Goal: Information Seeking & Learning: Learn about a topic

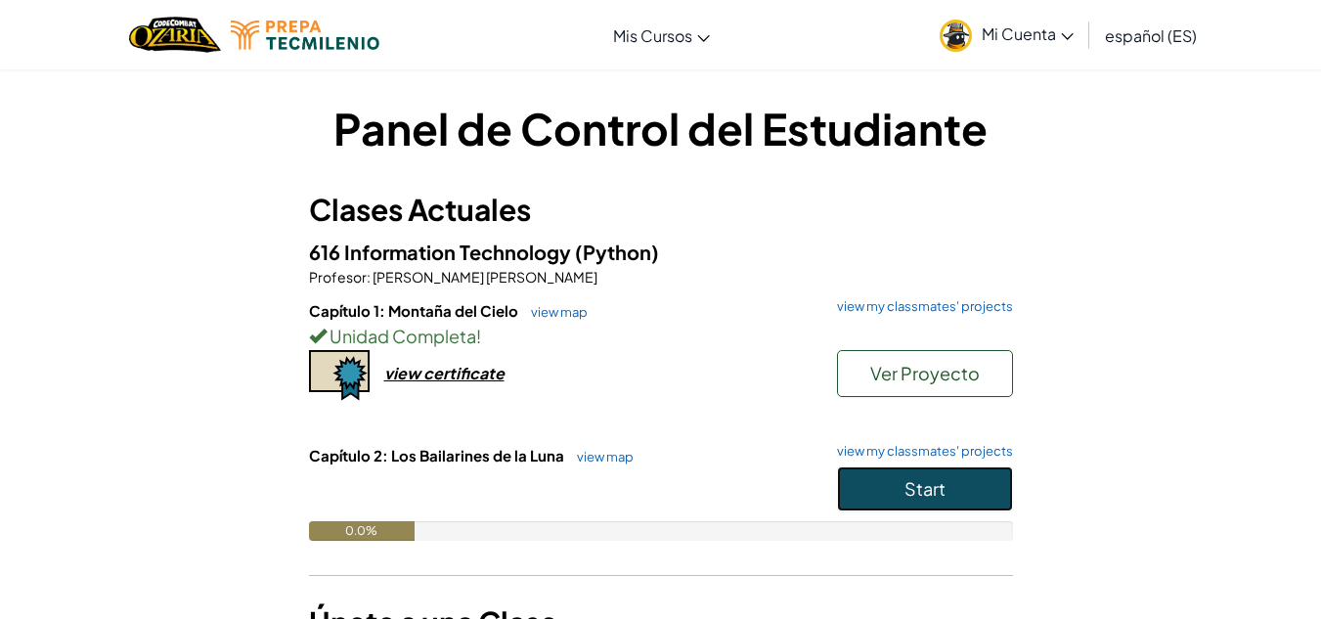
click at [950, 493] on button "Start" at bounding box center [925, 488] width 176 height 45
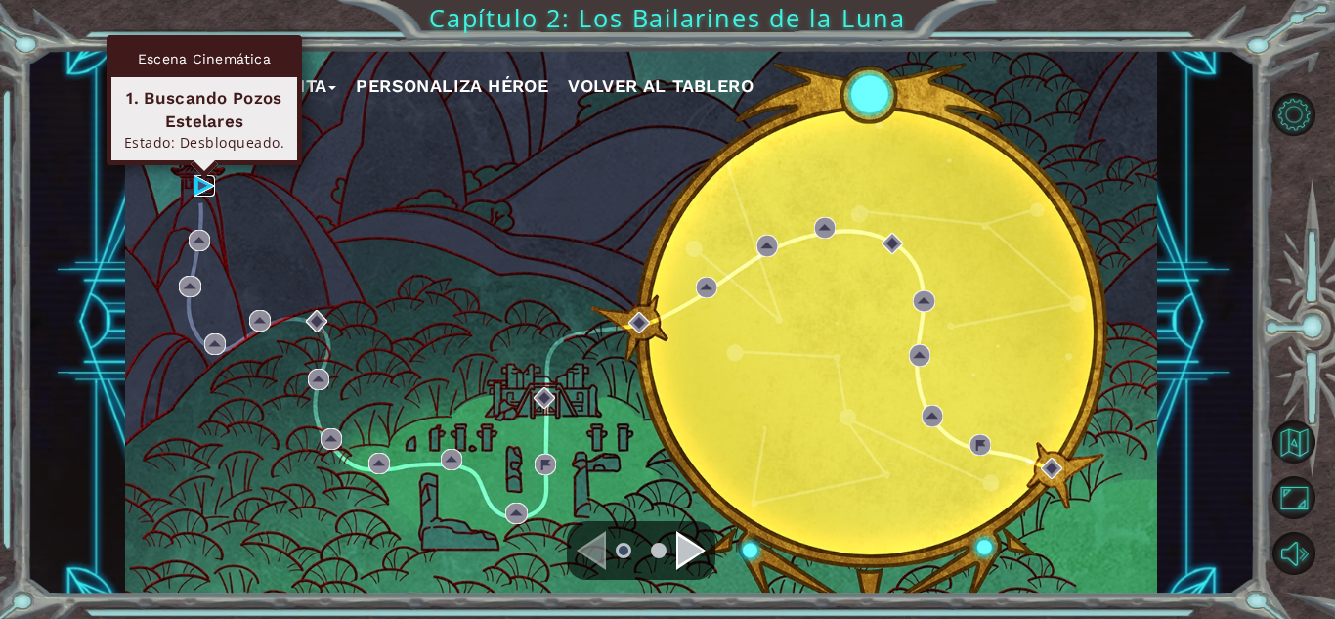
click at [202, 189] on img at bounding box center [205, 186] width 22 height 22
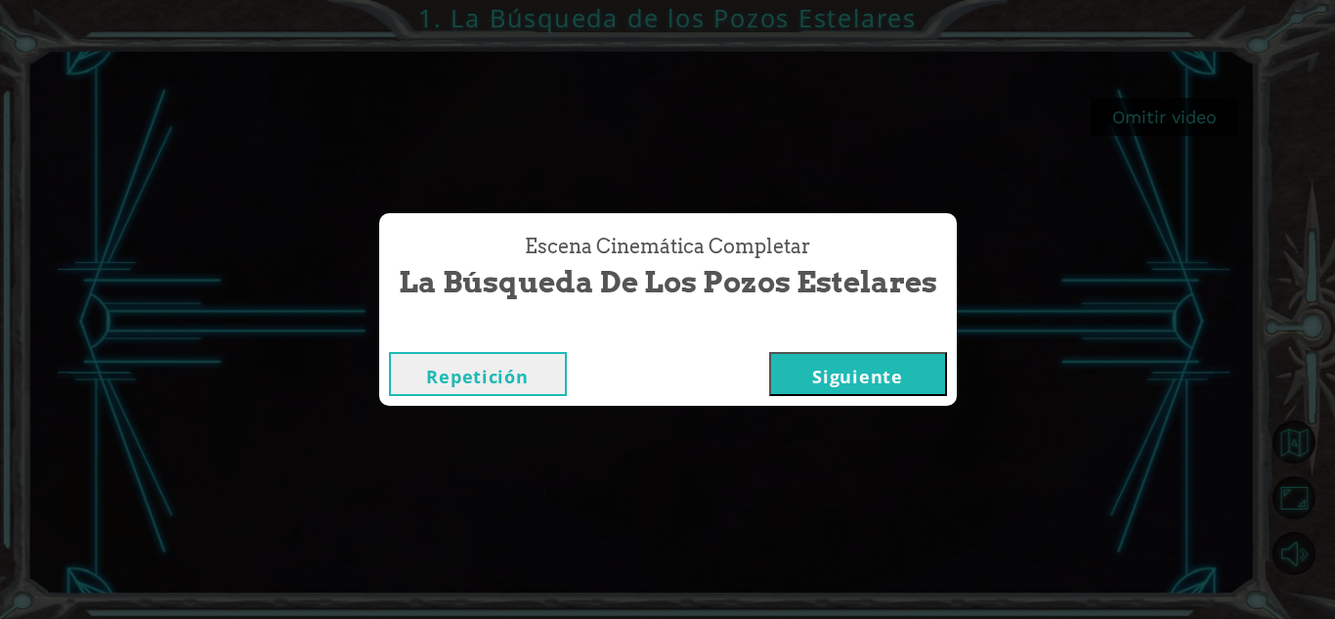
click at [870, 371] on button "Siguiente" at bounding box center [858, 374] width 178 height 44
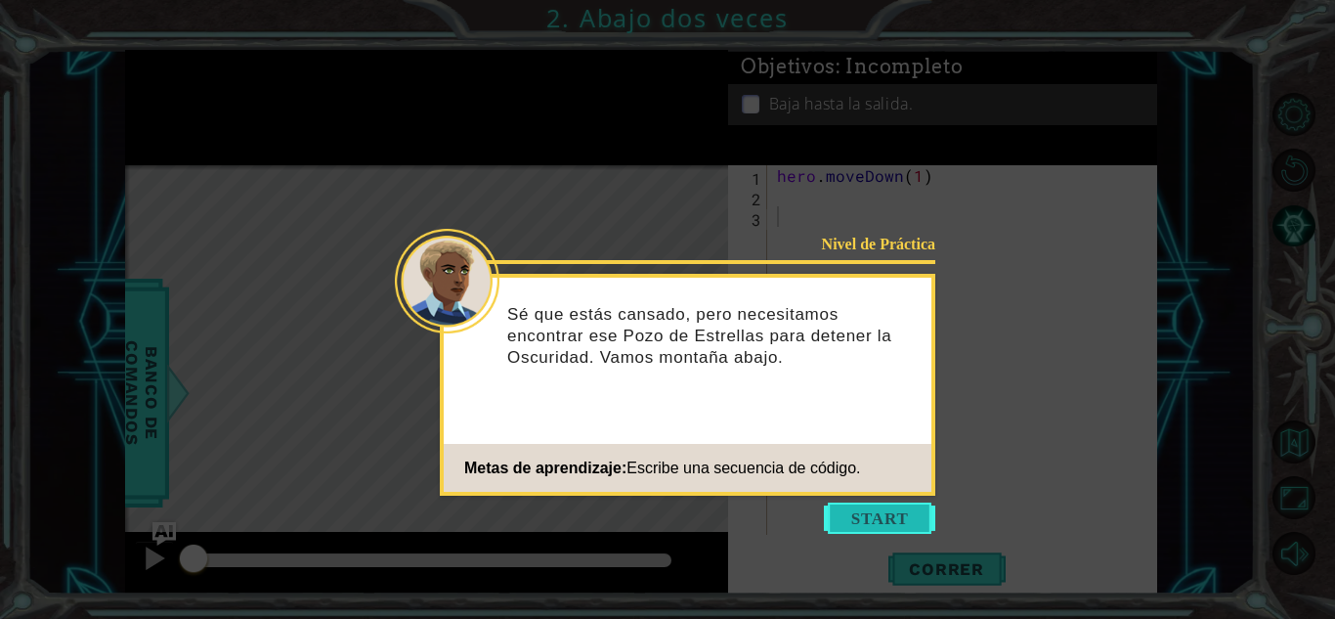
click at [891, 506] on button "Start" at bounding box center [879, 518] width 111 height 31
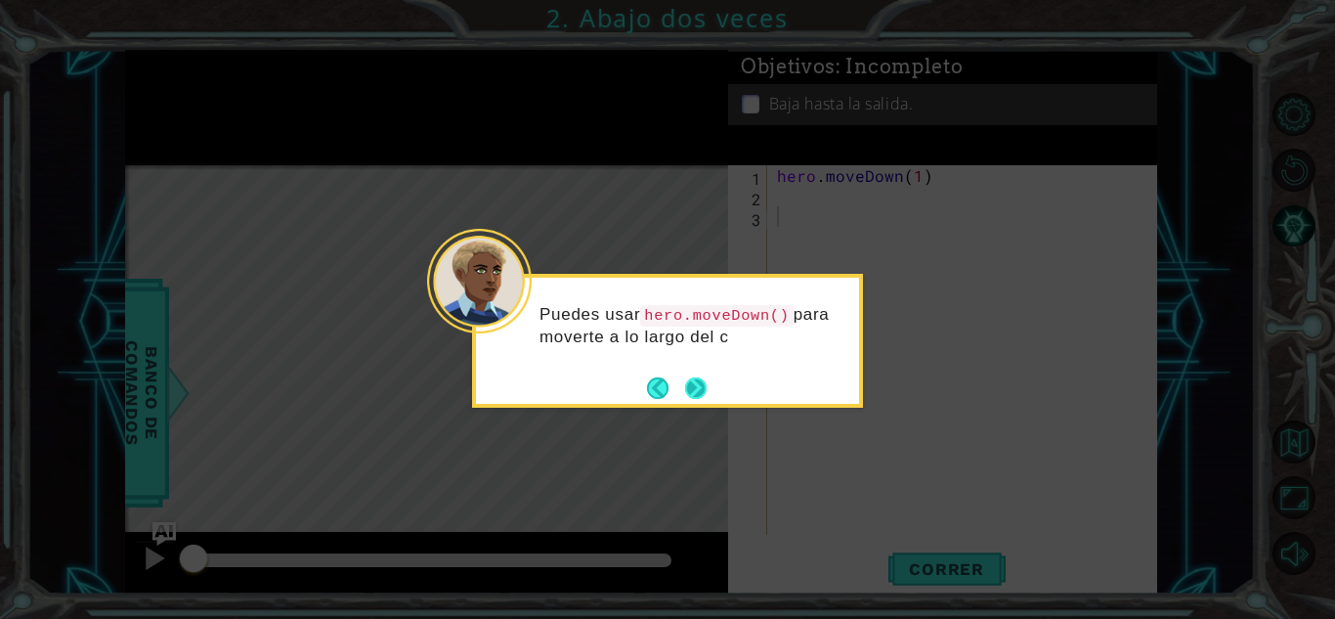
click at [693, 378] on button "Next" at bounding box center [696, 388] width 22 height 22
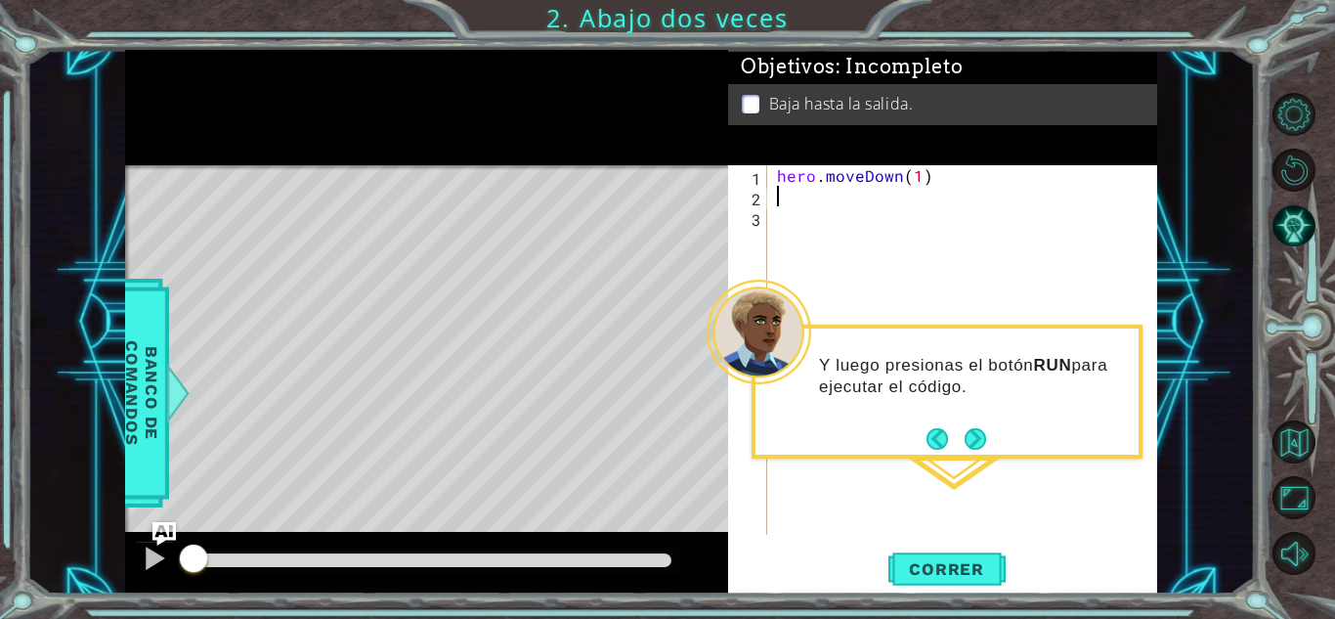
click at [792, 198] on div "hero . moveDown ( 1 )" at bounding box center [967, 370] width 389 height 411
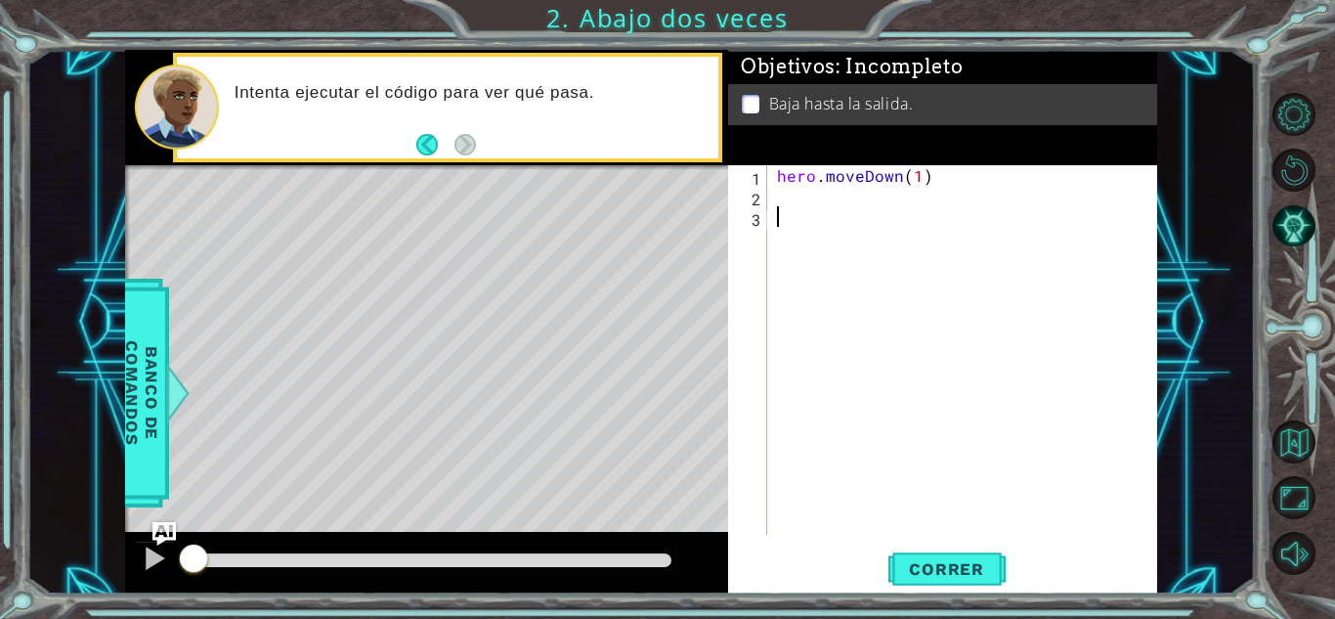
click at [808, 219] on div "hero . moveDown ( 1 )" at bounding box center [967, 370] width 389 height 411
type textarea "hero.moveDown(1)"
click at [152, 558] on div at bounding box center [154, 558] width 25 height 25
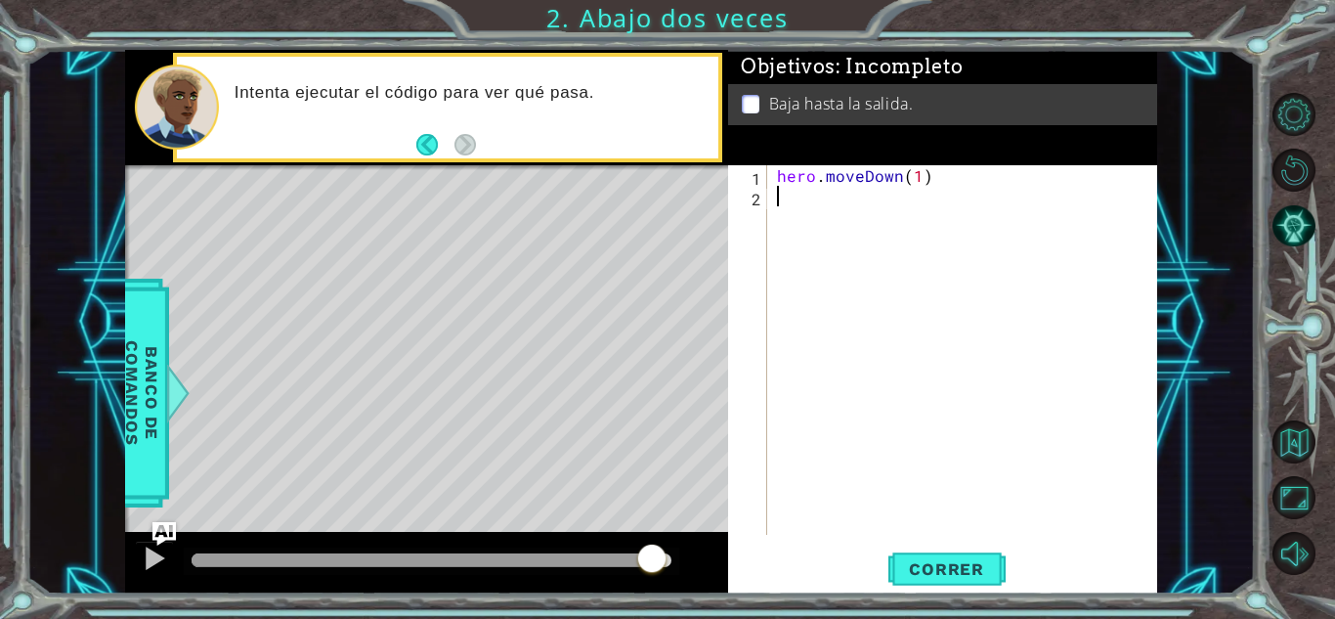
click at [652, 554] on div at bounding box center [432, 560] width 480 height 14
click at [145, 550] on div at bounding box center [154, 558] width 25 height 25
click at [904, 326] on div "hero . moveDown ( 1 )" at bounding box center [967, 370] width 389 height 411
click at [872, 254] on div "hero . moveDown ( 1 )" at bounding box center [967, 370] width 389 height 411
type textarea "hero.moveDown(1)"
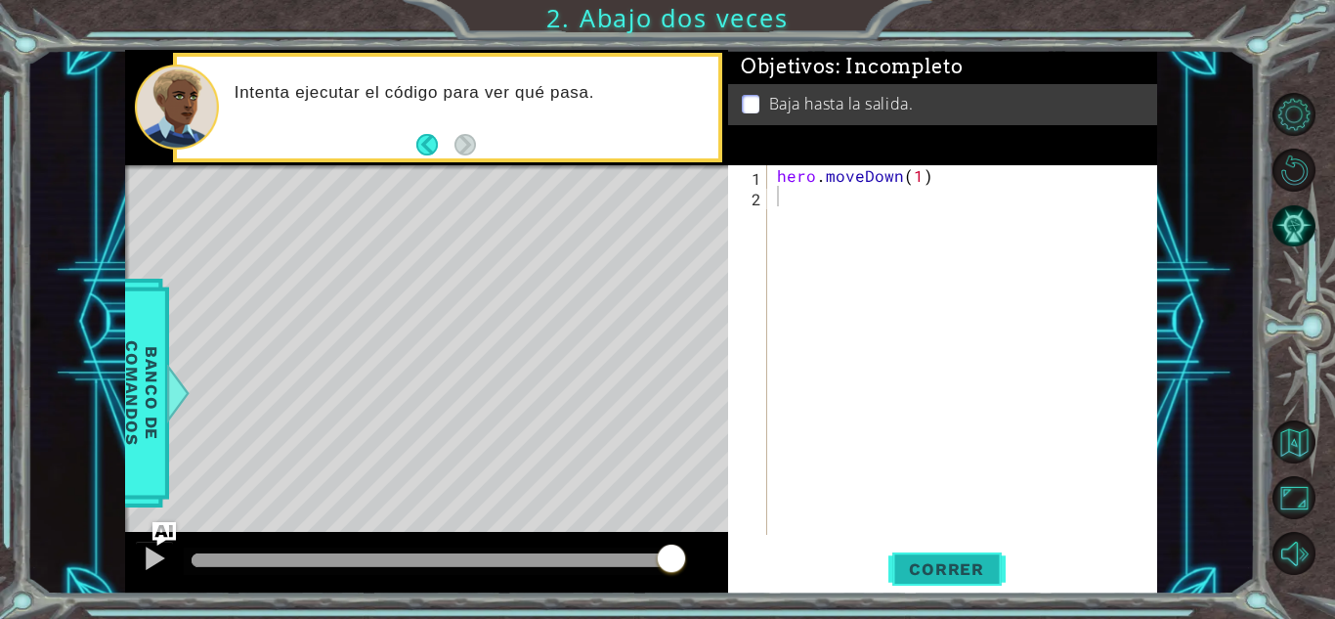
click at [958, 574] on span "Correr" at bounding box center [947, 569] width 114 height 20
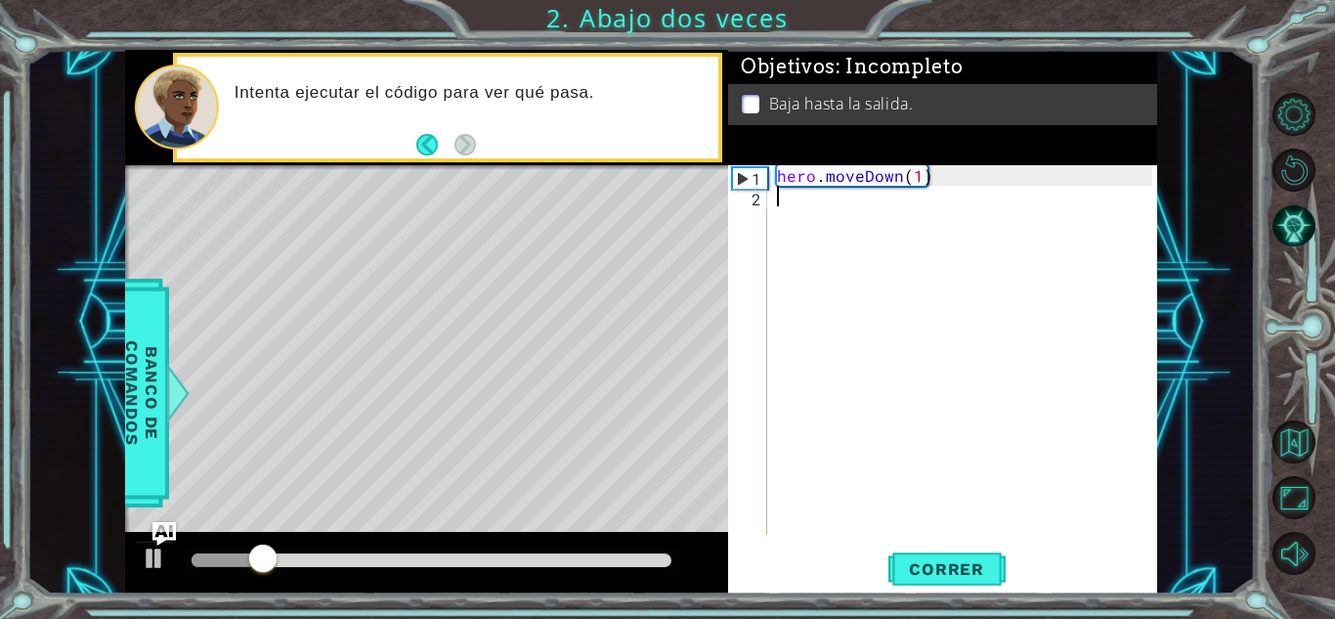
click at [883, 223] on div "hero . moveDown ( 1 )" at bounding box center [967, 370] width 389 height 411
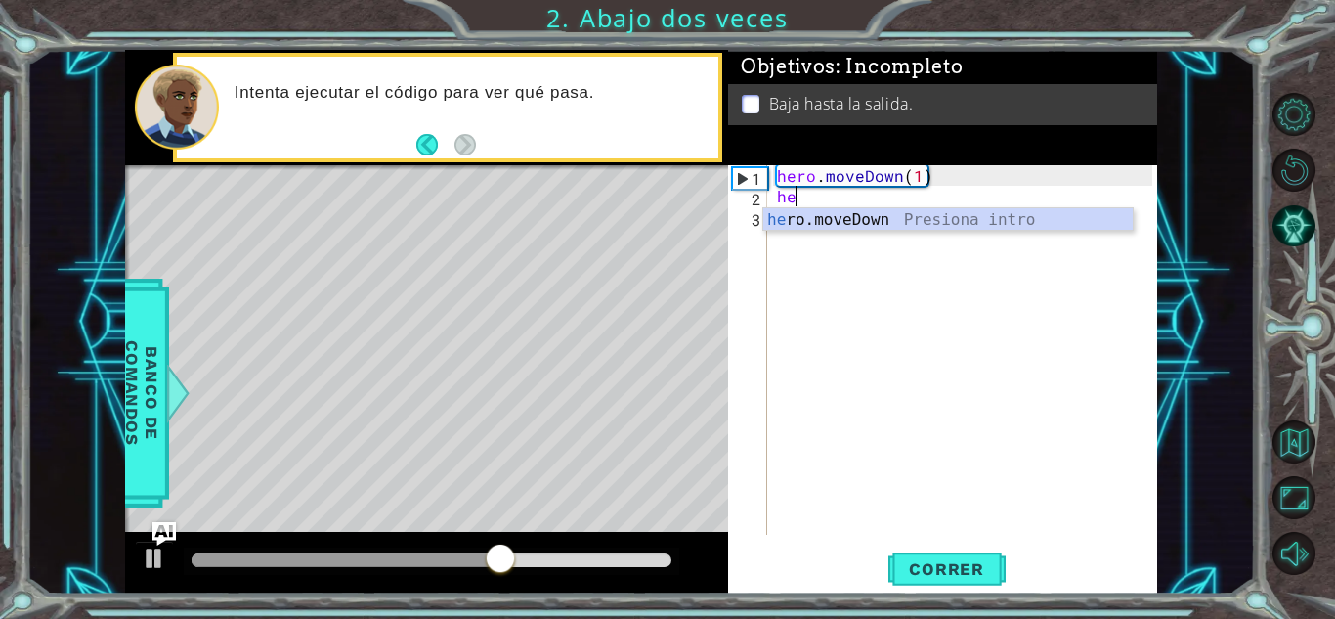
type textarea "h"
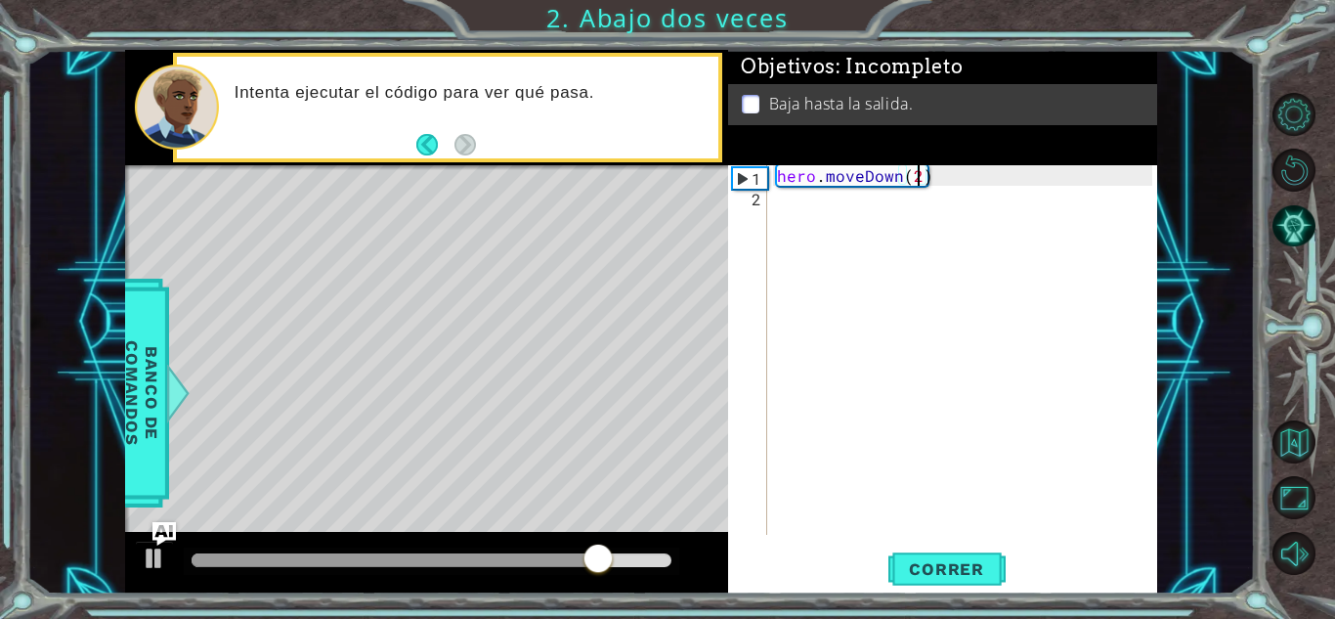
scroll to position [0, 8]
type textarea "hero.moveDown(2)"
click at [938, 562] on span "Correr" at bounding box center [947, 569] width 114 height 20
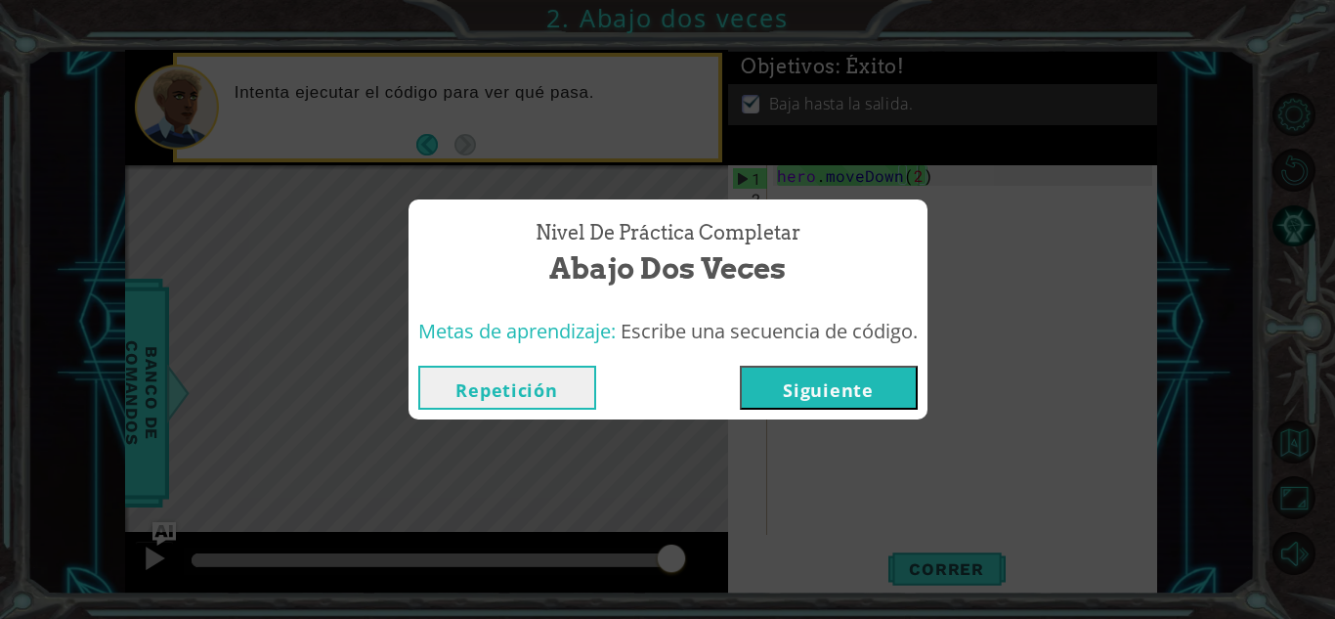
click at [831, 377] on button "Siguiente" at bounding box center [829, 388] width 178 height 44
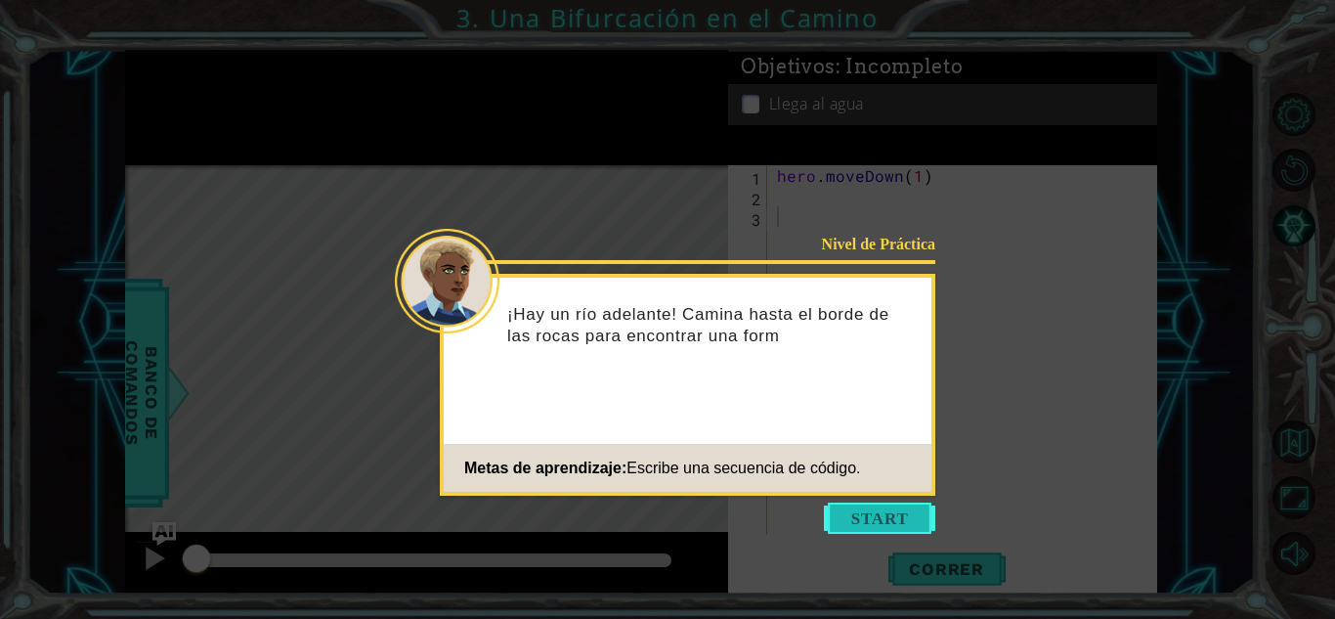
click at [855, 506] on button "Start" at bounding box center [879, 518] width 111 height 31
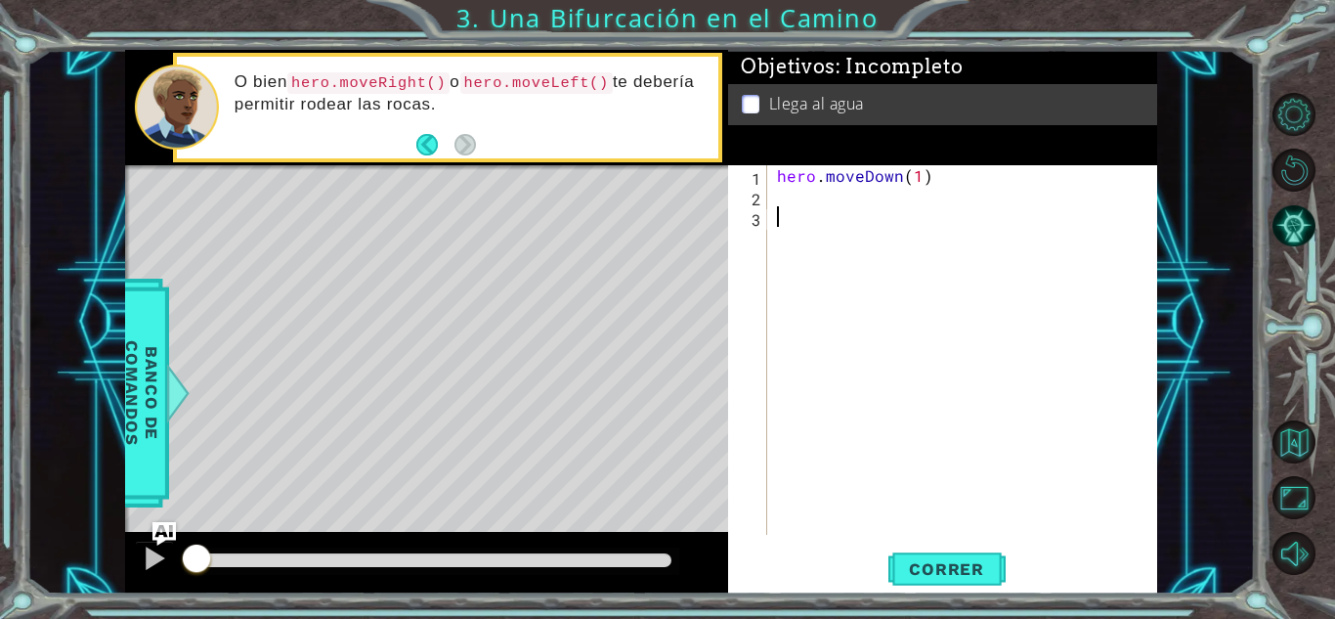
click at [934, 245] on div "hero . moveDown ( 1 )" at bounding box center [967, 370] width 389 height 411
click at [887, 207] on div "hero . moveDown ( 1 )" at bounding box center [967, 370] width 389 height 411
click at [853, 198] on div "hero . moveDown ( 1 )" at bounding box center [967, 370] width 389 height 411
click at [843, 246] on div "hero . moveDown ( 1 )" at bounding box center [967, 370] width 389 height 411
type textarea "hero.moveDown(1)"
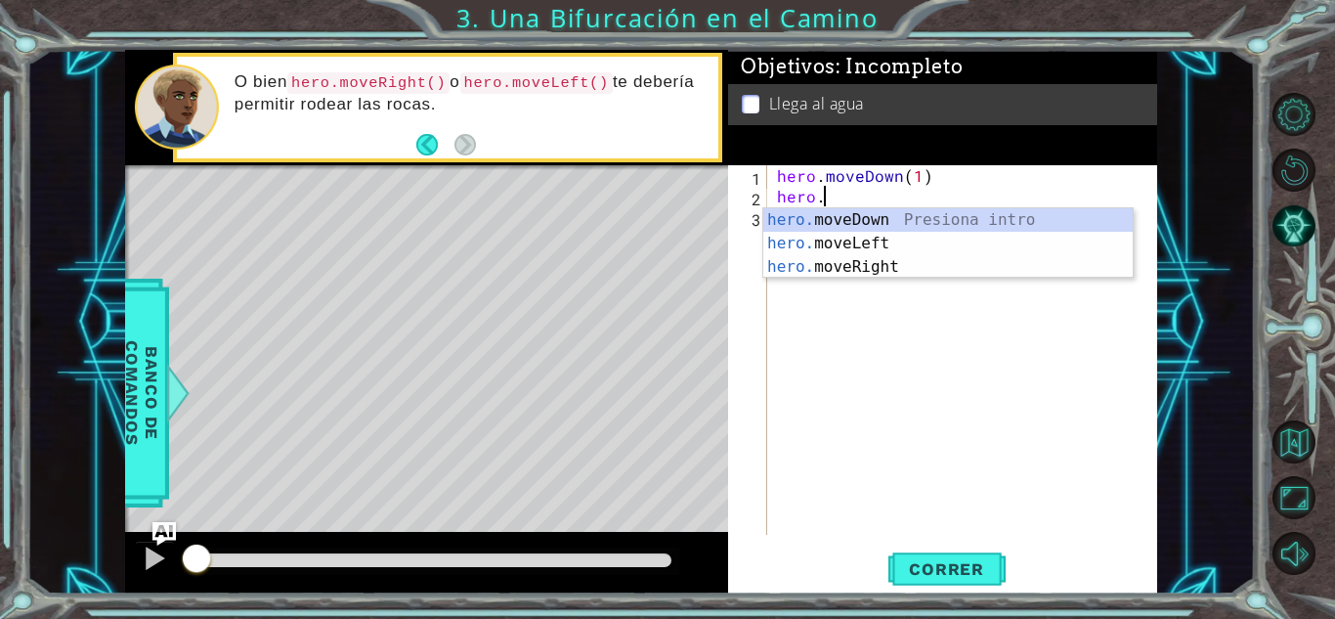
scroll to position [0, 2]
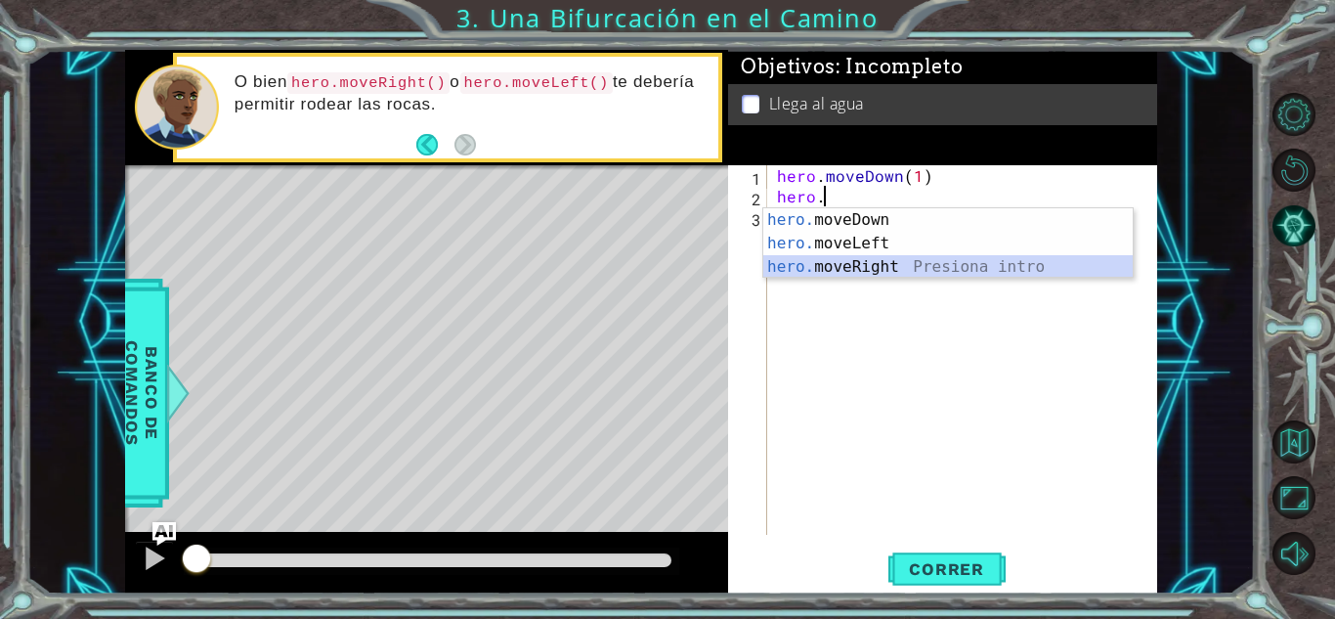
click at [872, 262] on div "hero. moveDown Presiona intro hero. moveLeft Presiona intro hero. moveRight Pre…" at bounding box center [949, 266] width 370 height 117
type textarea "hero.moveRight(1)"
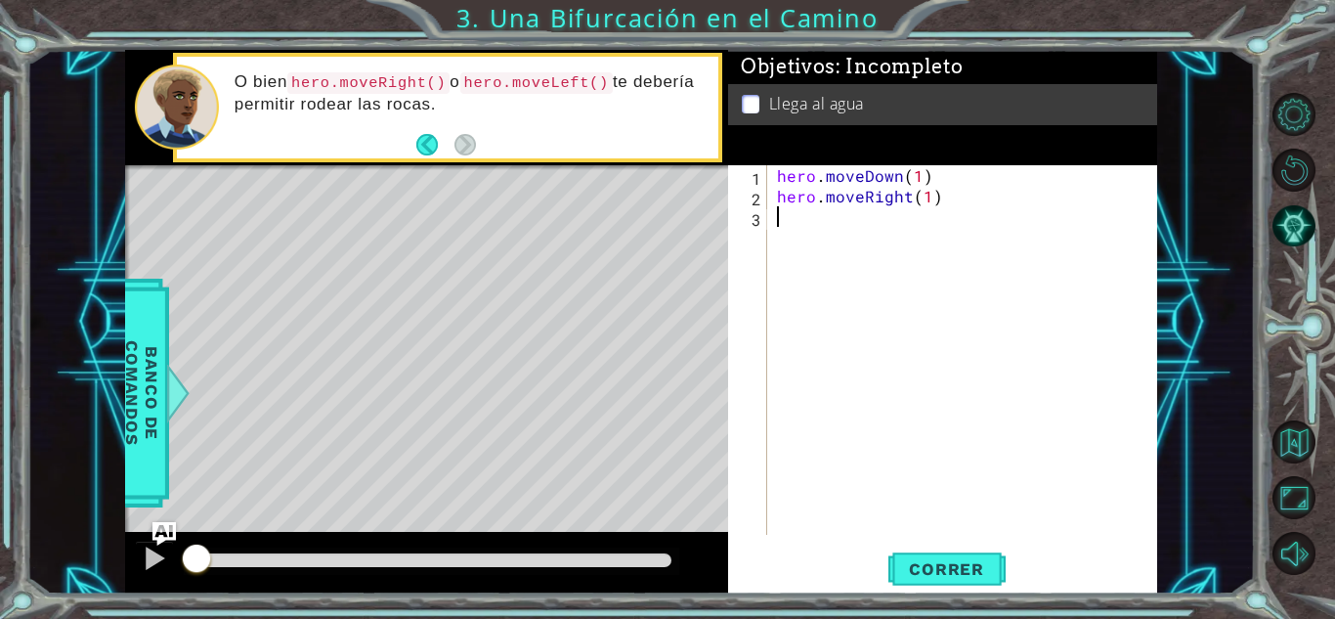
click at [878, 232] on div "hero . moveDown ( 1 ) hero . moveRight ( 1 )" at bounding box center [967, 370] width 389 height 411
type textarea "hero.moveDown(1)"
click at [931, 566] on span "Correr" at bounding box center [947, 569] width 114 height 20
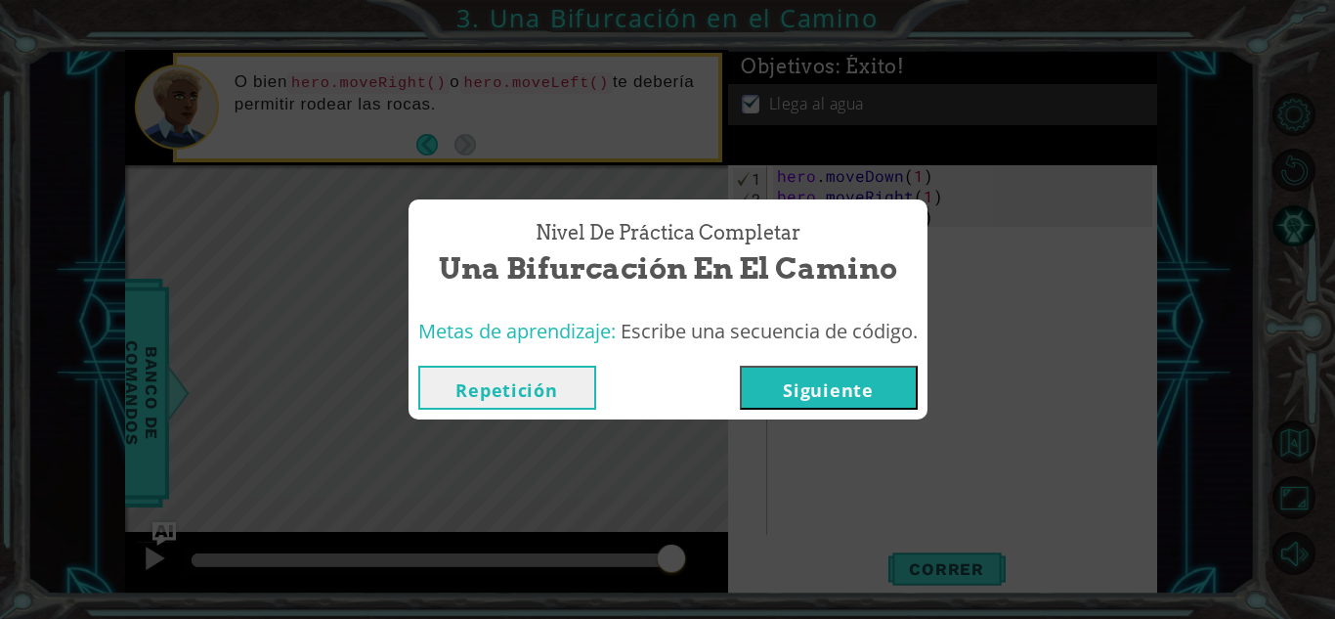
click at [844, 390] on button "Siguiente" at bounding box center [829, 388] width 178 height 44
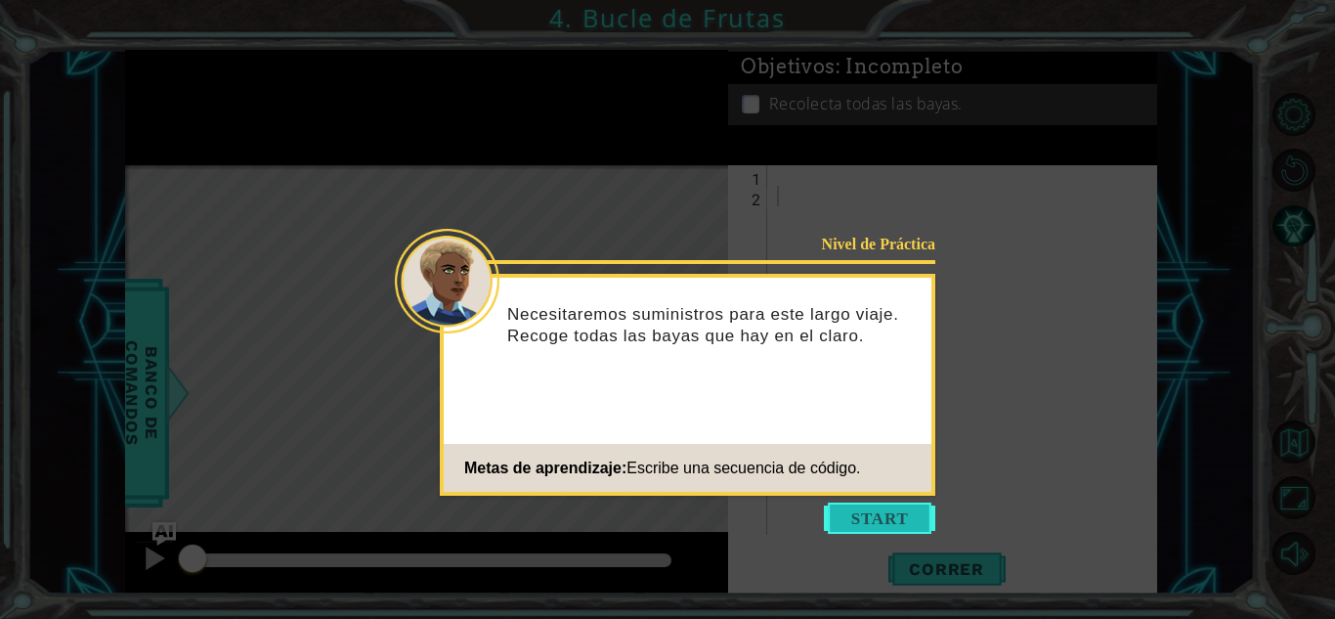
click at [870, 521] on button "Start" at bounding box center [879, 518] width 111 height 31
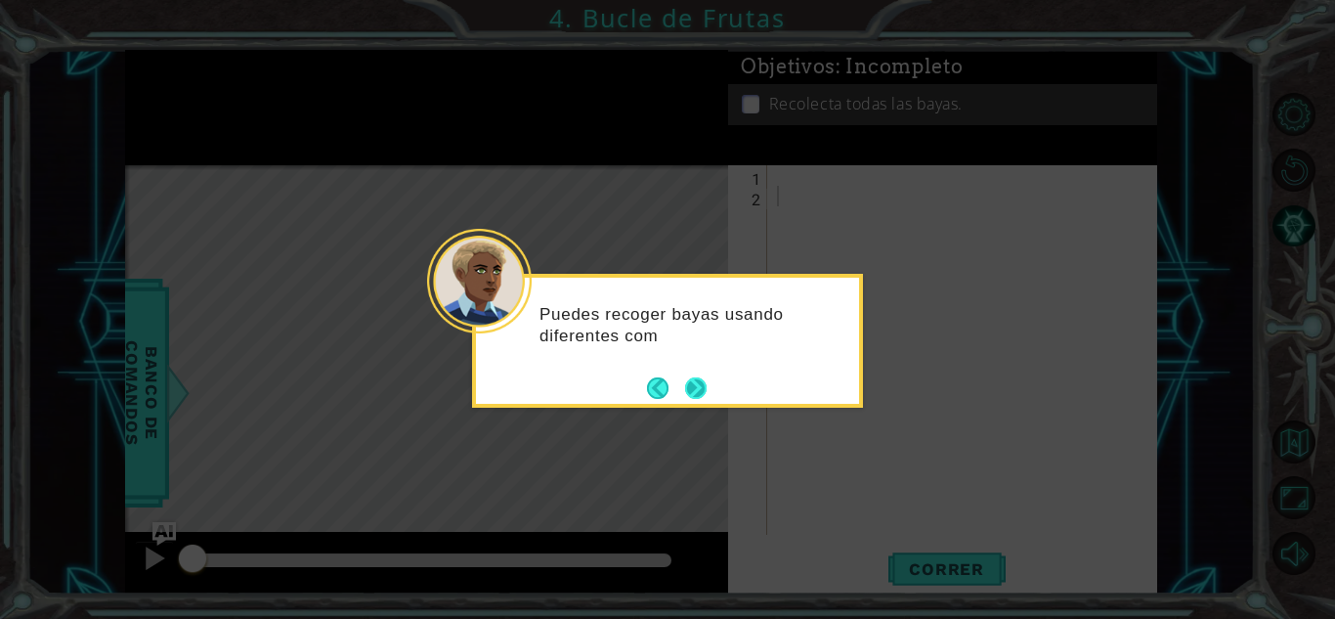
click at [685, 386] on button "Next" at bounding box center [696, 388] width 22 height 22
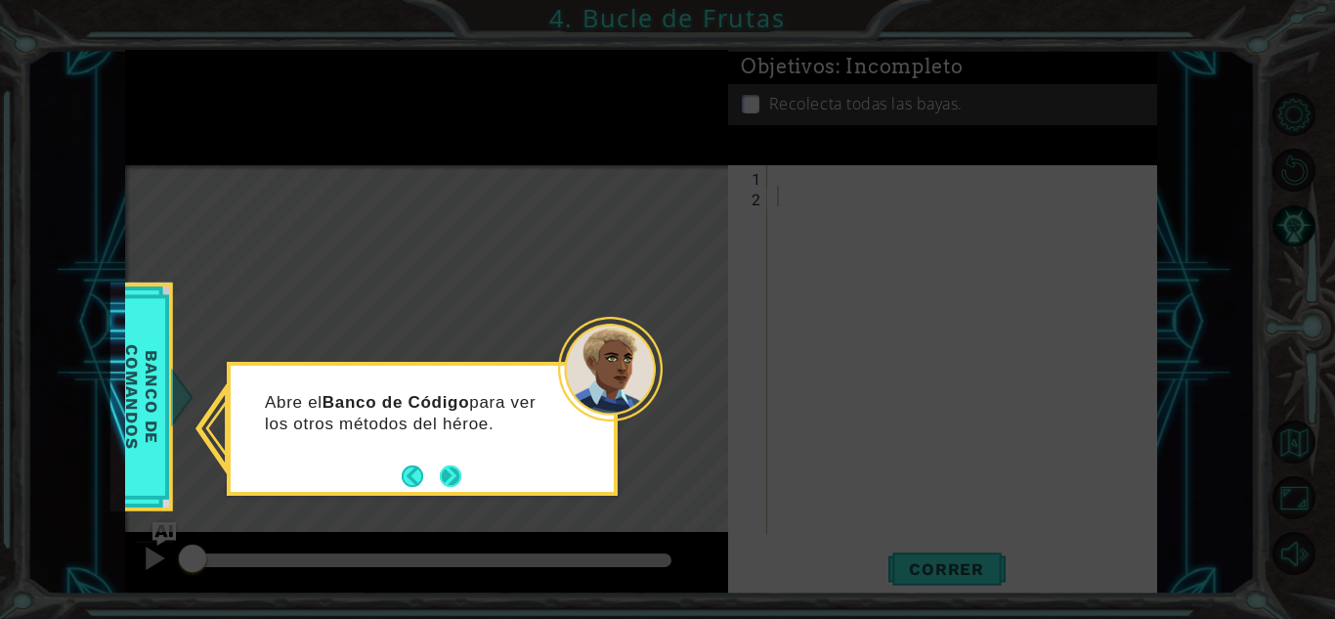
click at [440, 466] on button "Next" at bounding box center [451, 476] width 22 height 22
click at [446, 466] on button "Next" at bounding box center [451, 476] width 22 height 22
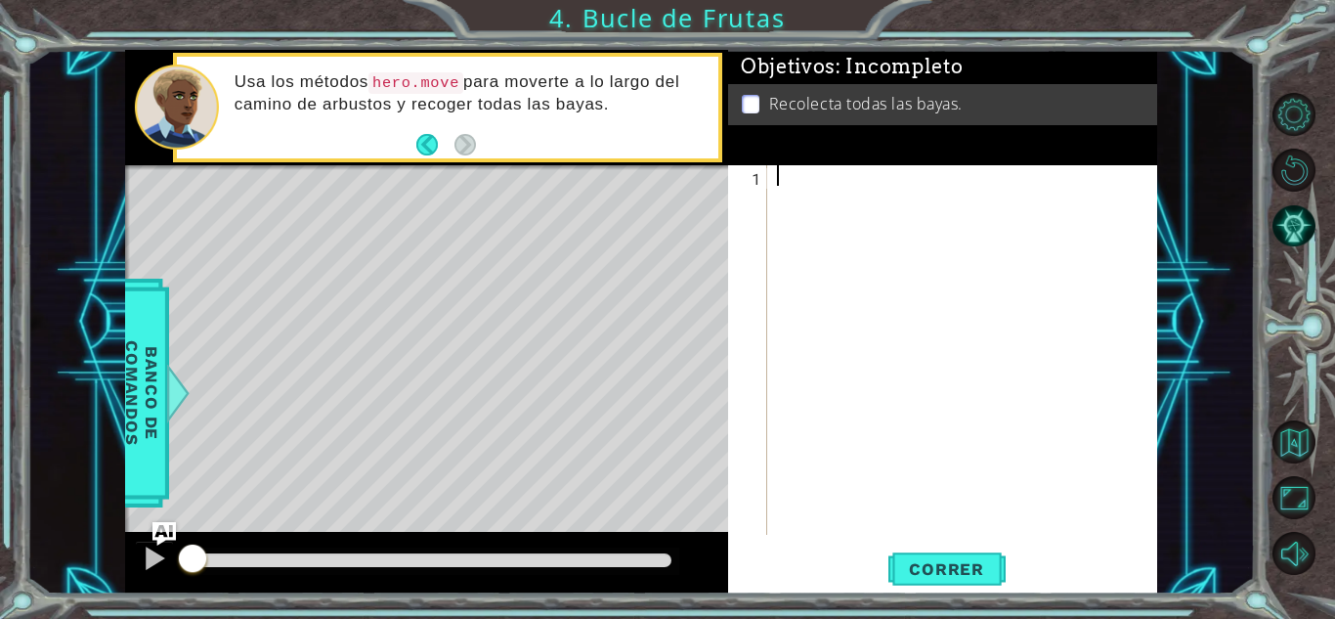
click at [914, 293] on div at bounding box center [967, 370] width 389 height 411
click at [832, 210] on div at bounding box center [967, 370] width 389 height 411
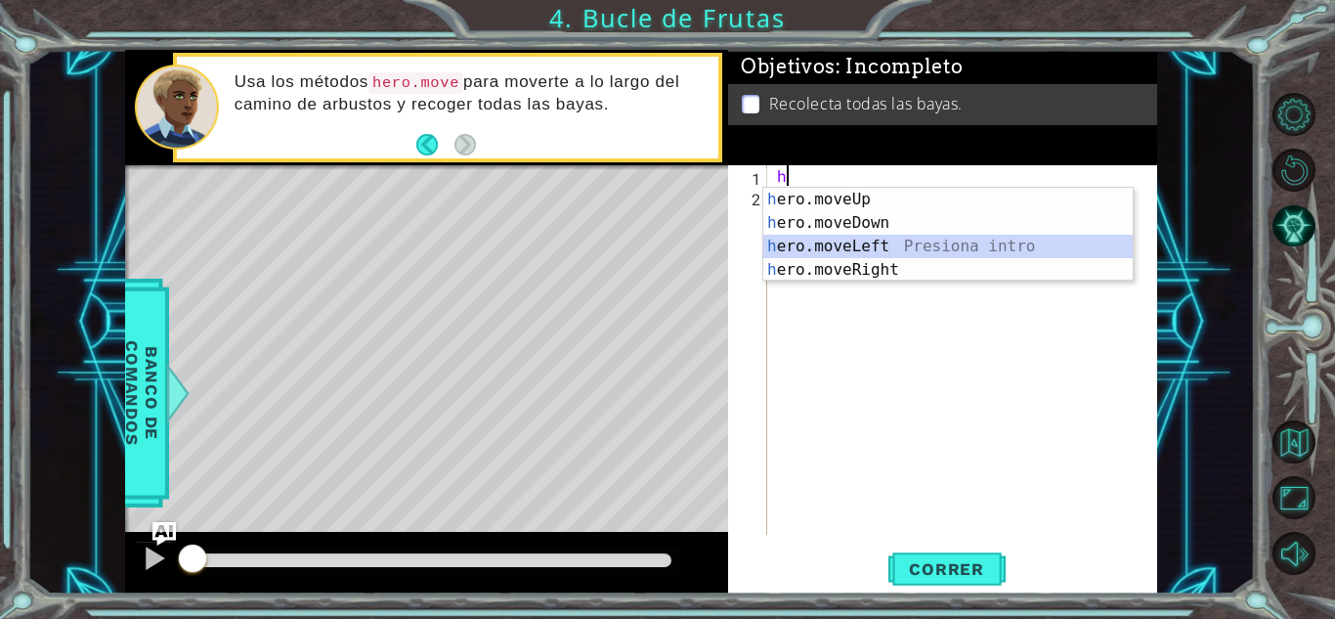
click at [870, 250] on div "h ero.moveUp Presiona intro h ero.moveDown Presiona intro h ero.moveLeft Presio…" at bounding box center [949, 258] width 370 height 141
type textarea "hero.moveLeft(1)"
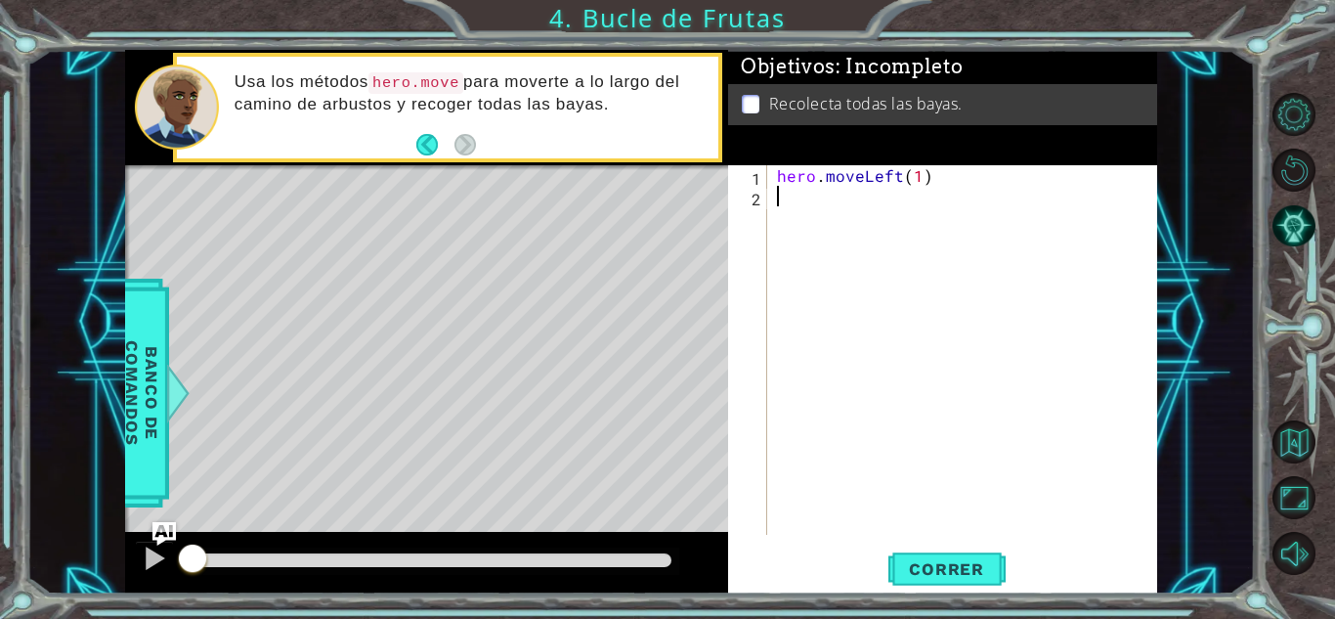
click at [988, 224] on div "hero . moveLeft ( 1 )" at bounding box center [967, 370] width 389 height 411
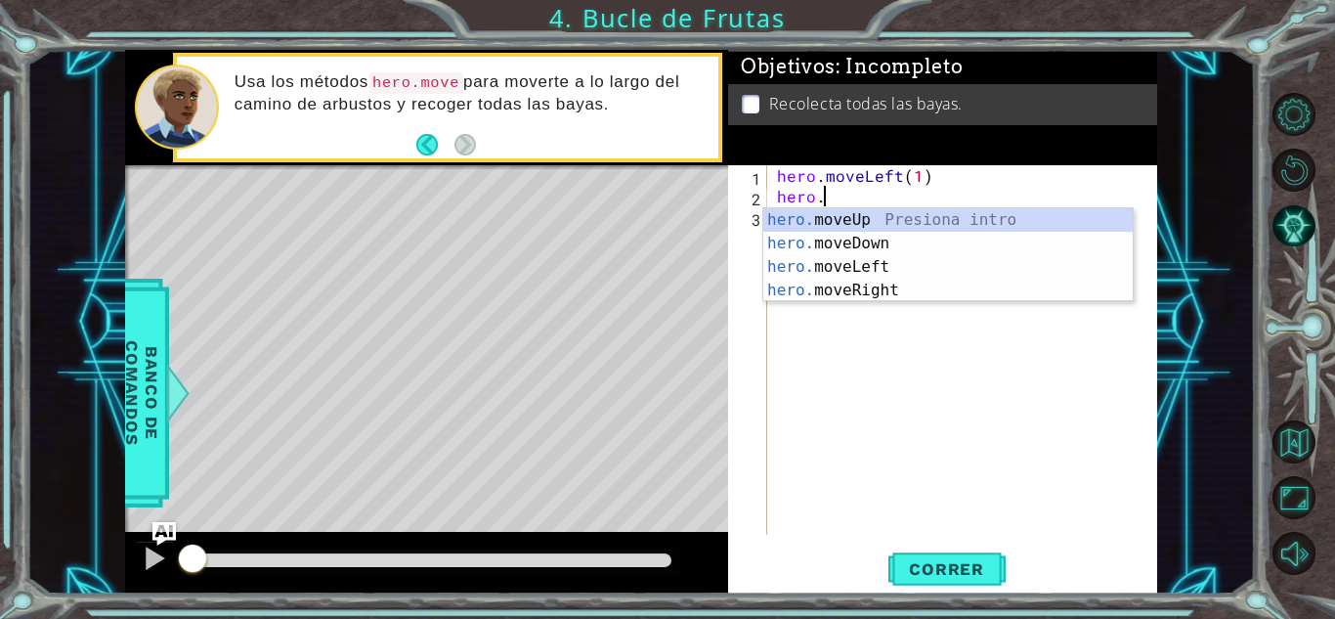
scroll to position [0, 2]
click at [858, 261] on div "hero. moveUp Presiona intro hero. moveDown Presiona intro hero. moveLeft Presio…" at bounding box center [949, 278] width 370 height 141
type textarea "hero.moveLeft(1)"
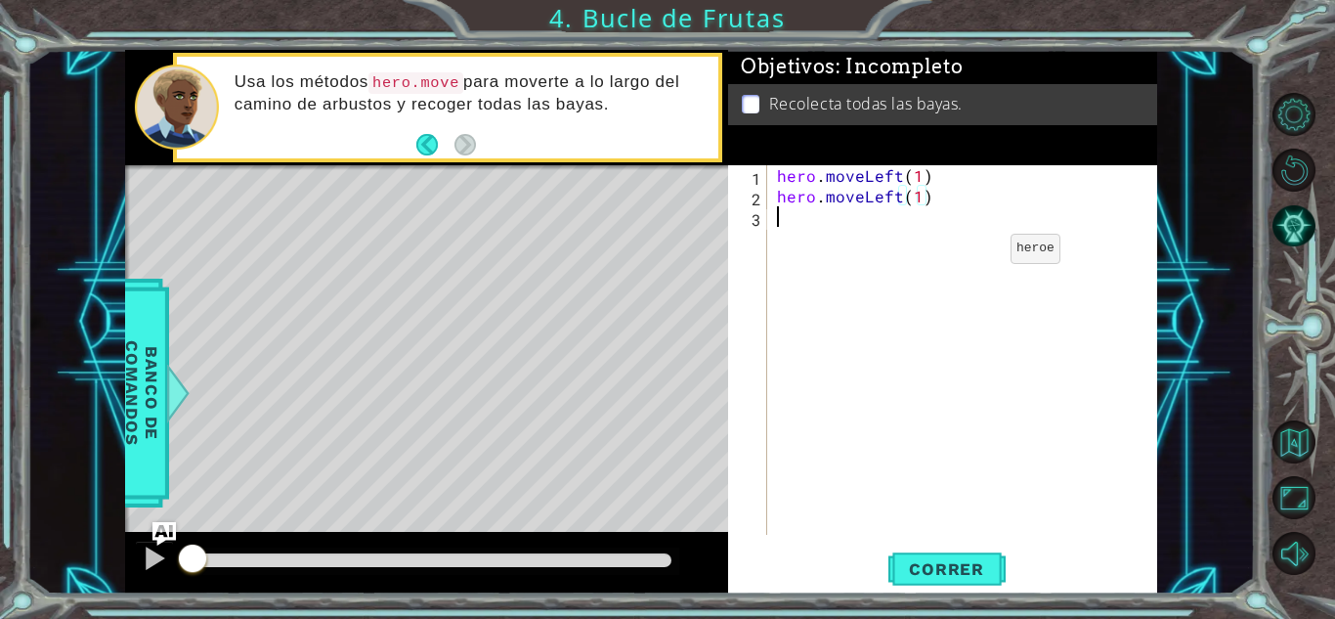
click at [978, 253] on div "hero . moveLeft ( 1 ) hero . moveLeft ( 1 )" at bounding box center [967, 370] width 389 height 411
click at [953, 213] on div "hero . moveLeft ( 1 ) hero . moveLeft ( 1 )" at bounding box center [967, 370] width 389 height 411
click at [944, 205] on div "hero . moveLeft ( 1 ) hero . moveLeft ( 1 )" at bounding box center [967, 370] width 389 height 411
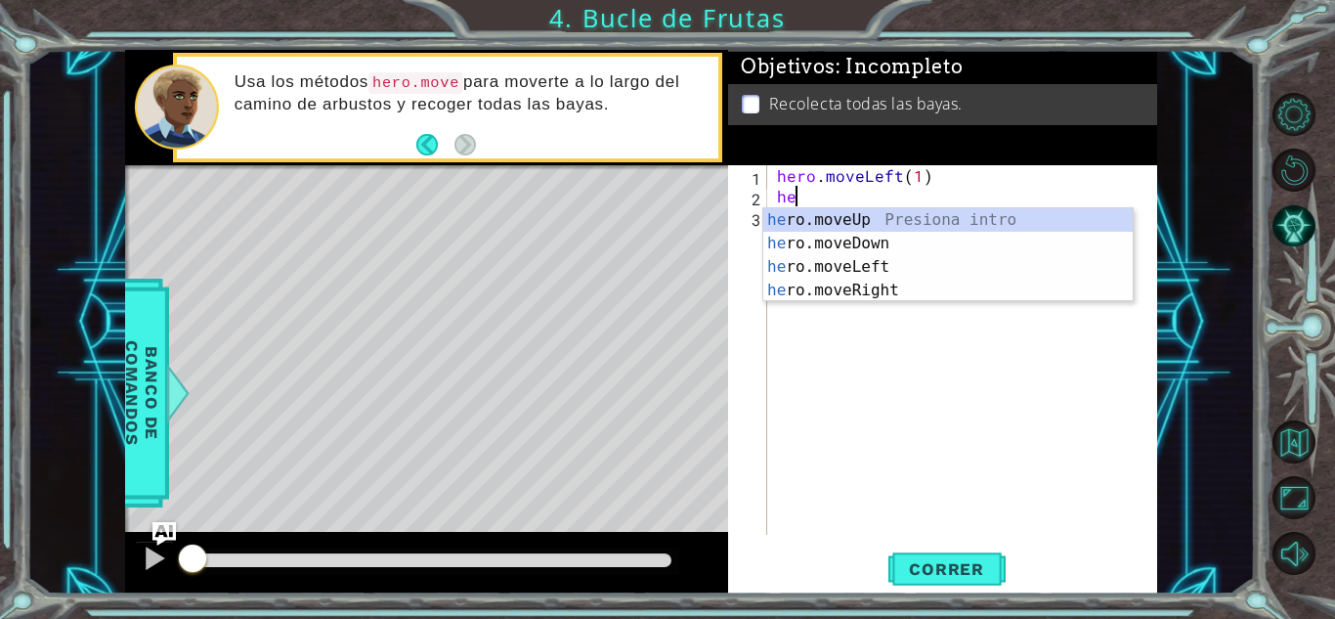
type textarea "h"
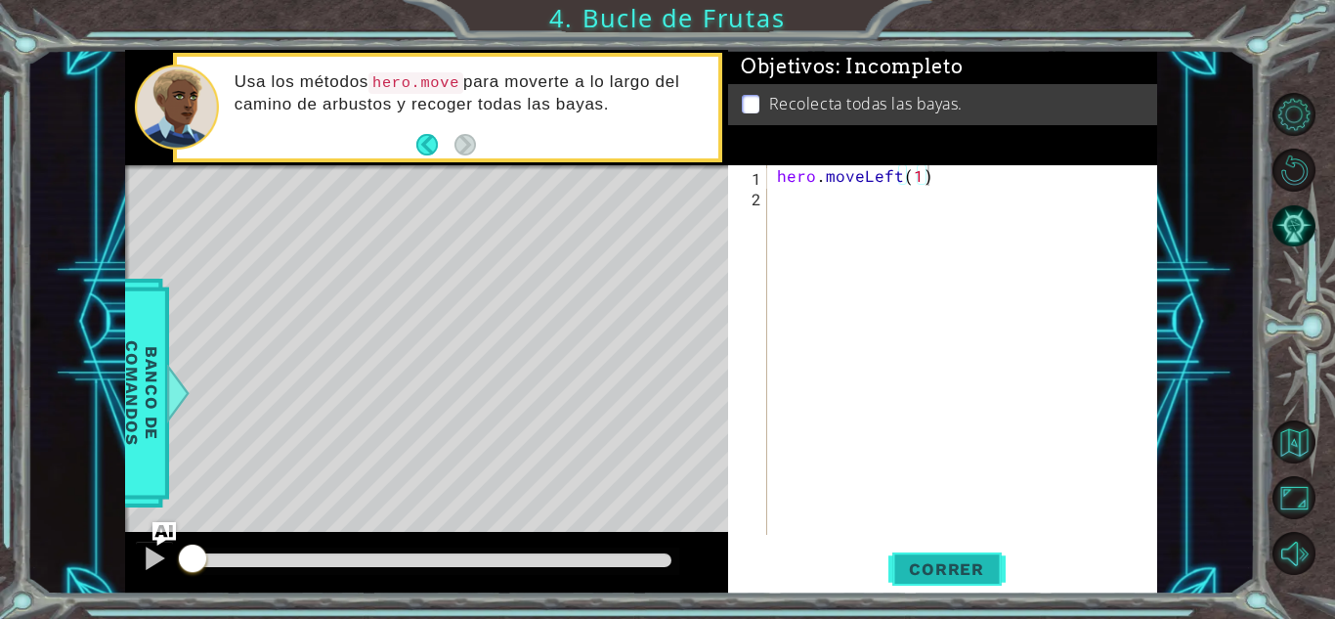
click at [960, 576] on span "Correr" at bounding box center [947, 569] width 114 height 20
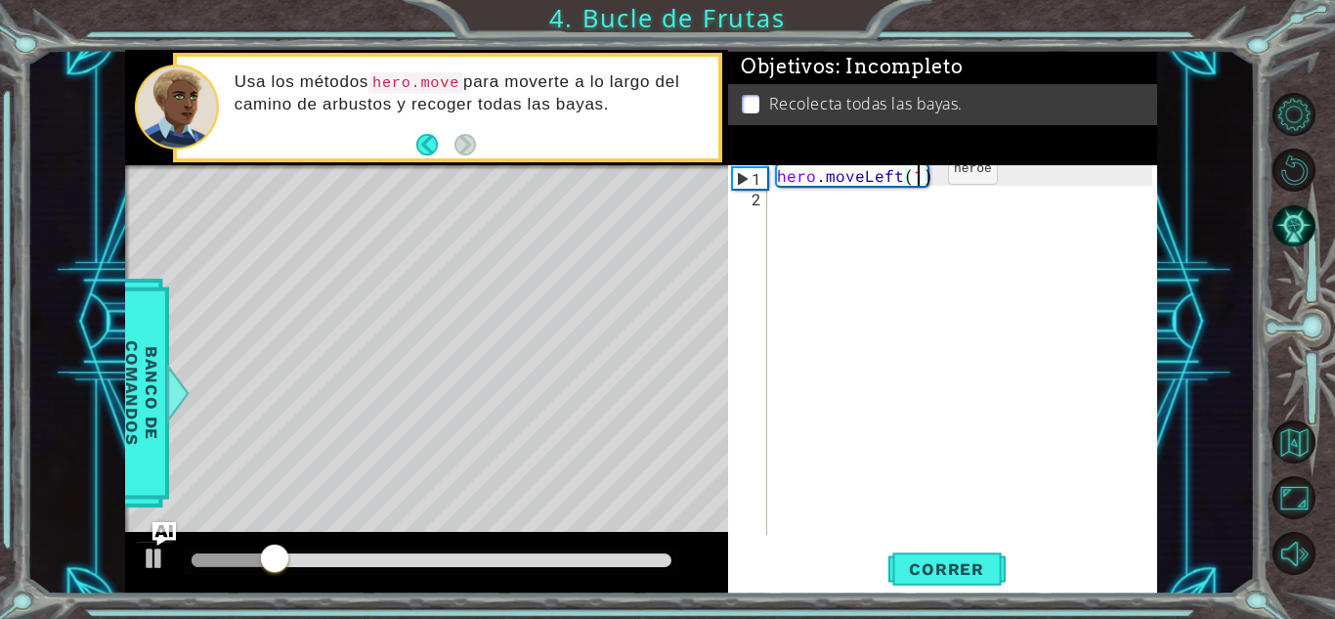
click at [915, 174] on div "hero . moveLeft ( 1 )" at bounding box center [967, 370] width 389 height 411
type textarea "hero.moveLeft(2)"
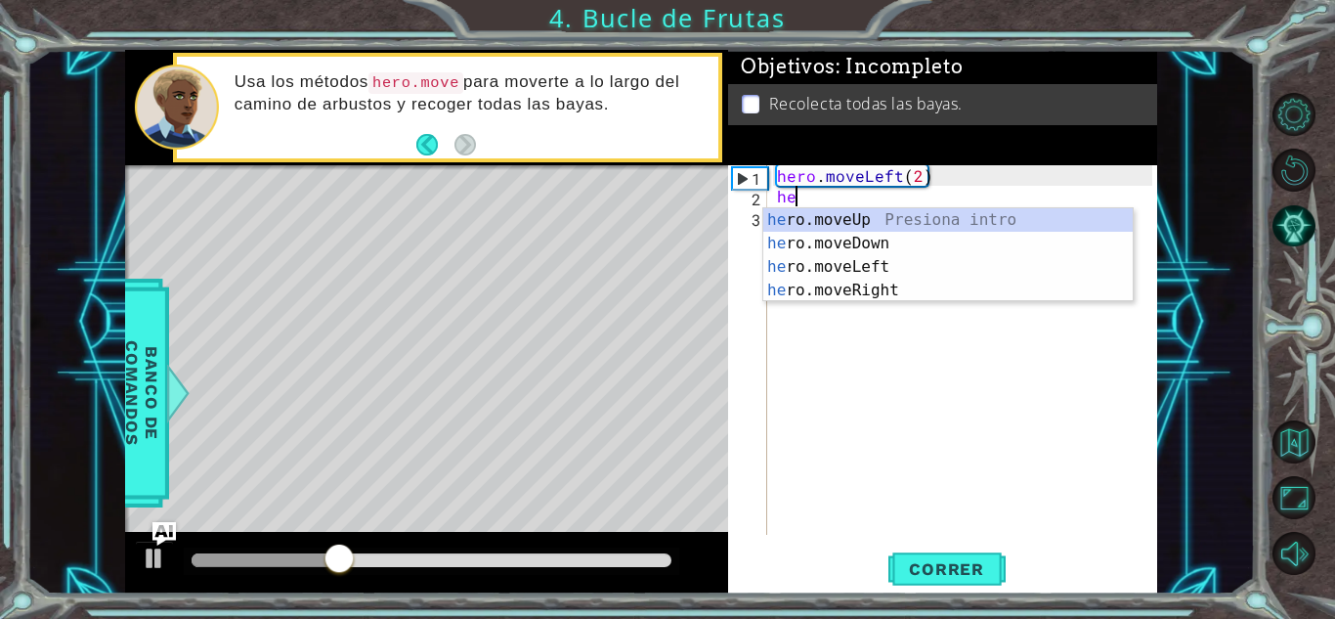
scroll to position [0, 1]
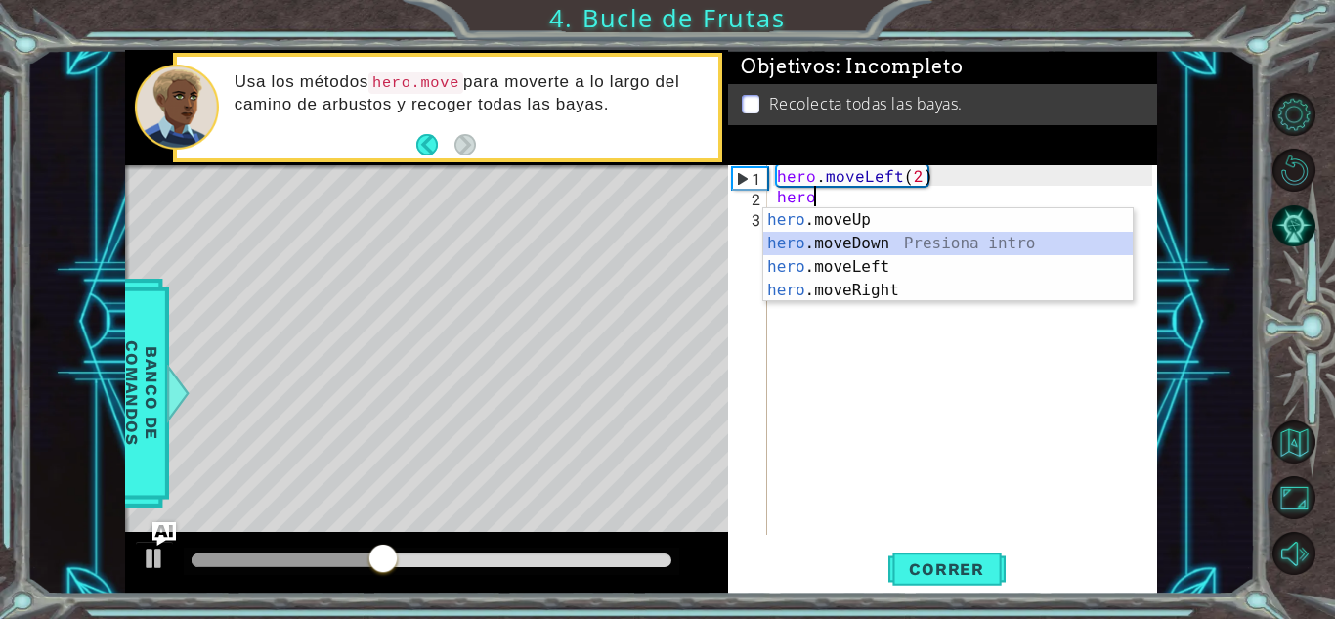
click at [849, 244] on div "hero .moveUp Presiona intro hero .moveDown Presiona intro hero .moveLeft Presio…" at bounding box center [949, 278] width 370 height 141
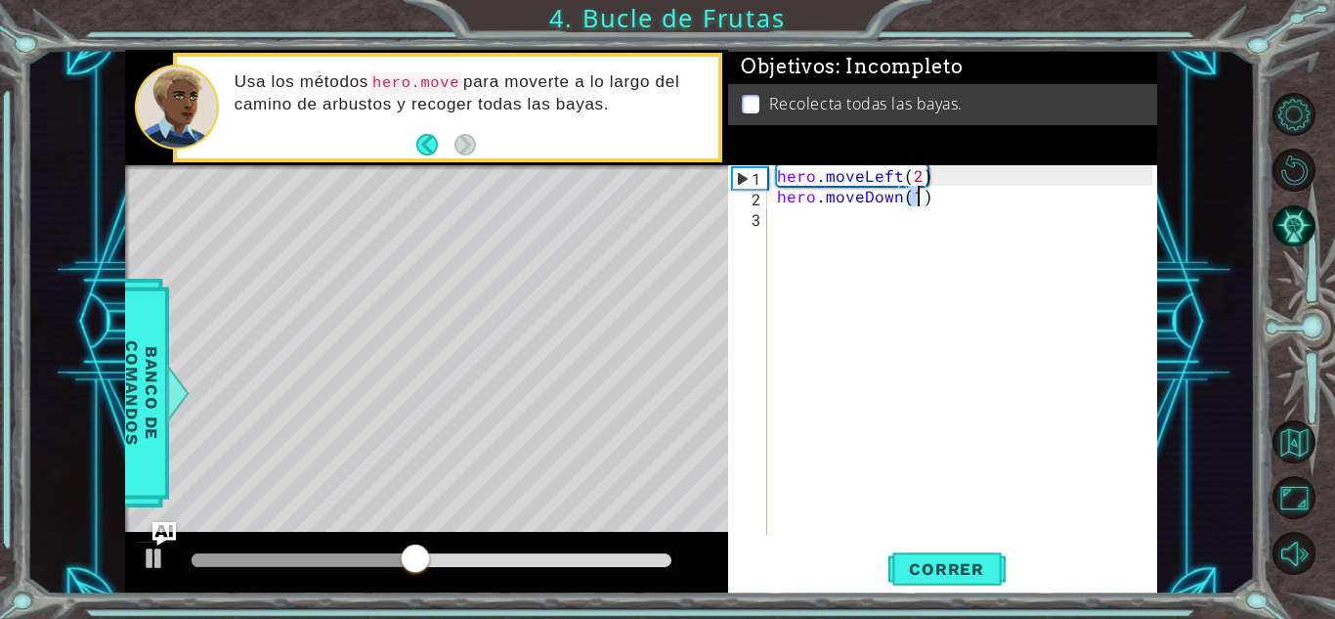
type textarea "hero.moveDown(2)"
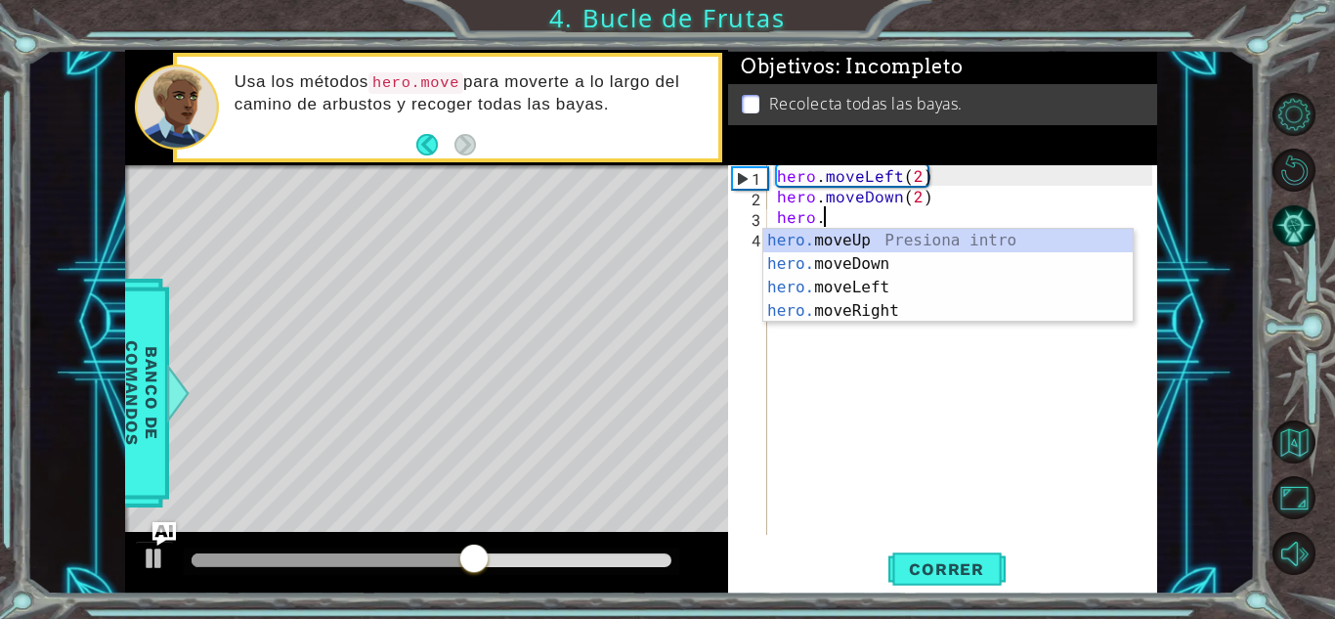
scroll to position [0, 2]
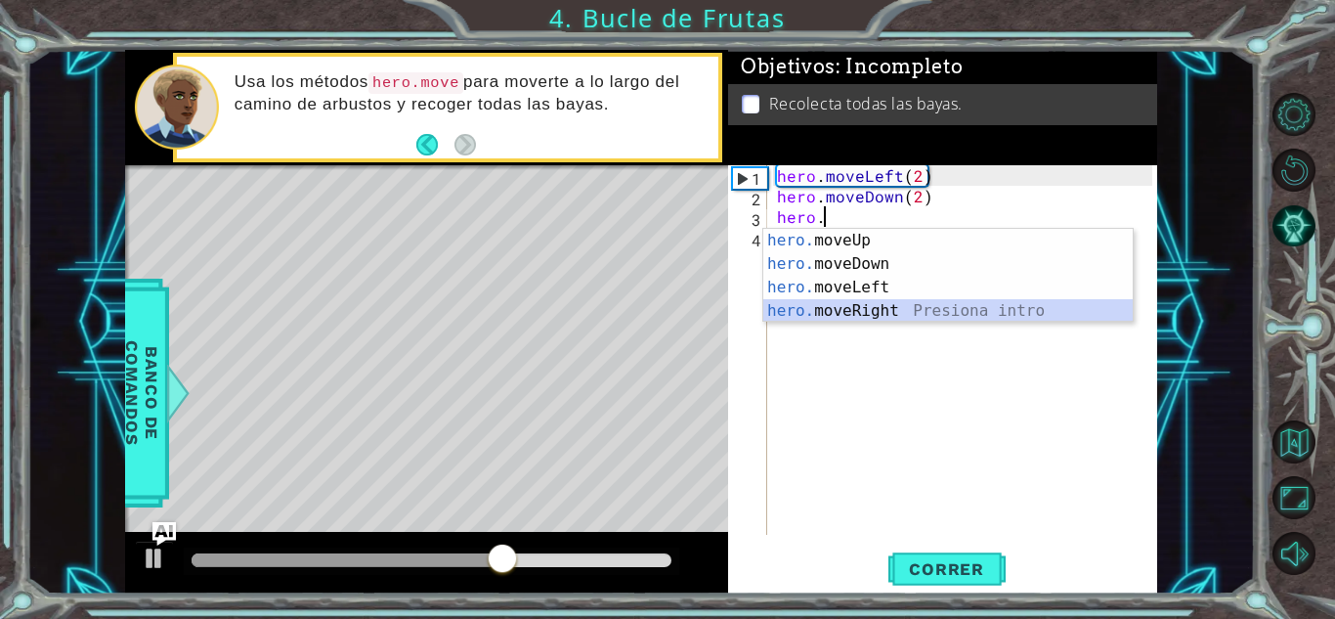
click at [879, 312] on div "hero. moveUp Presiona intro hero. moveDown Presiona intro hero. moveLeft Presio…" at bounding box center [949, 299] width 370 height 141
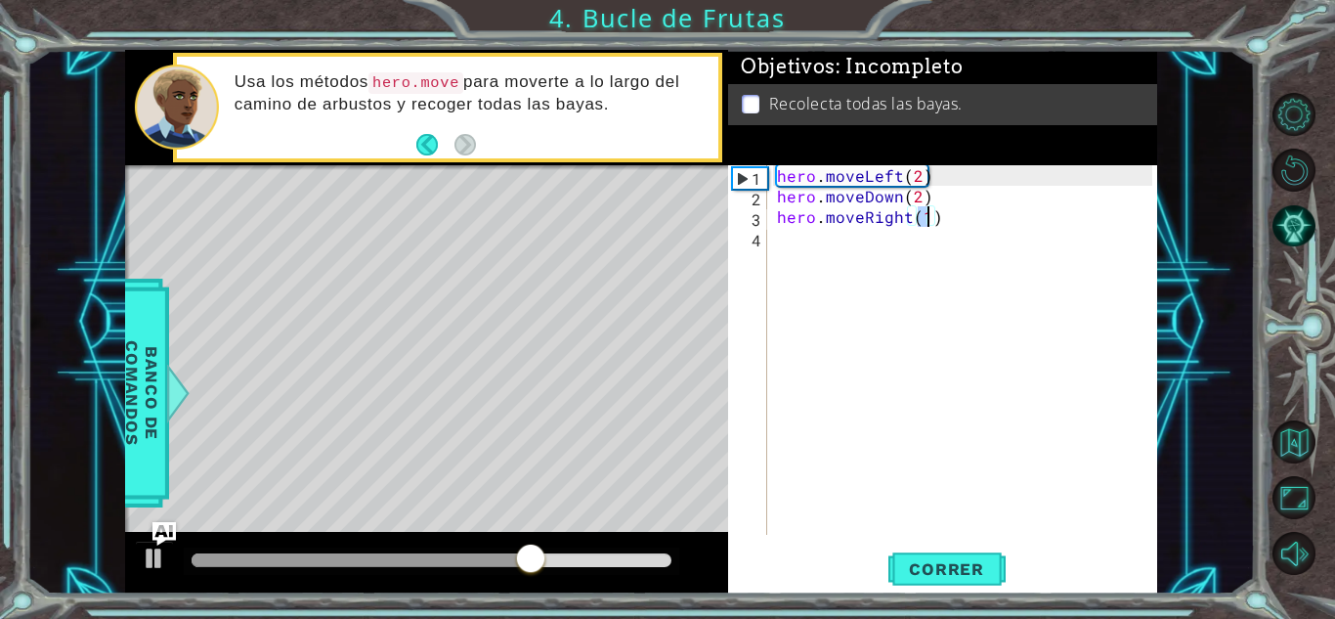
type textarea "hero.moveRight(2)"
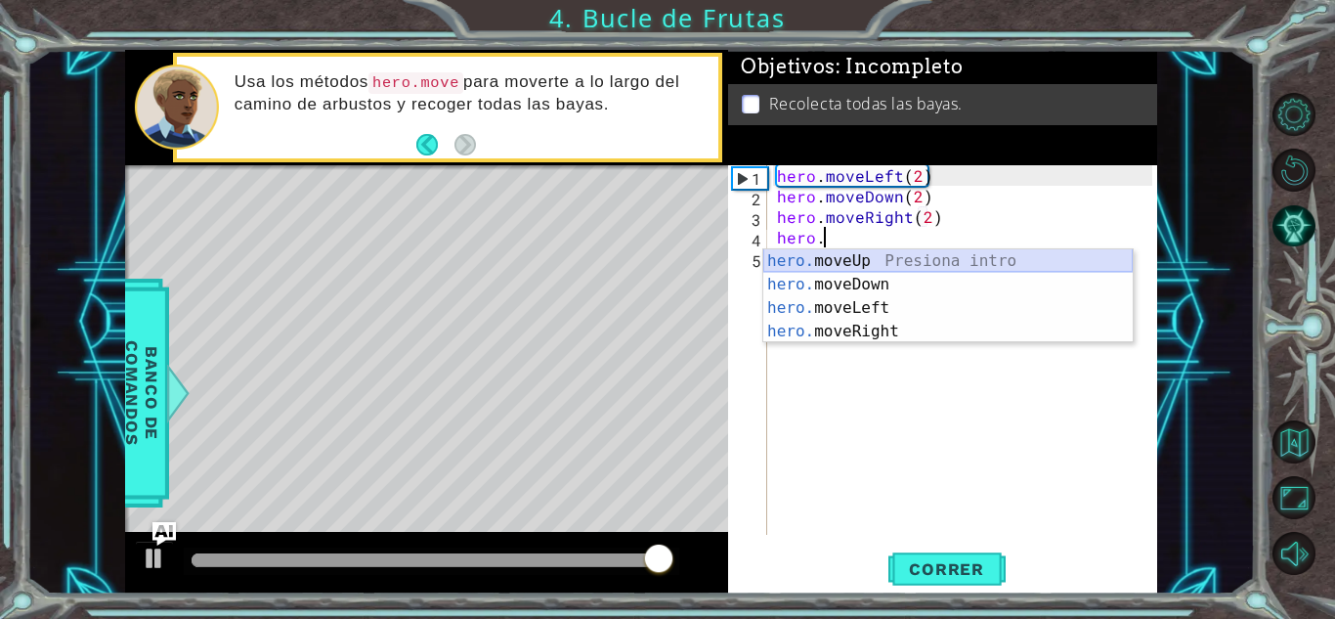
click at [870, 262] on div "hero. moveUp Presiona intro hero. moveDown Presiona intro hero. moveLeft Presio…" at bounding box center [949, 319] width 370 height 141
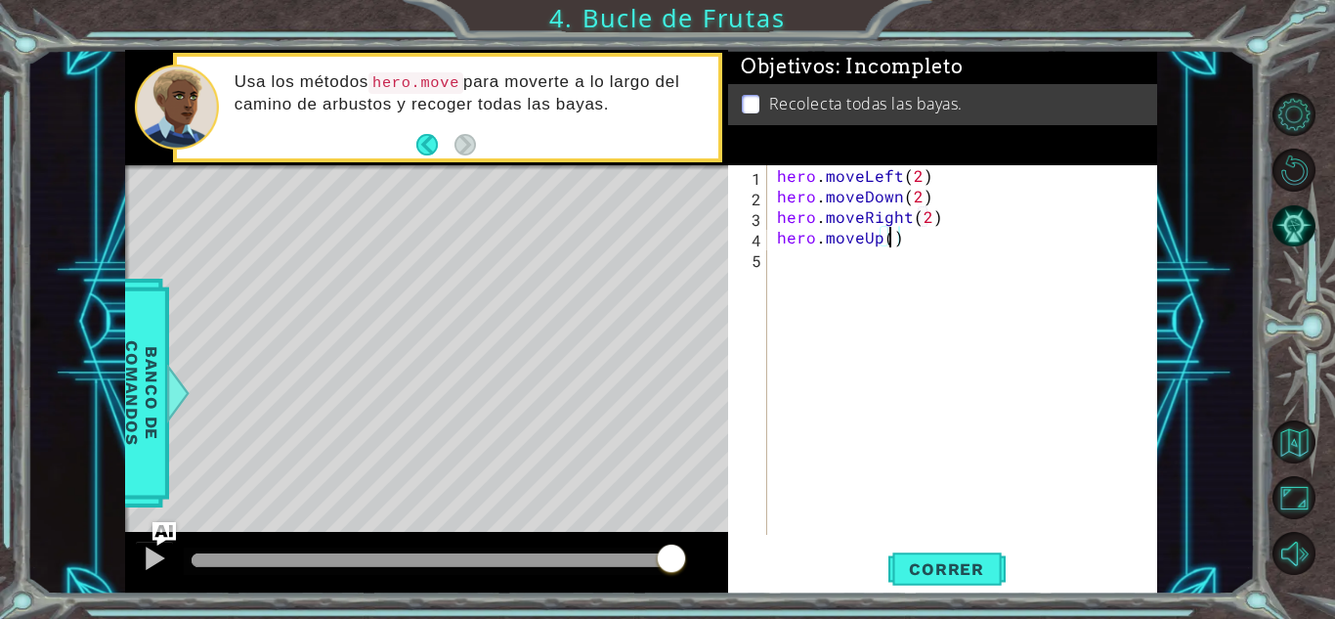
scroll to position [0, 7]
type textarea "hero.moveUp(2)"
click at [939, 563] on span "Correr" at bounding box center [947, 569] width 114 height 20
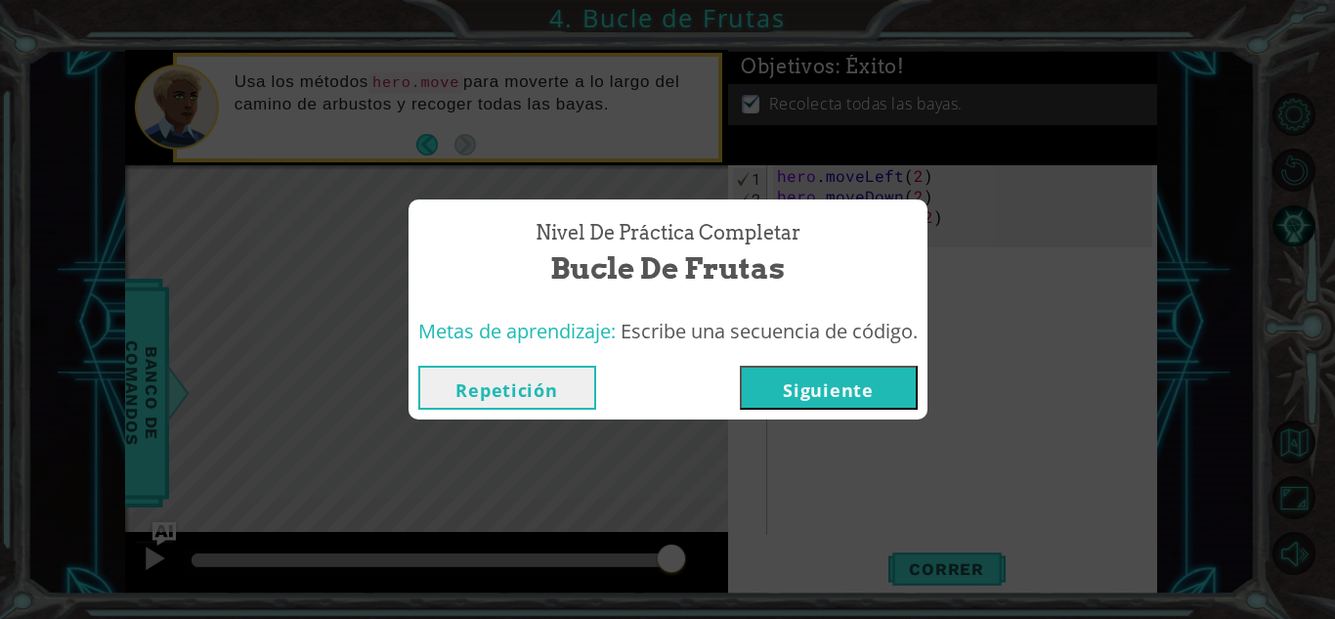
click at [835, 384] on button "Siguiente" at bounding box center [829, 388] width 178 height 44
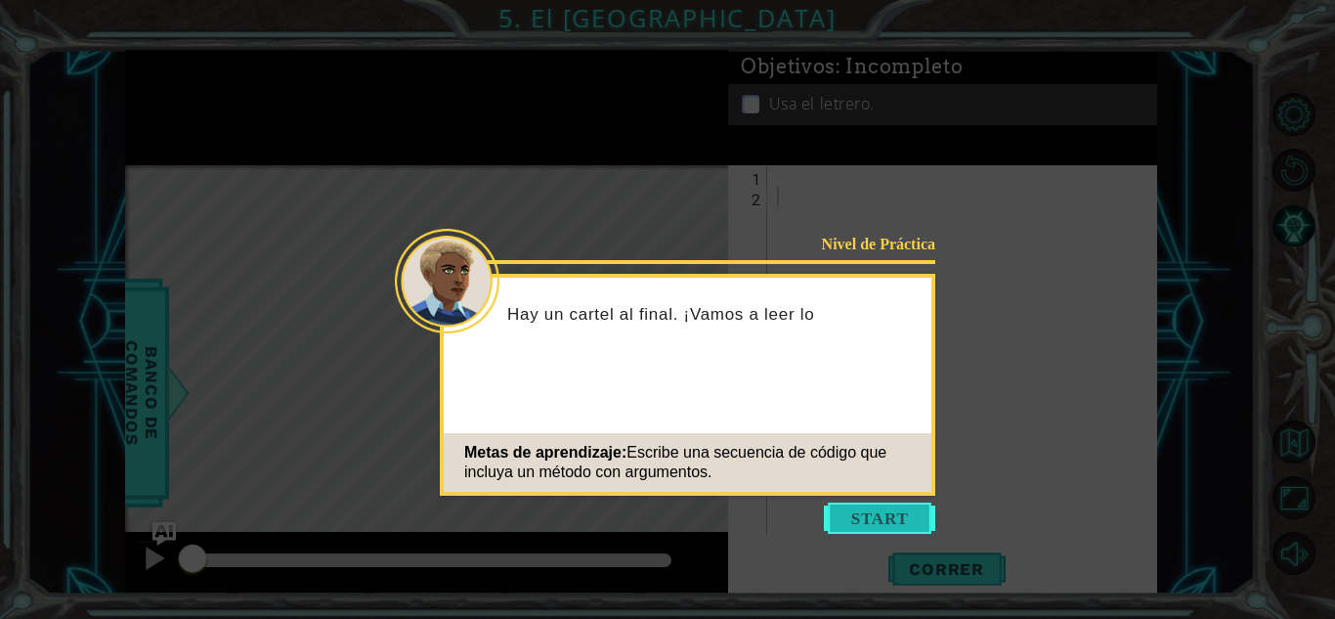
click at [867, 506] on button "Start" at bounding box center [879, 518] width 111 height 31
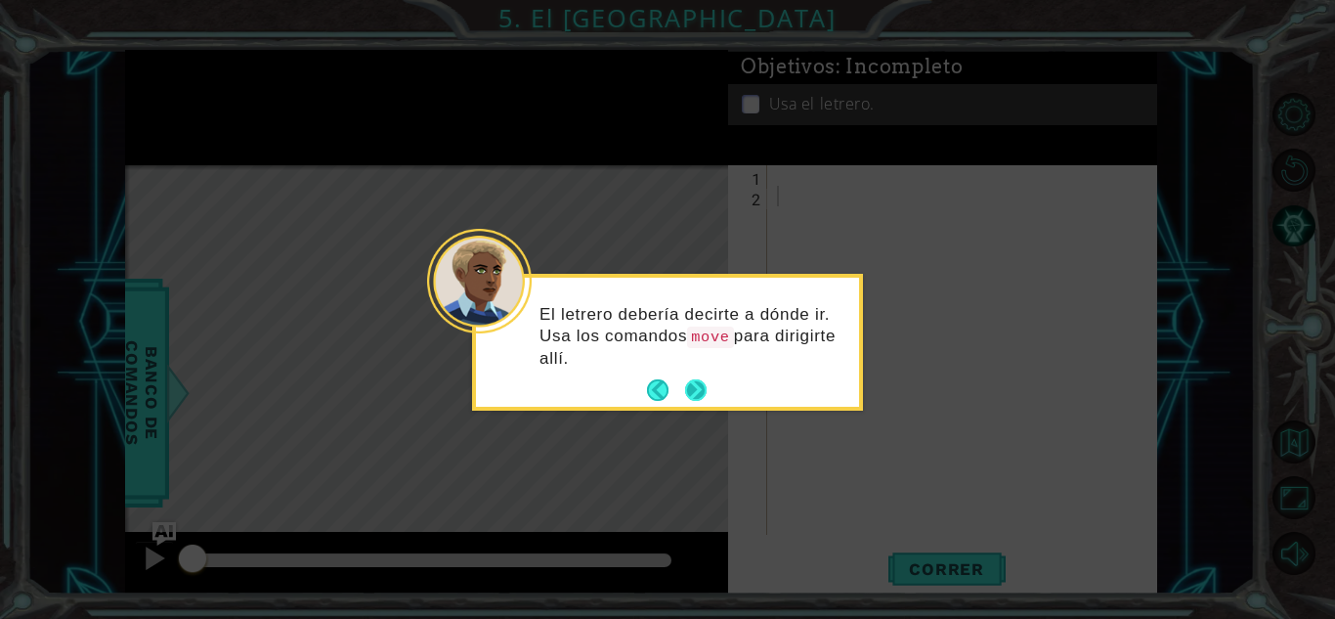
click at [700, 379] on button "Next" at bounding box center [696, 390] width 22 height 22
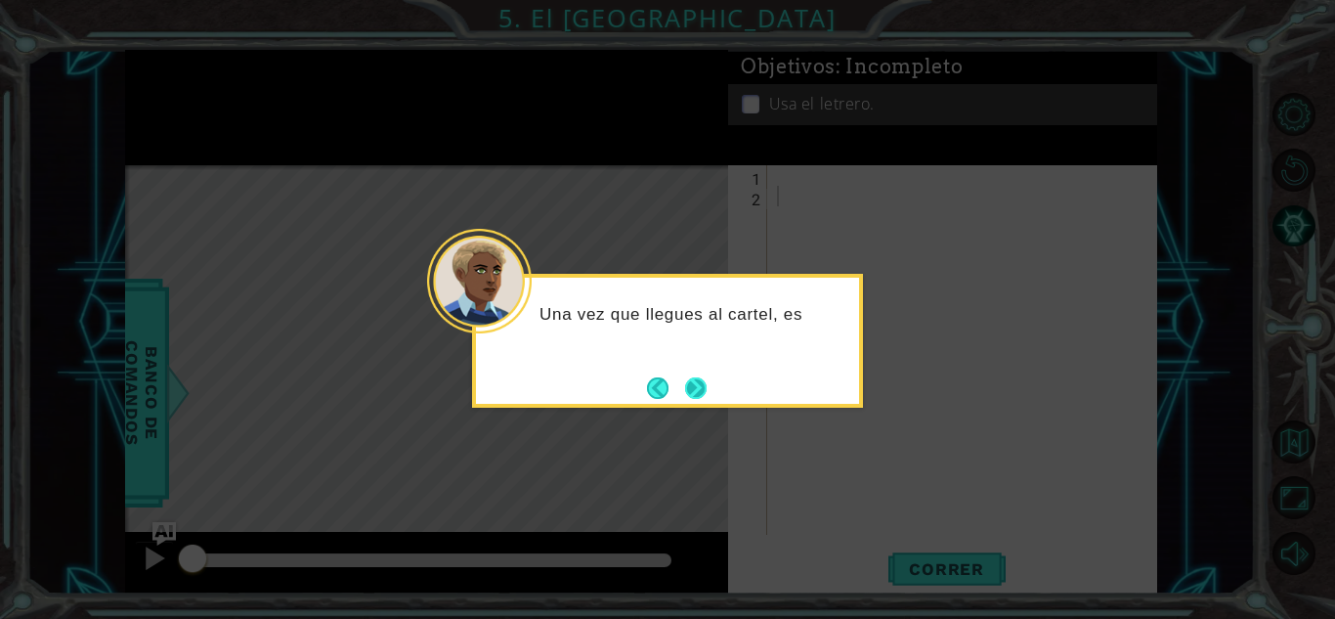
click at [700, 379] on button "Next" at bounding box center [696, 388] width 22 height 22
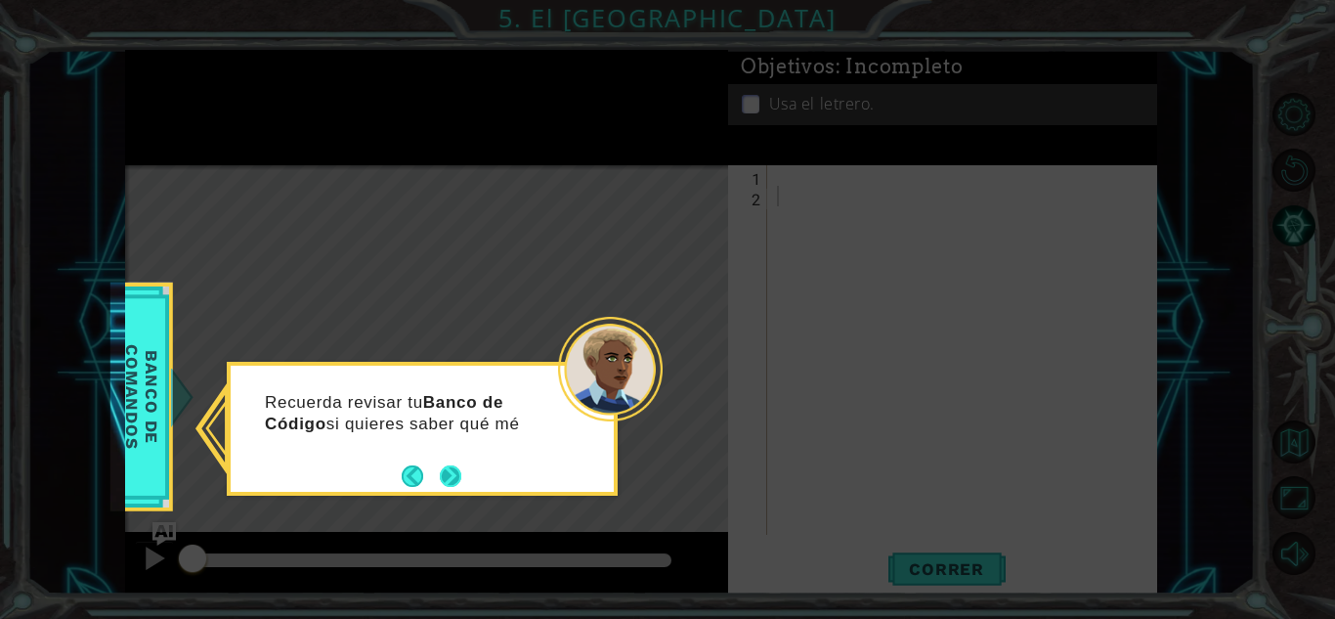
click at [459, 478] on button "Next" at bounding box center [451, 476] width 22 height 22
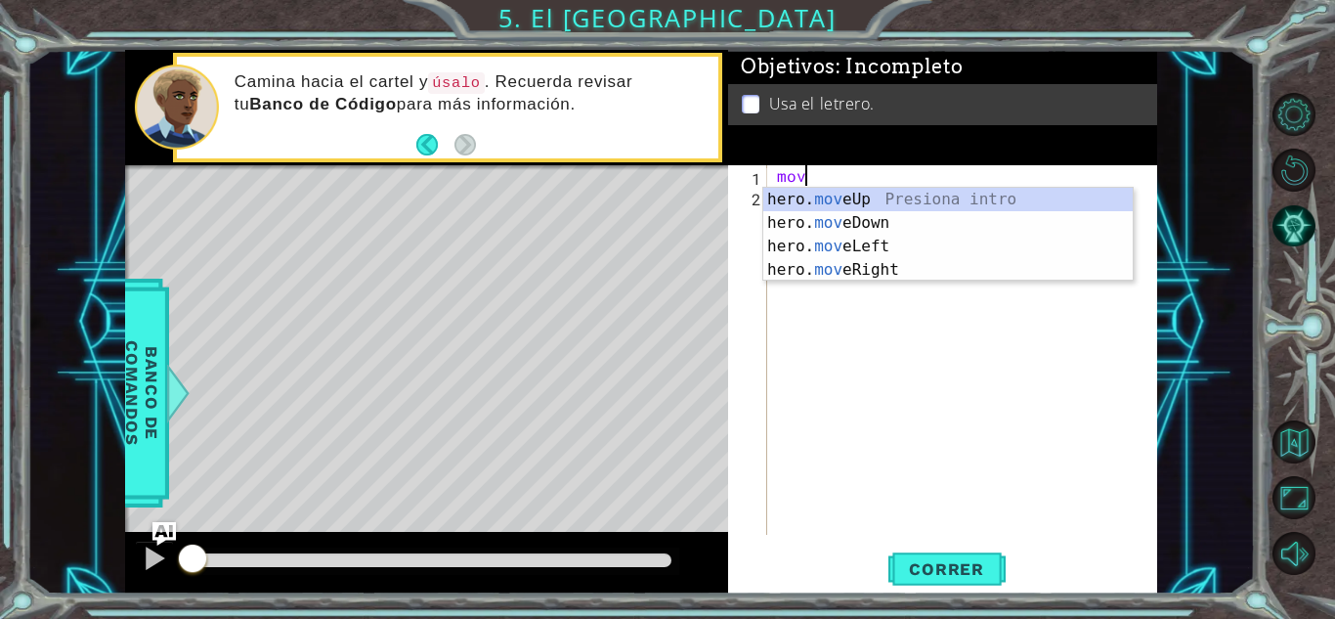
scroll to position [0, 1]
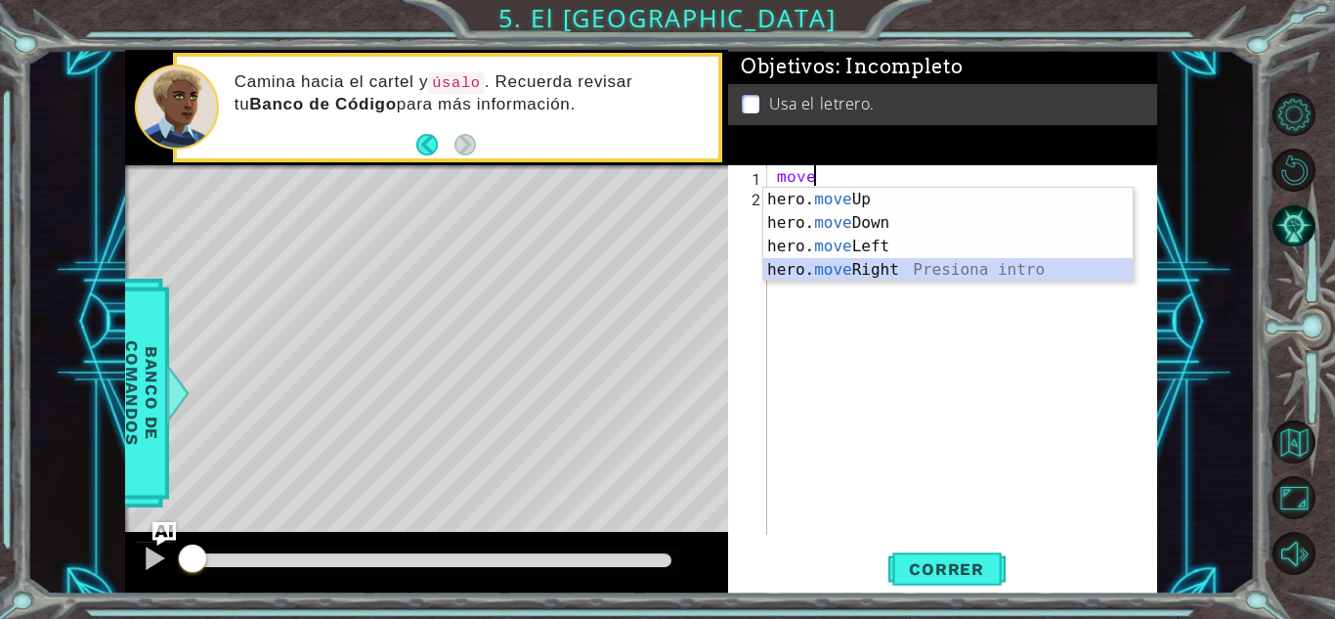
click at [857, 275] on div "hero. move Up Presiona intro hero. move Down Presiona intro hero. move Left Pre…" at bounding box center [949, 258] width 370 height 141
type textarea "hero.moveRight(1)"
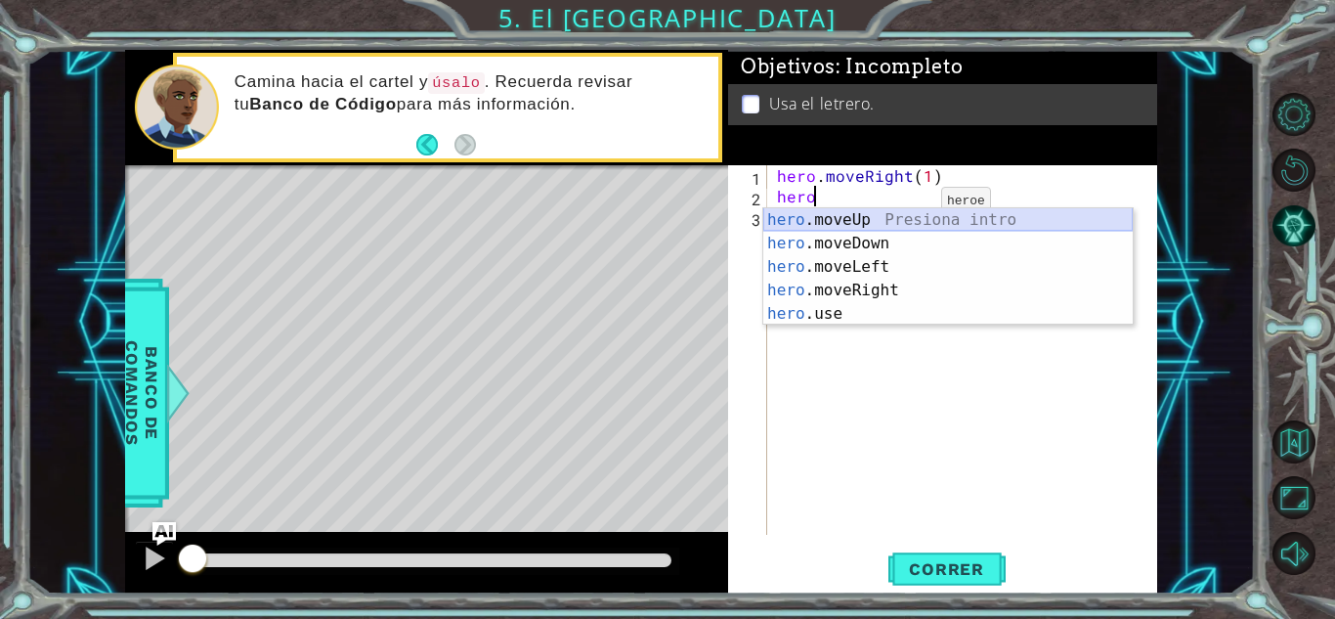
click at [917, 217] on div "hero .moveUp Presiona intro hero .moveDown Presiona intro hero .moveLeft Presio…" at bounding box center [949, 290] width 370 height 164
type textarea "hero.moveUp(1)"
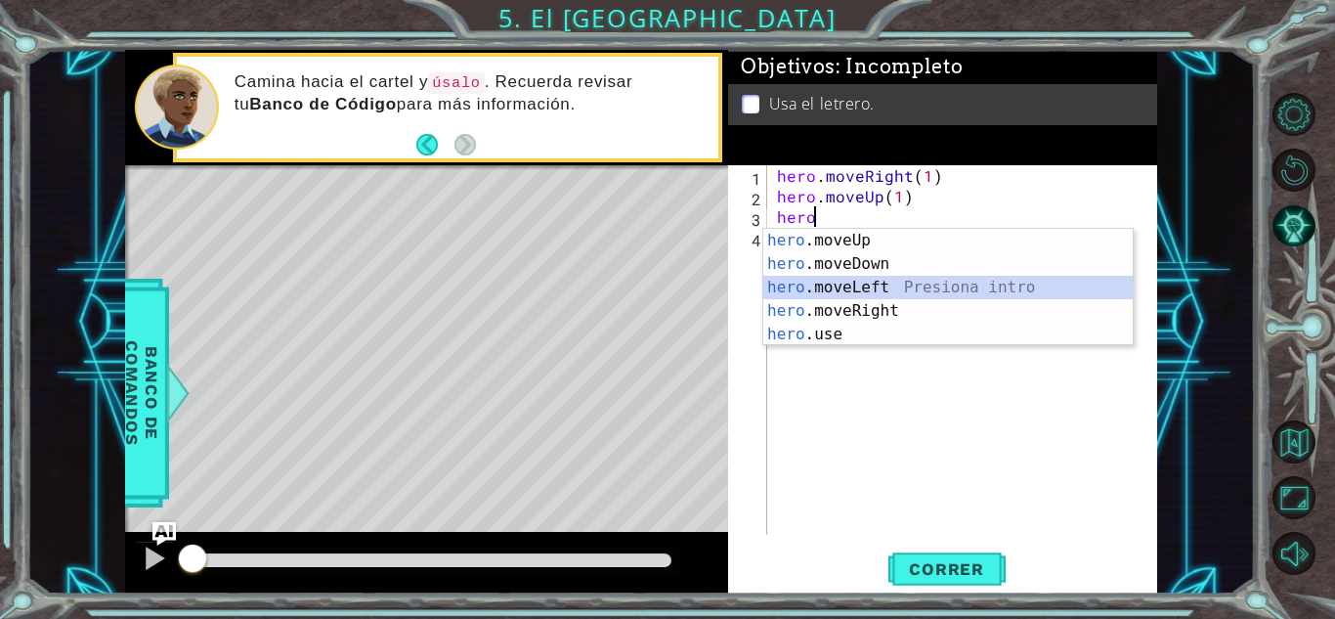
click at [859, 281] on div "hero .moveUp Presiona intro hero .moveDown Presiona intro hero .moveLeft Presio…" at bounding box center [949, 311] width 370 height 164
type textarea "hero.moveLeft(1)"
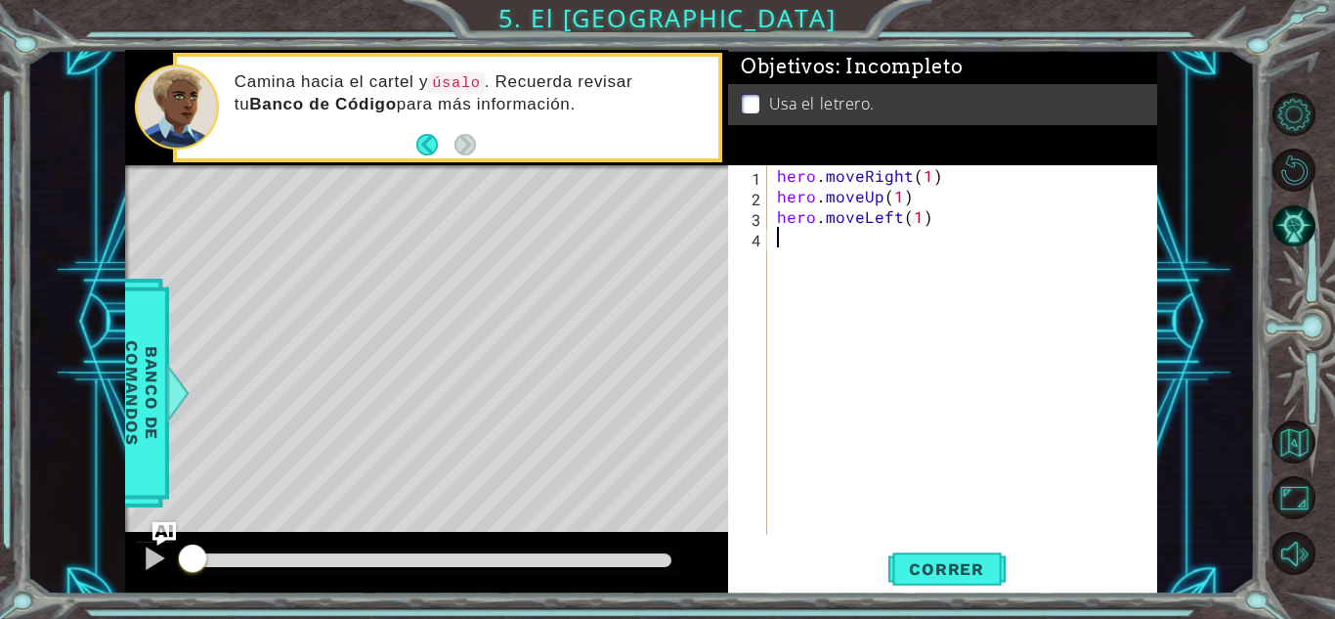
click at [915, 275] on div "hero . moveRight ( 1 ) hero . moveUp ( 1 ) hero . moveLeft ( 1 )" at bounding box center [967, 370] width 389 height 411
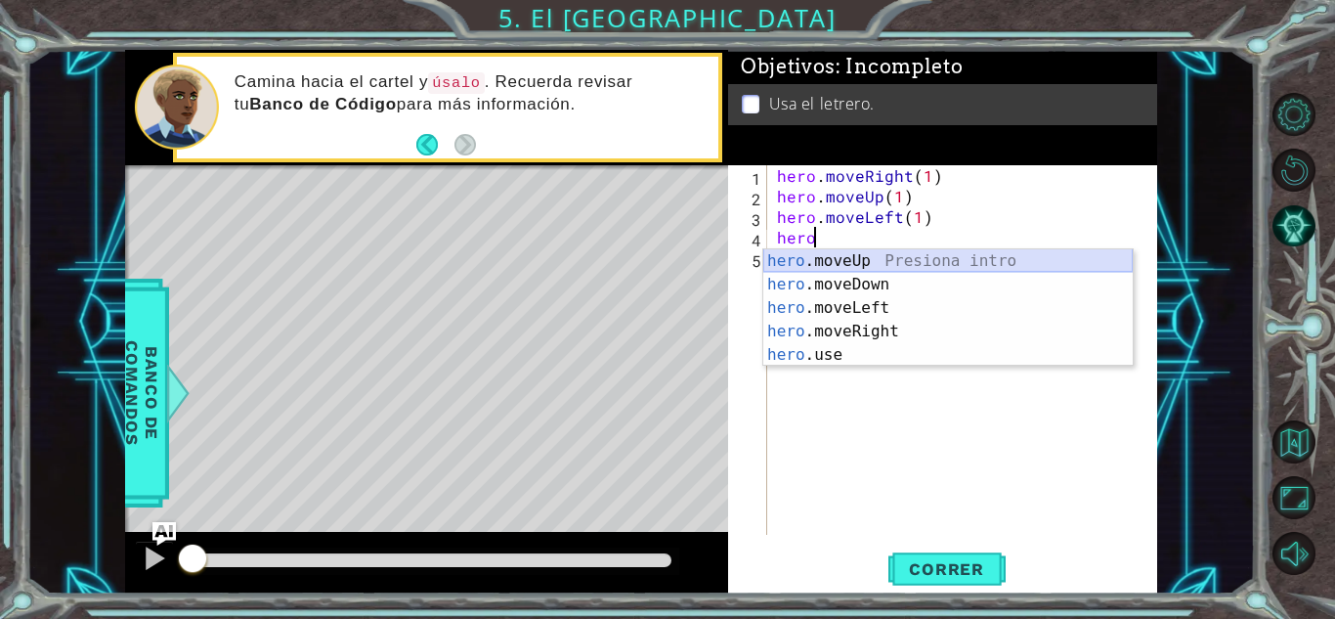
click at [863, 255] on div "hero .moveUp Presiona intro hero .moveDown Presiona intro hero .moveLeft Presio…" at bounding box center [949, 331] width 370 height 164
type textarea "hero.moveUp(1)"
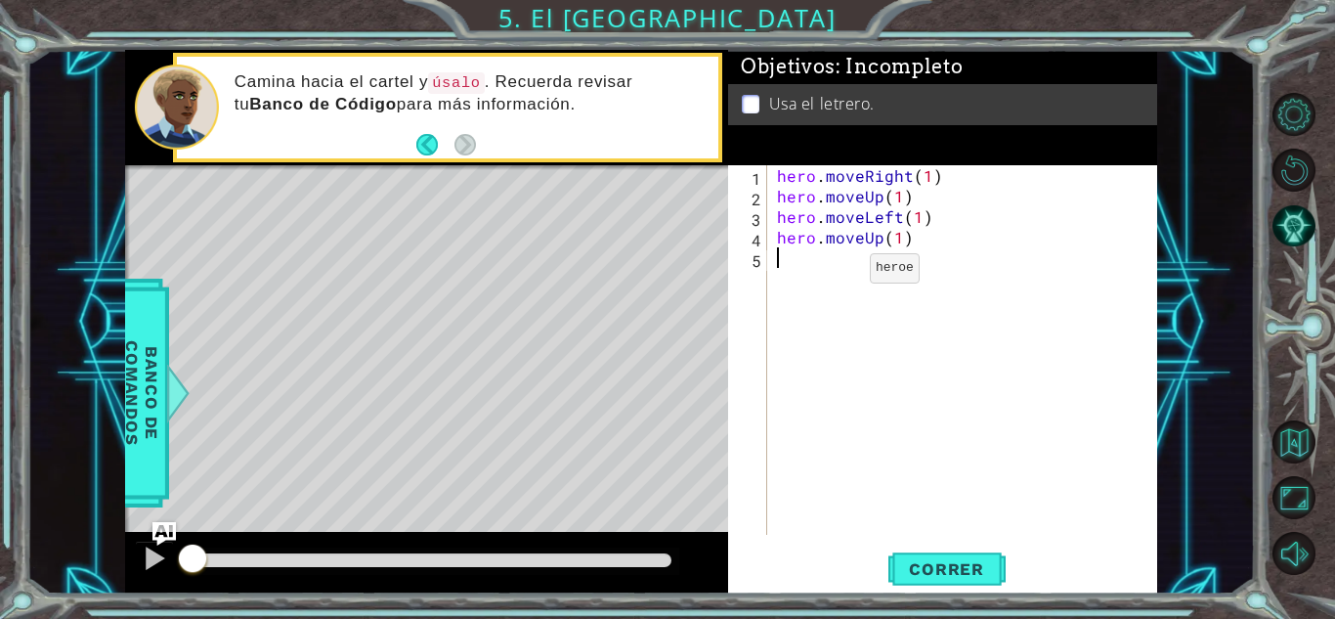
click at [837, 273] on div "hero . moveRight ( 1 ) hero . moveUp ( 1 ) hero . moveLeft ( 1 ) hero . moveUp …" at bounding box center [967, 370] width 389 height 411
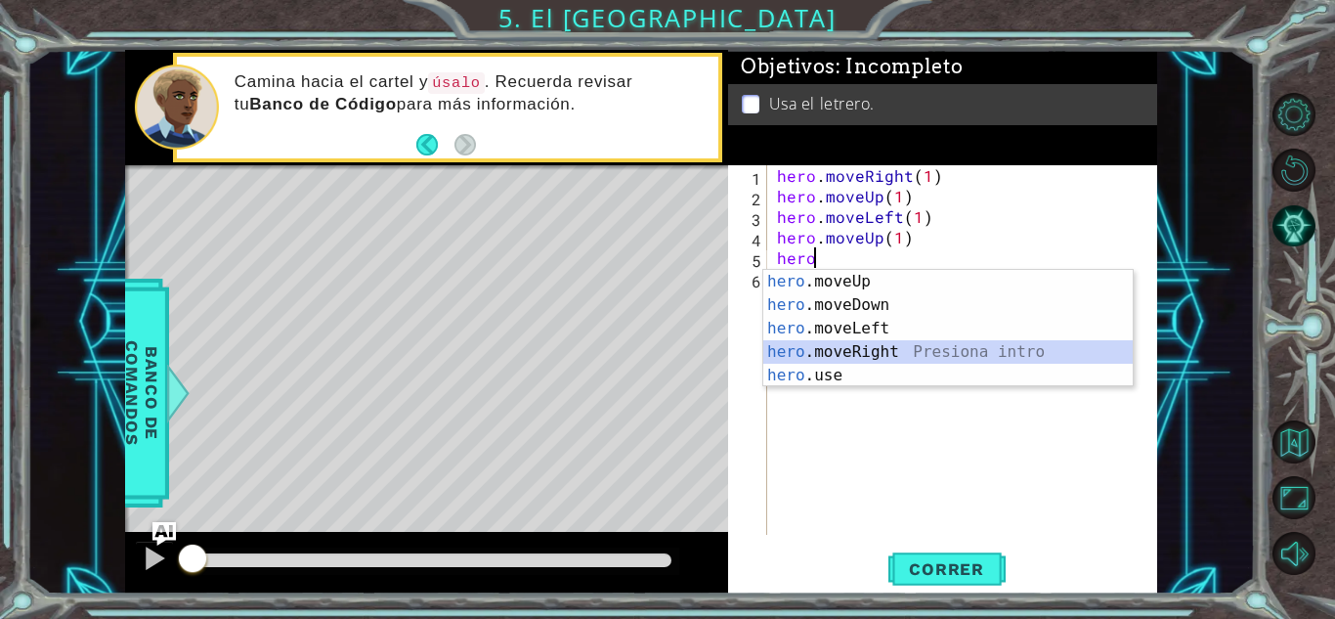
click at [825, 352] on div "hero .moveUp Presiona intro hero .moveDown Presiona intro hero .moveLeft Presio…" at bounding box center [949, 352] width 370 height 164
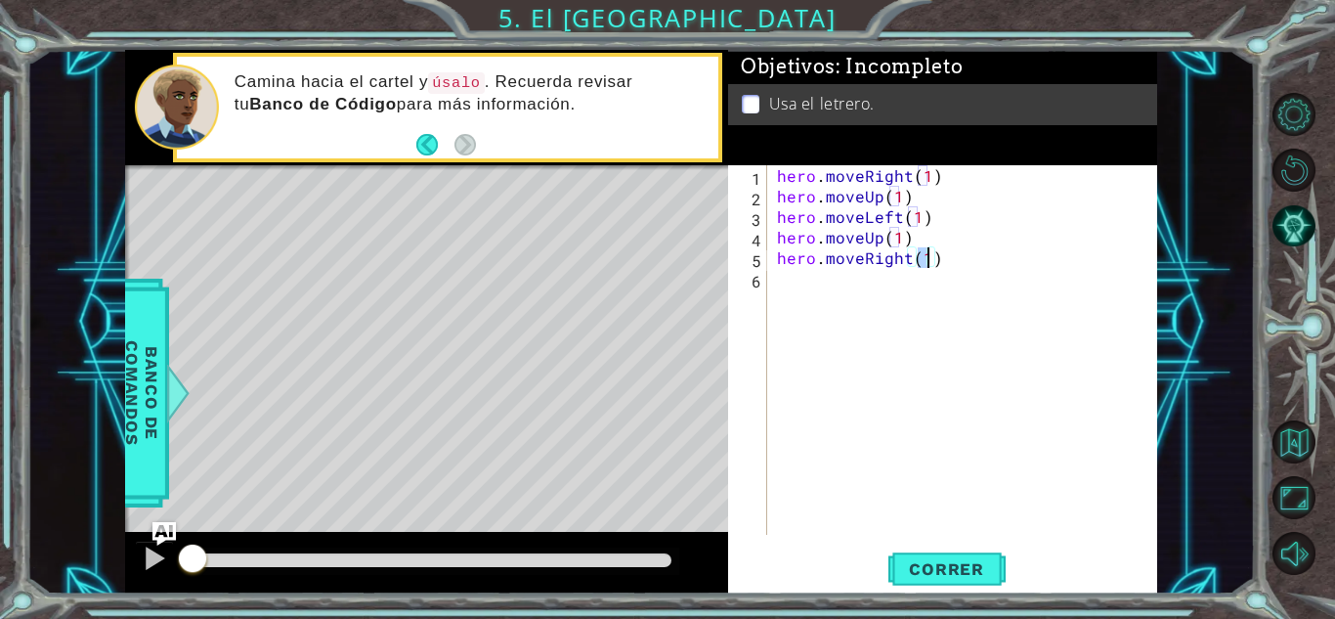
type textarea "hero.moveRight(2)"
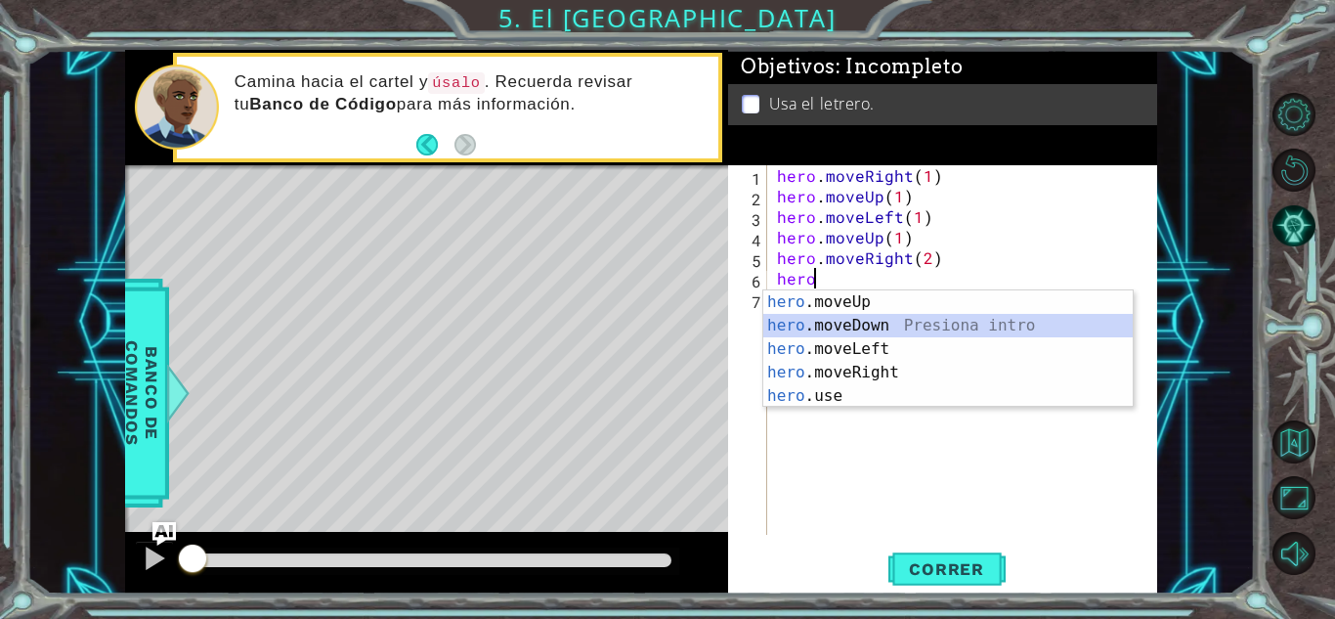
click at [876, 320] on div "hero .moveUp Presiona intro hero .moveDown Presiona intro hero .moveLeft Presio…" at bounding box center [949, 372] width 370 height 164
type textarea "hero.moveDown(1)"
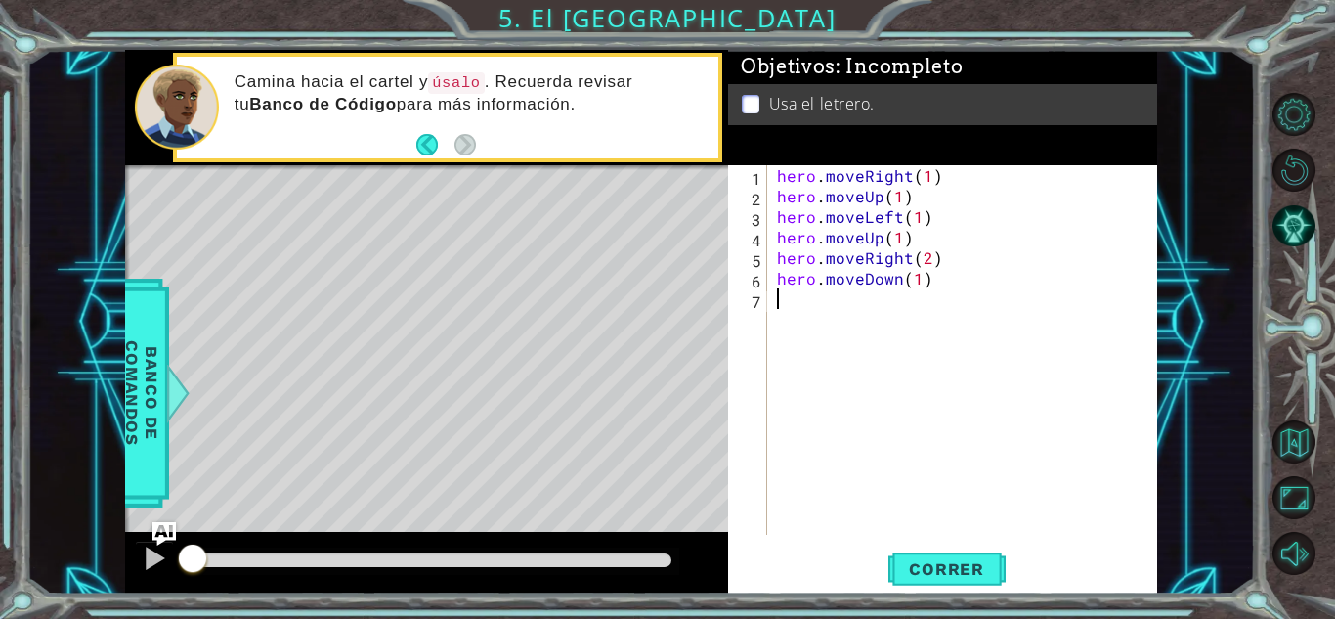
click at [968, 366] on div "hero . moveRight ( 1 ) hero . moveUp ( 1 ) hero . moveLeft ( 1 ) hero . moveUp …" at bounding box center [967, 370] width 389 height 411
click at [941, 576] on span "Correr" at bounding box center [947, 569] width 114 height 20
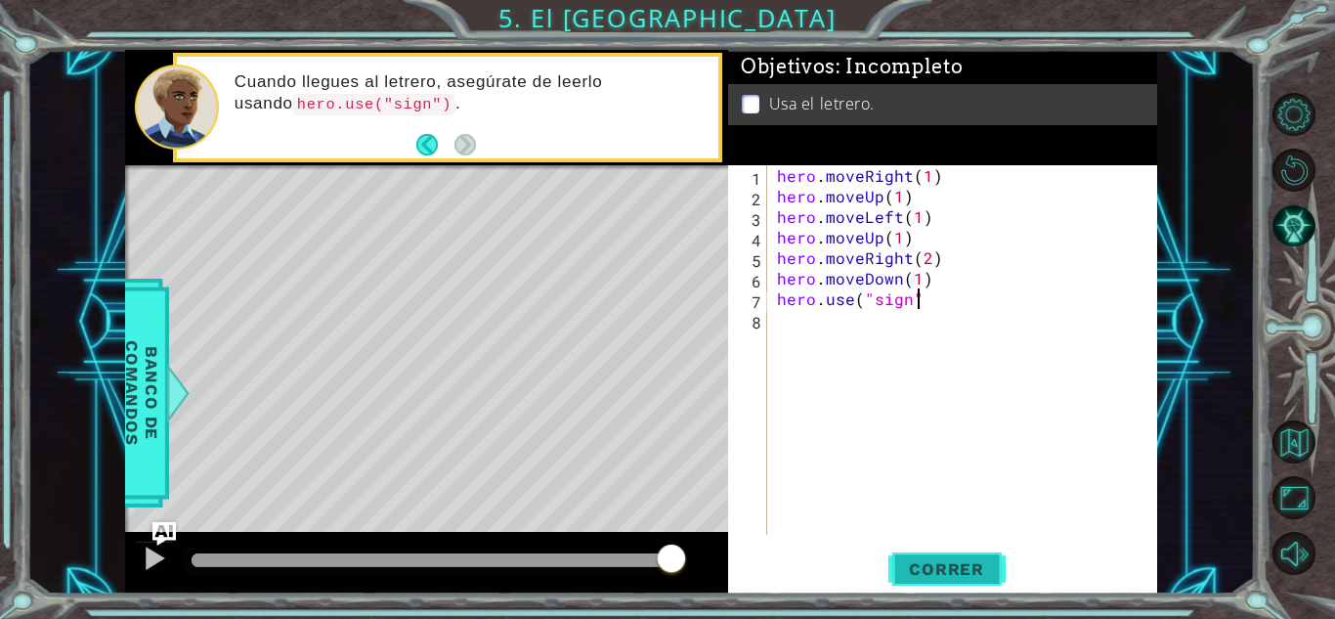
scroll to position [0, 8]
type textarea "hero.use("sign")"
click at [966, 579] on button "Correr" at bounding box center [947, 568] width 117 height 43
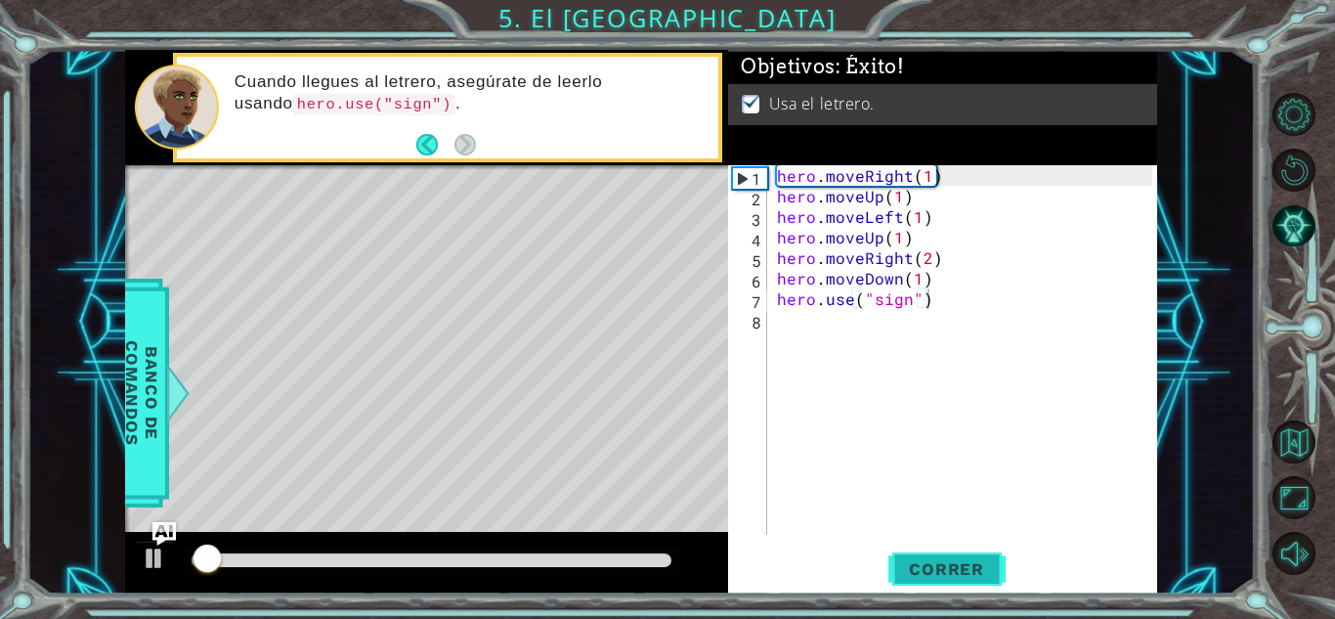
click at [950, 557] on button "Correr" at bounding box center [947, 568] width 117 height 43
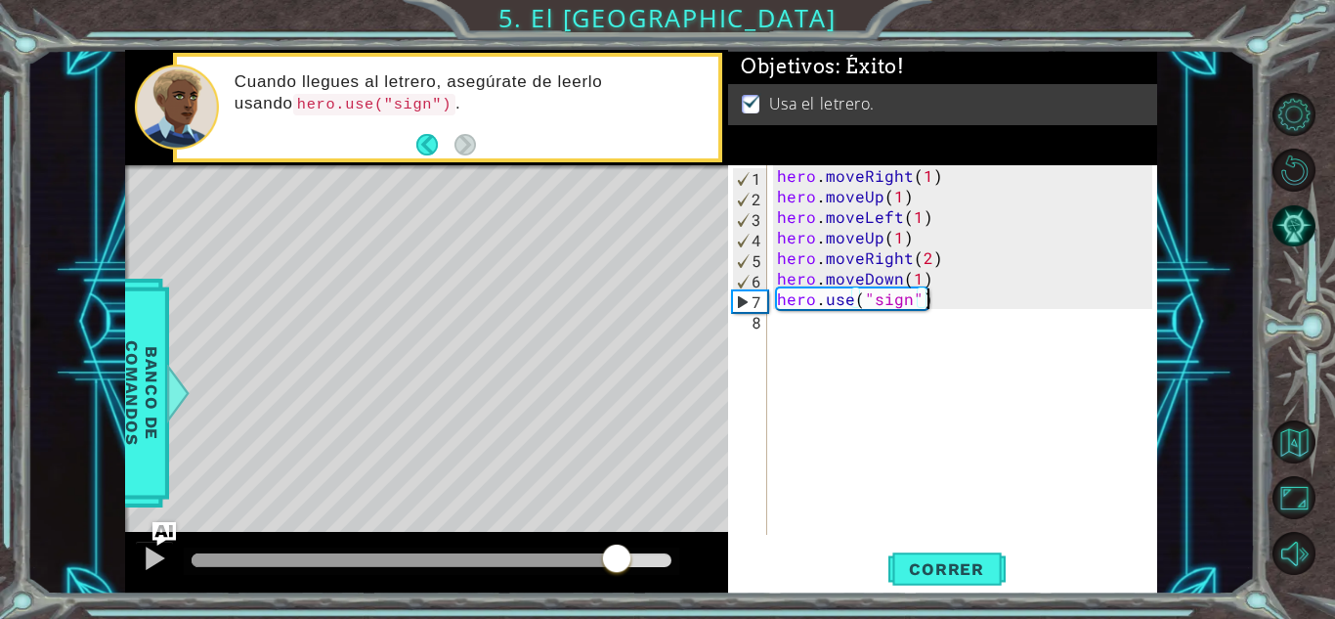
click at [617, 562] on div at bounding box center [432, 560] width 480 height 14
click at [918, 574] on span "Correr" at bounding box center [947, 569] width 114 height 20
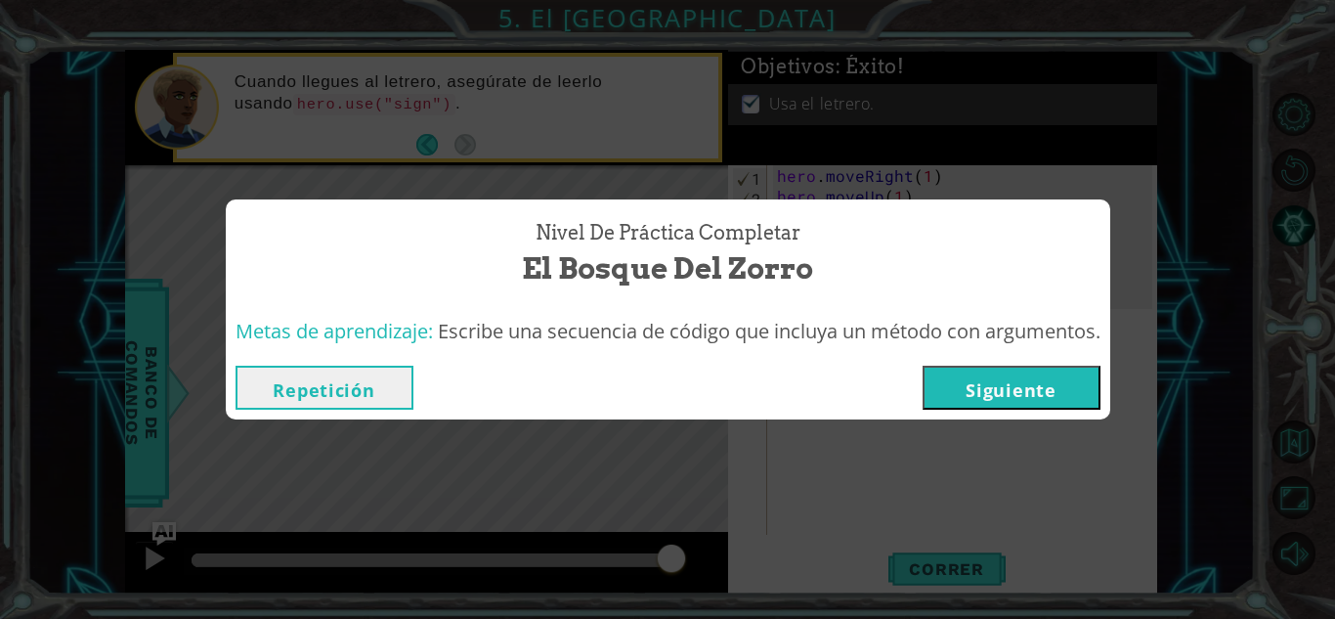
click at [985, 391] on button "Siguiente" at bounding box center [1012, 388] width 178 height 44
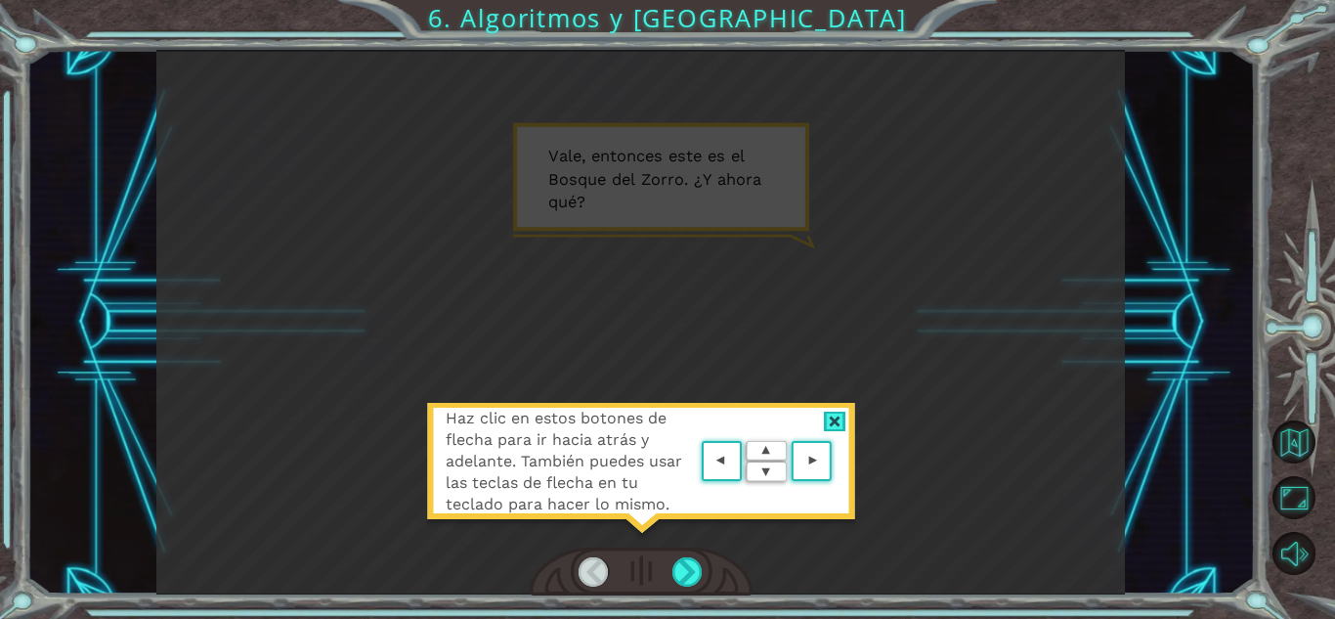
click at [843, 420] on div at bounding box center [835, 422] width 22 height 21
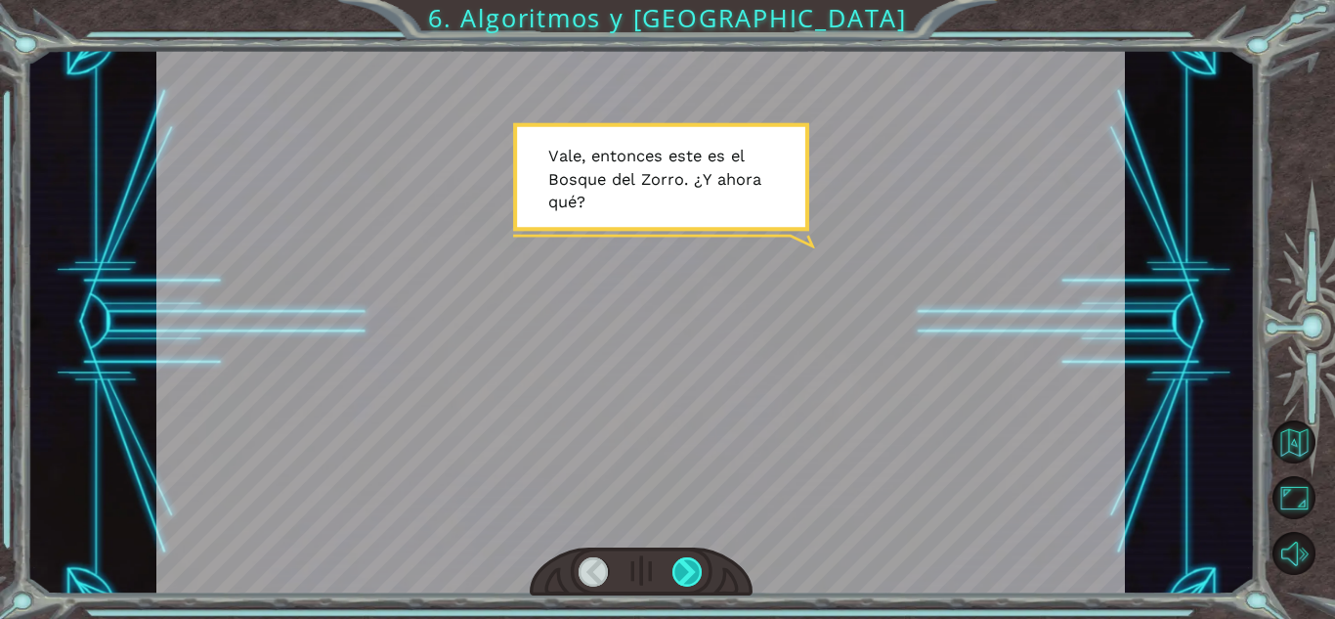
click at [685, 571] on div at bounding box center [688, 571] width 30 height 29
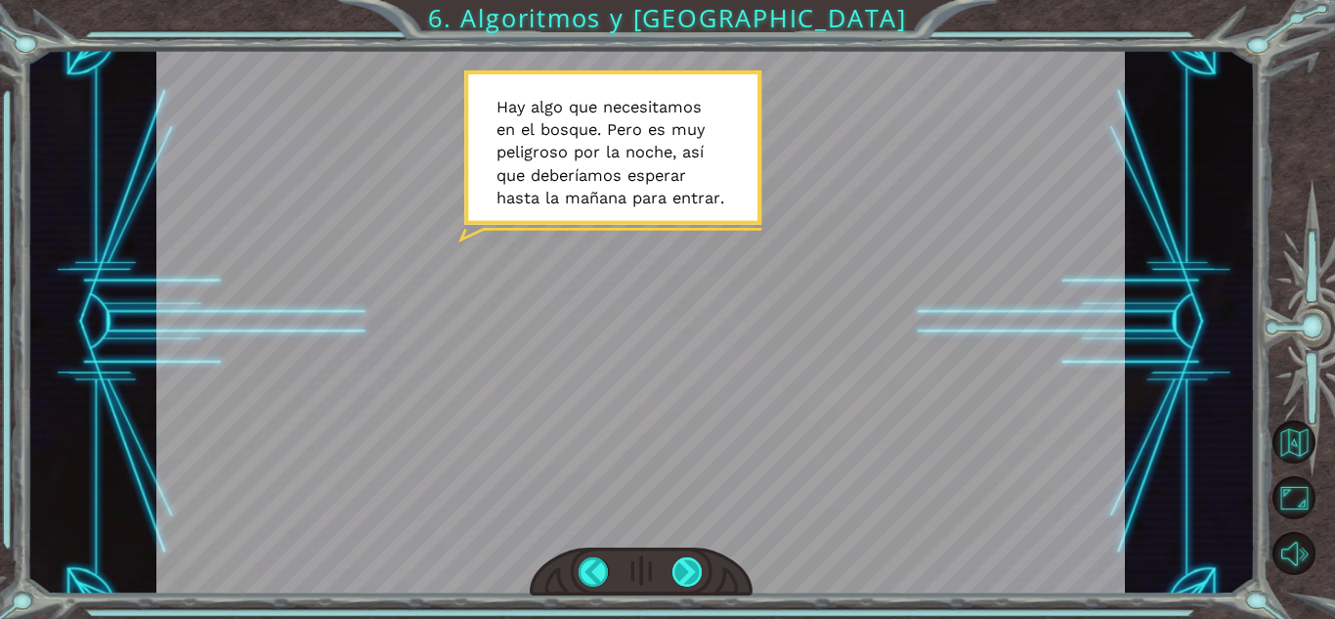
click at [690, 561] on div at bounding box center [688, 571] width 30 height 29
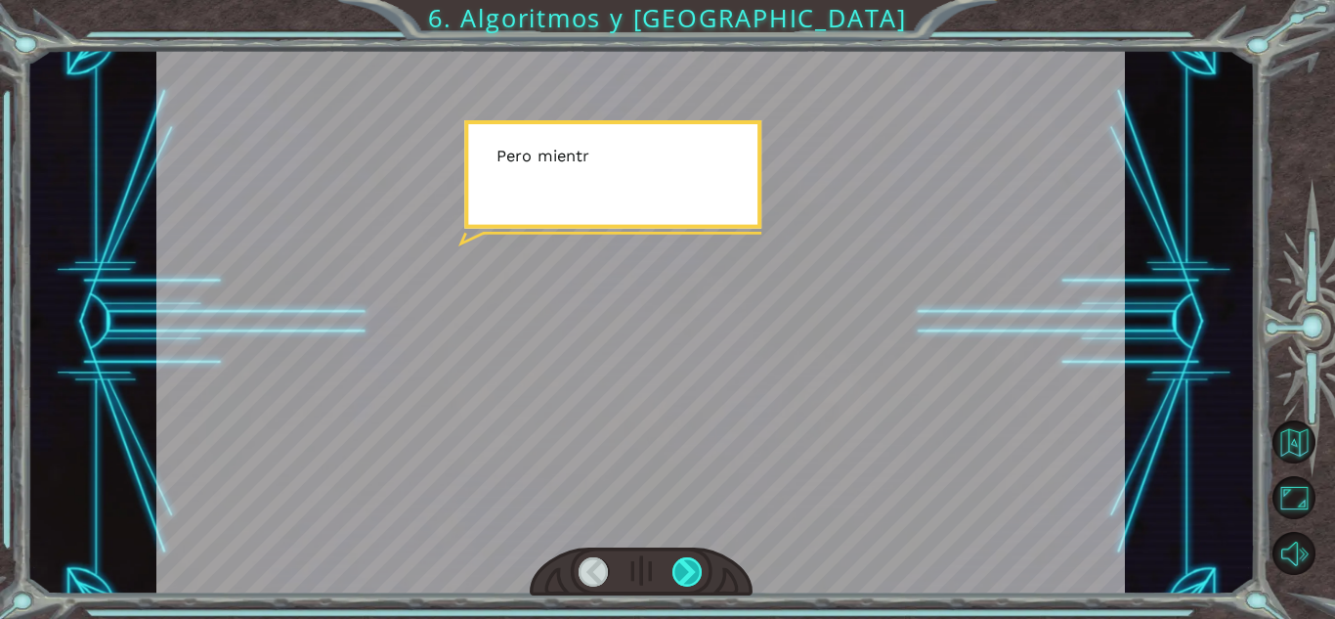
click at [690, 561] on div at bounding box center [688, 571] width 30 height 29
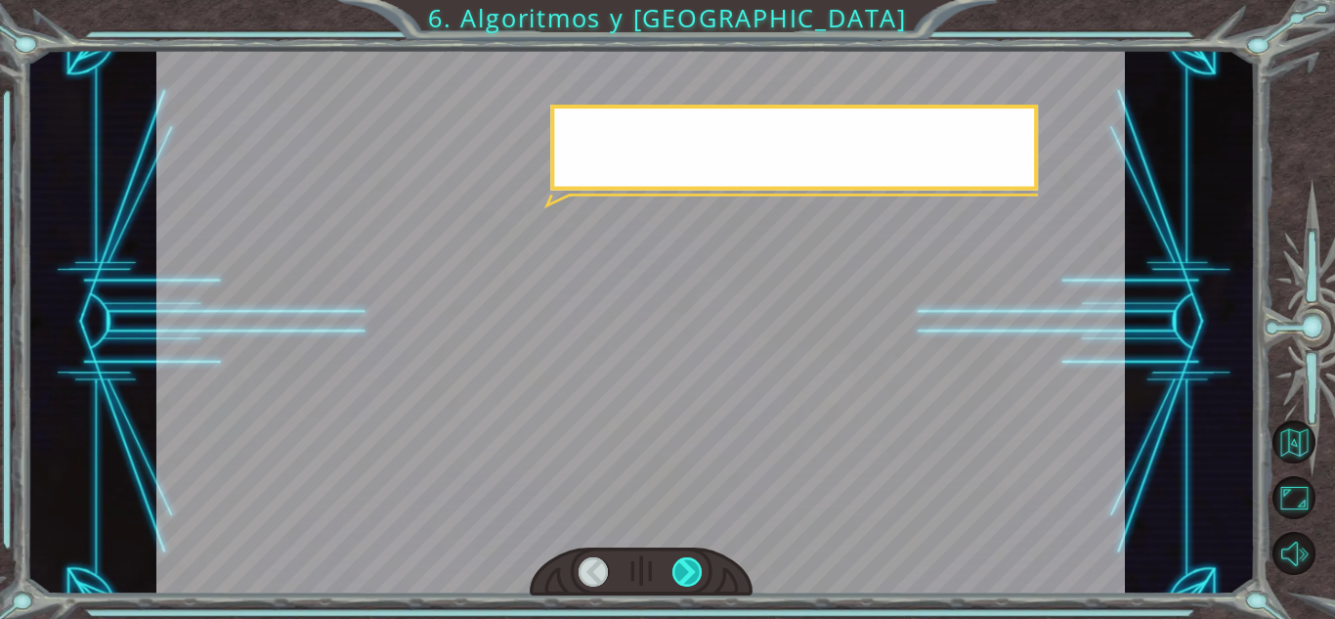
click at [690, 561] on div at bounding box center [688, 571] width 30 height 29
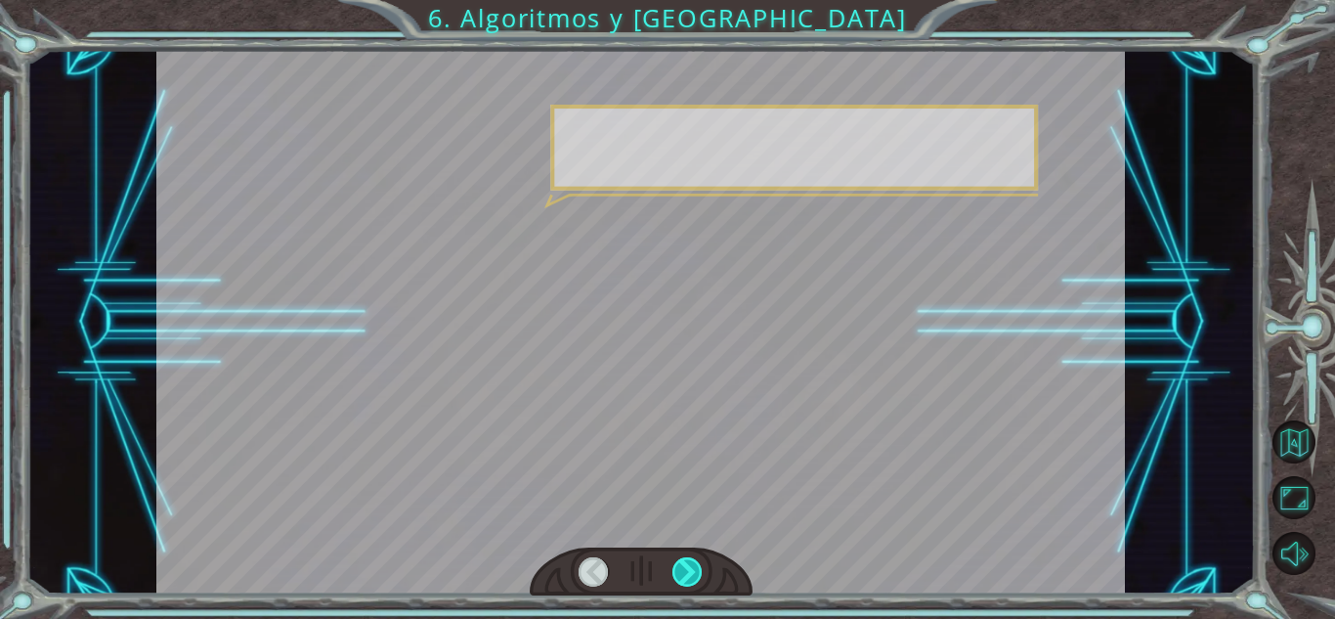
click at [690, 561] on div at bounding box center [688, 571] width 30 height 29
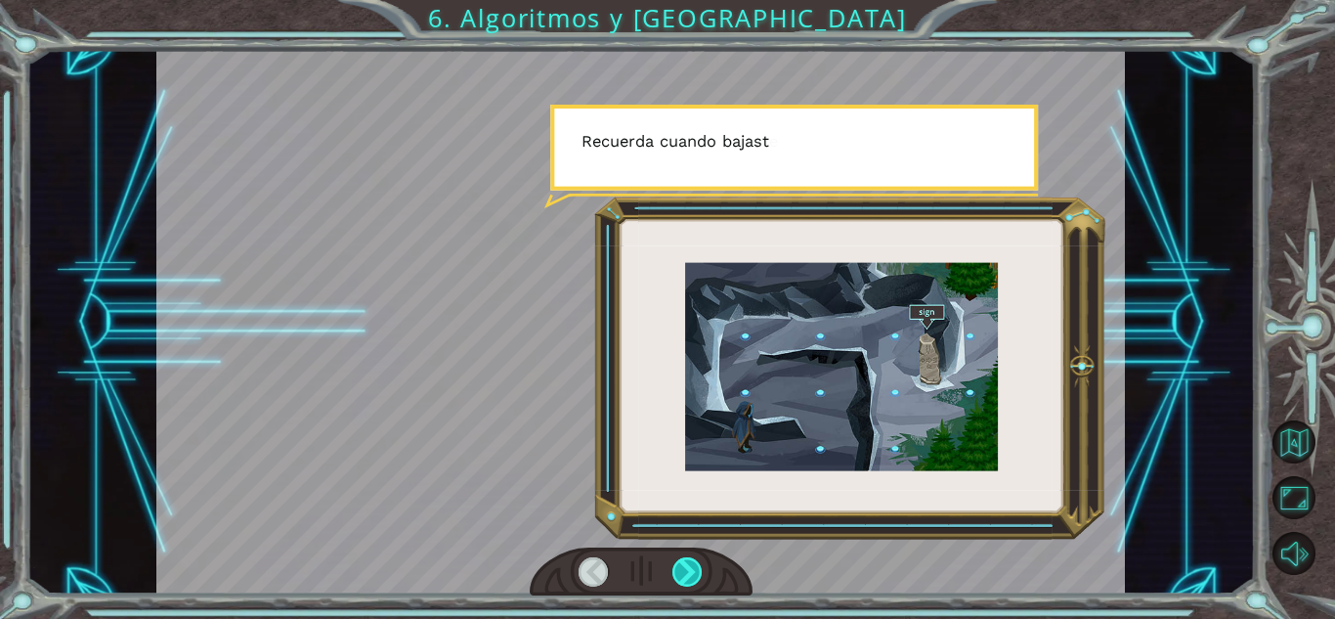
click at [690, 558] on div at bounding box center [688, 571] width 30 height 29
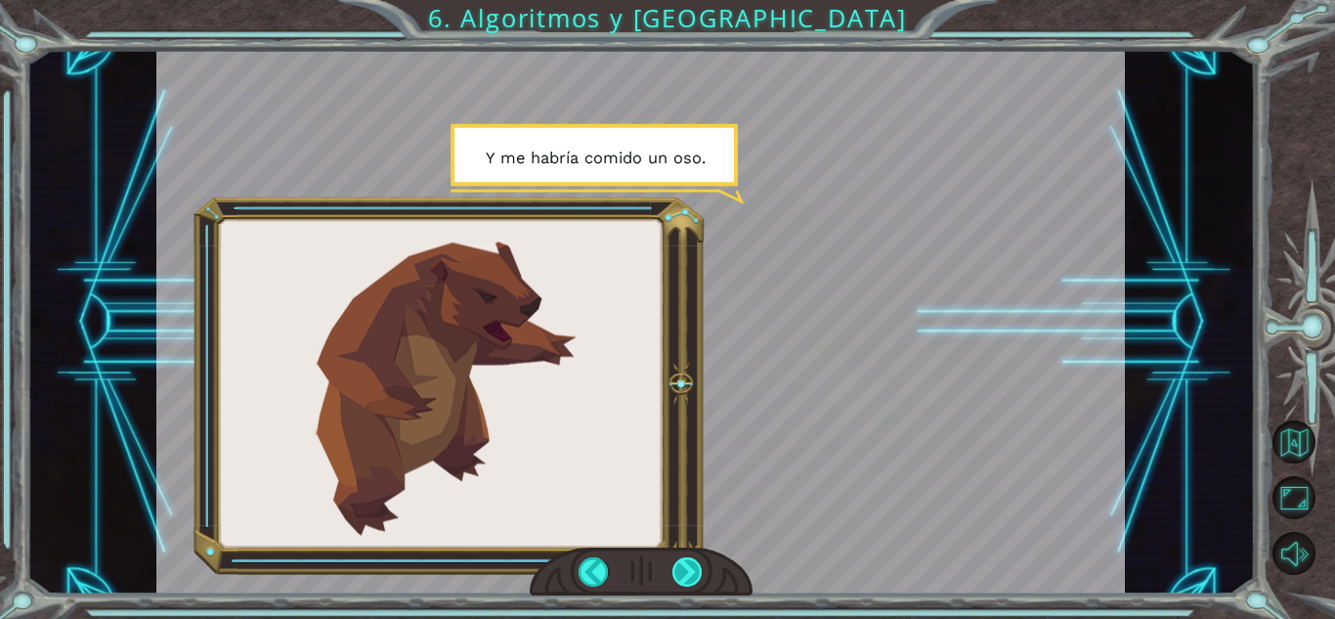
click at [690, 558] on div at bounding box center [688, 571] width 30 height 29
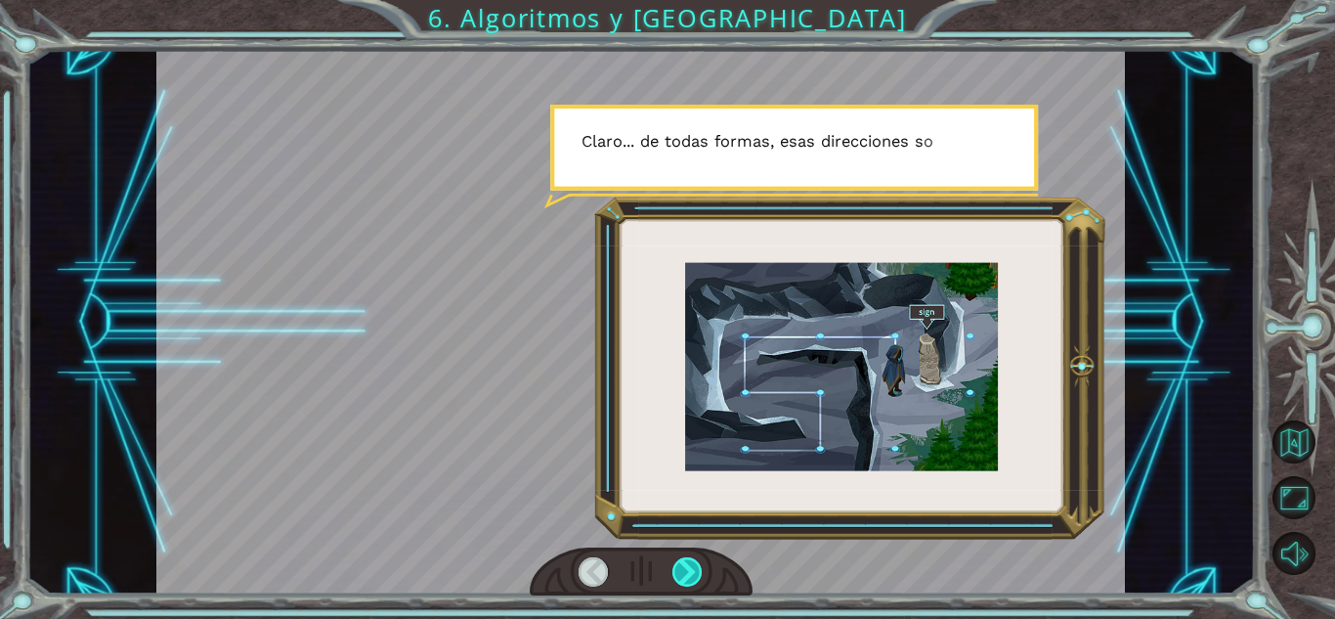
click at [690, 558] on div at bounding box center [688, 571] width 30 height 29
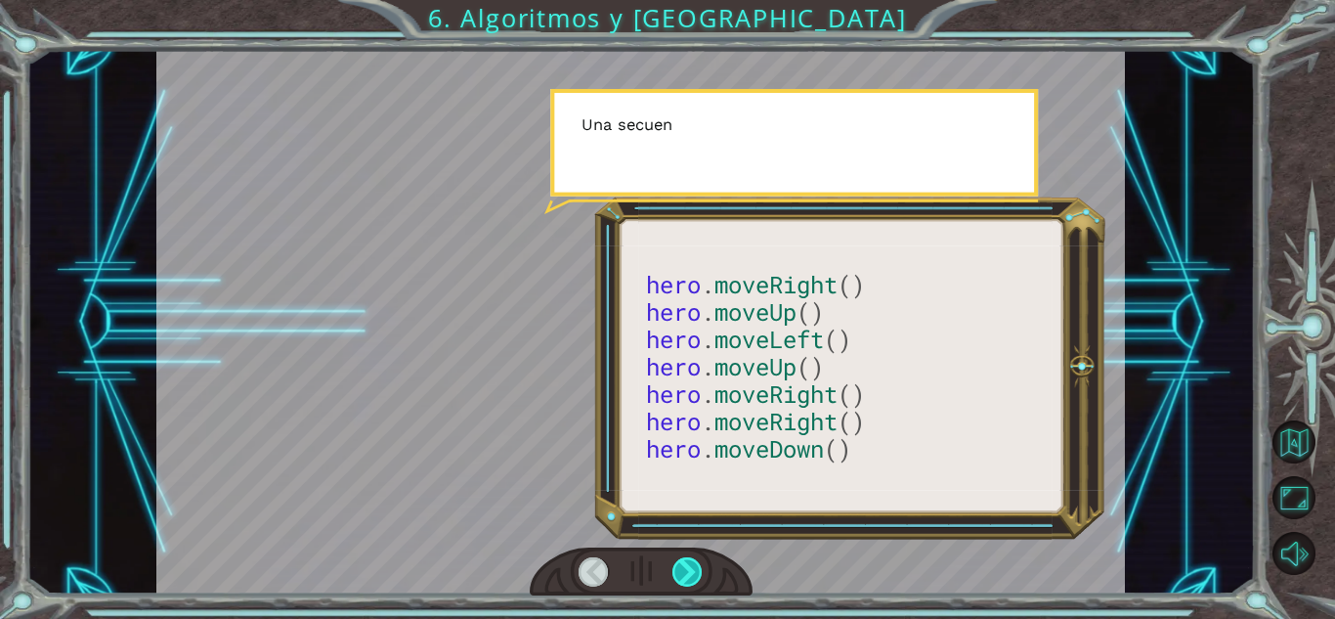
click at [690, 558] on div at bounding box center [688, 571] width 30 height 29
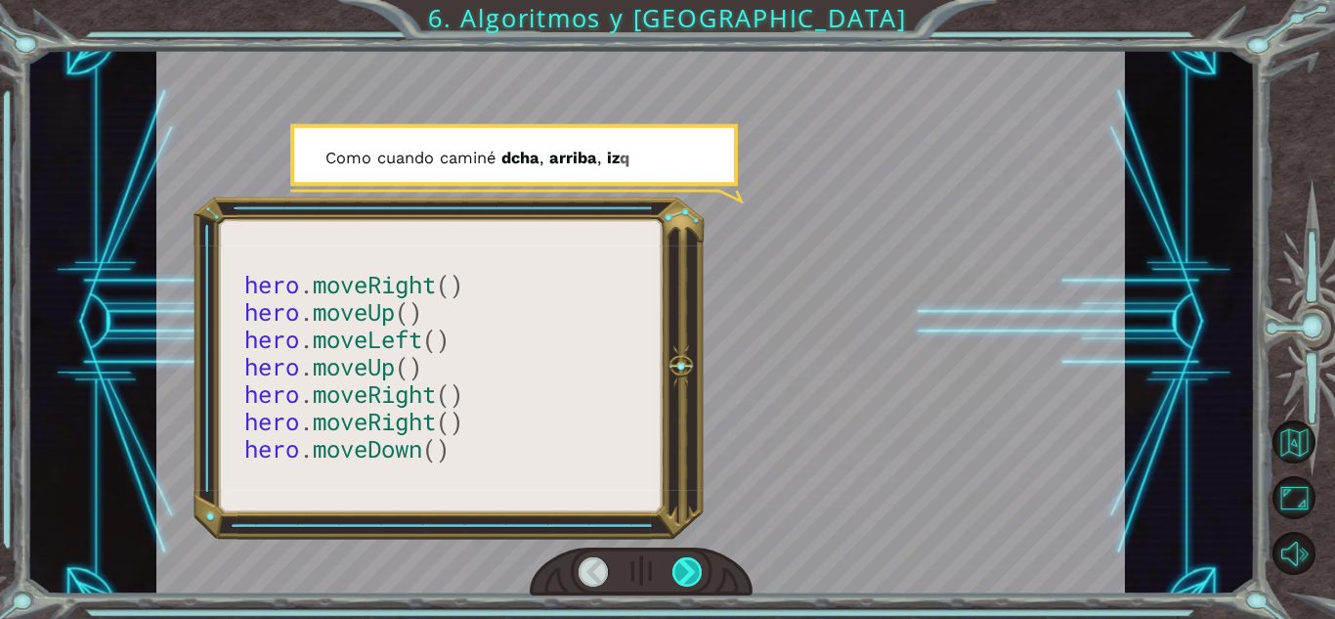
click at [690, 558] on div at bounding box center [688, 571] width 30 height 29
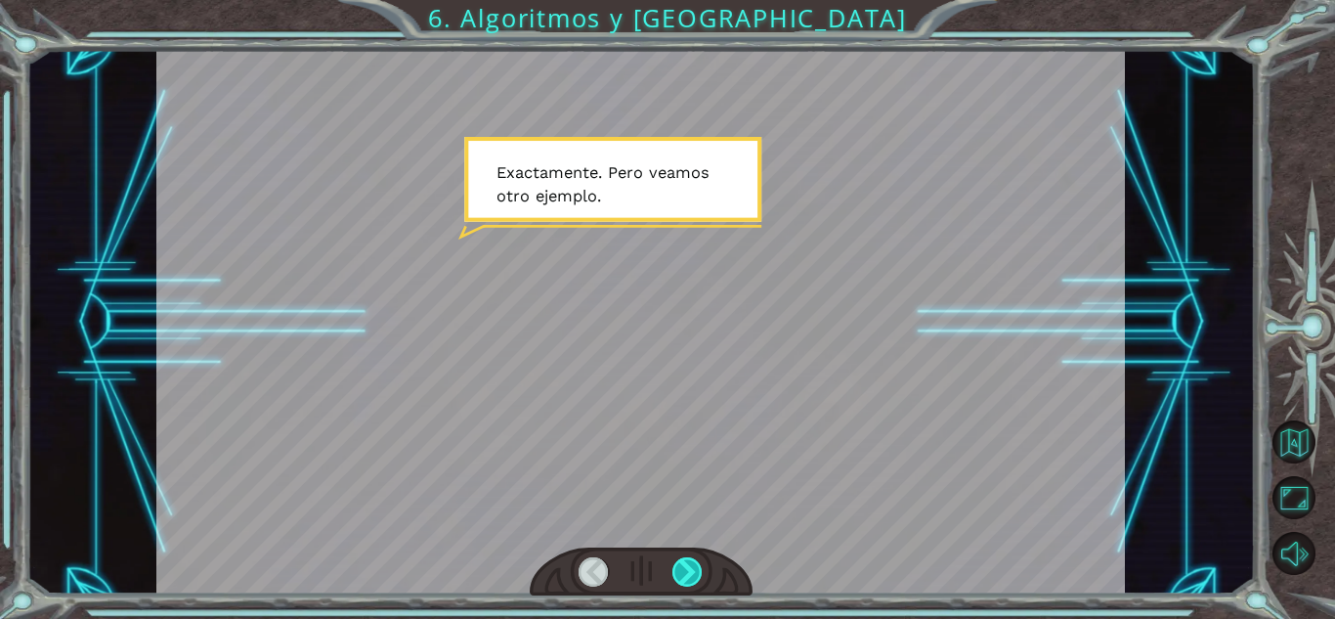
click at [690, 558] on div at bounding box center [688, 571] width 30 height 29
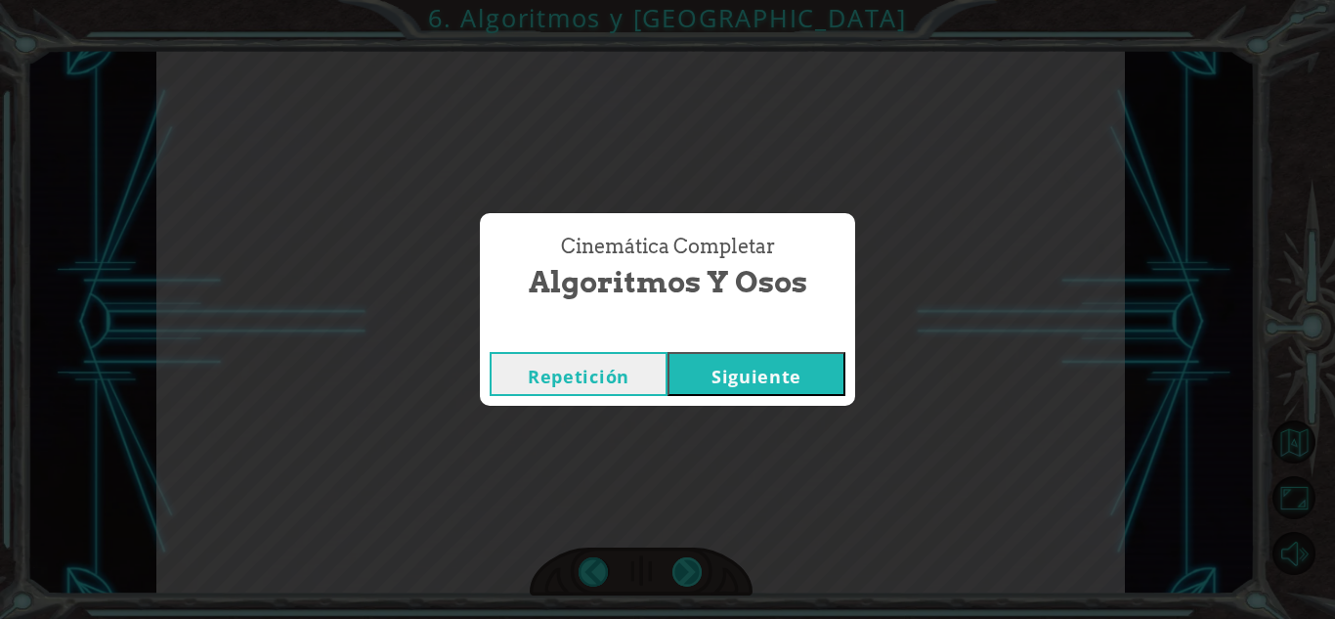
click at [690, 558] on div "Cinemática Completar Algoritmos y Osos Repetición [GEOGRAPHIC_DATA]" at bounding box center [667, 309] width 1335 height 619
click at [741, 364] on button "Siguiente" at bounding box center [757, 374] width 178 height 44
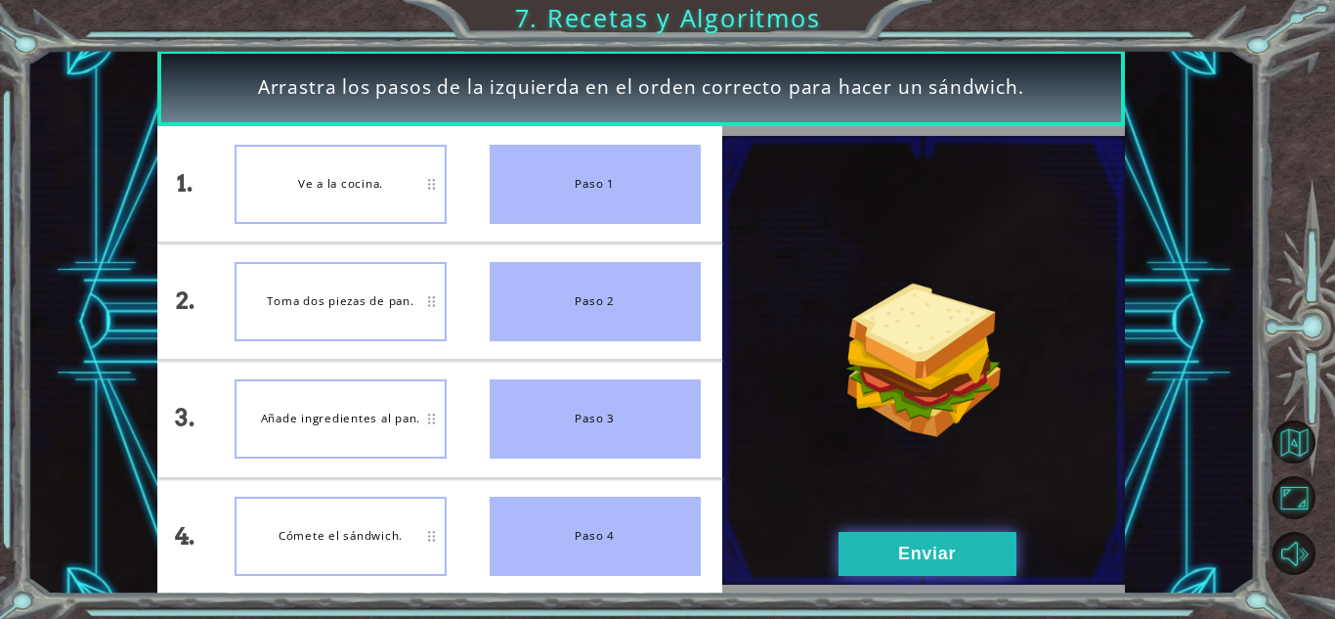
click at [856, 539] on button "Enviar" at bounding box center [928, 554] width 178 height 44
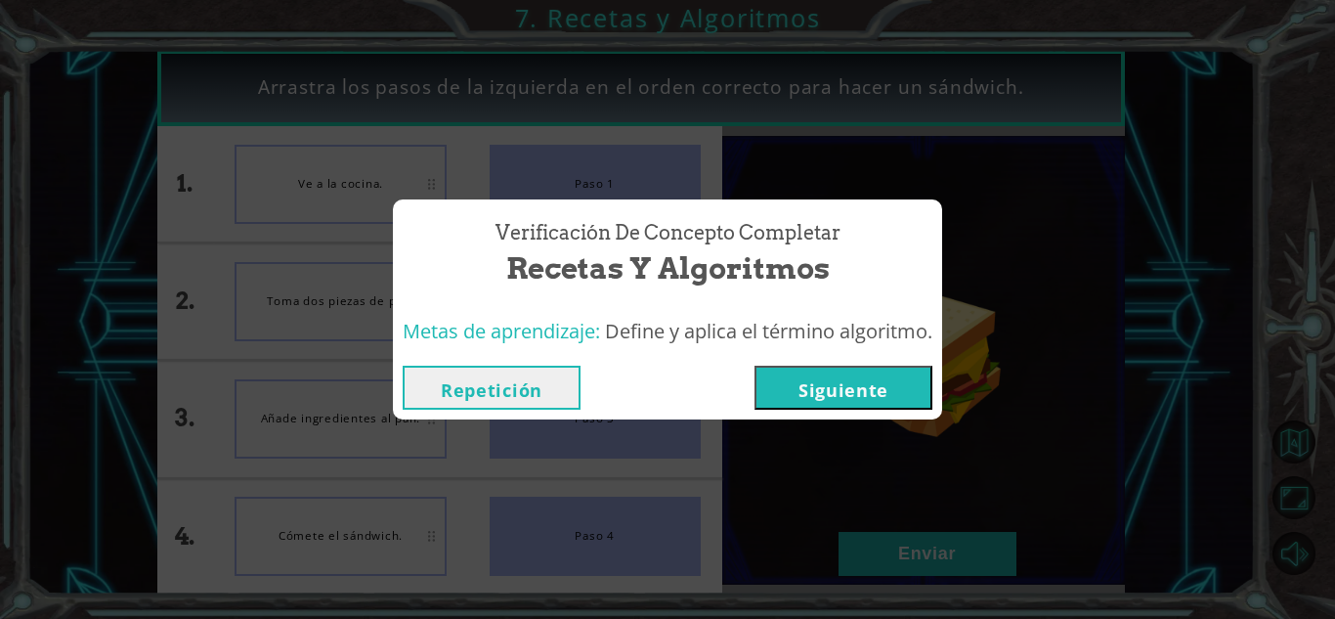
click at [824, 366] on button "Siguiente" at bounding box center [844, 388] width 178 height 44
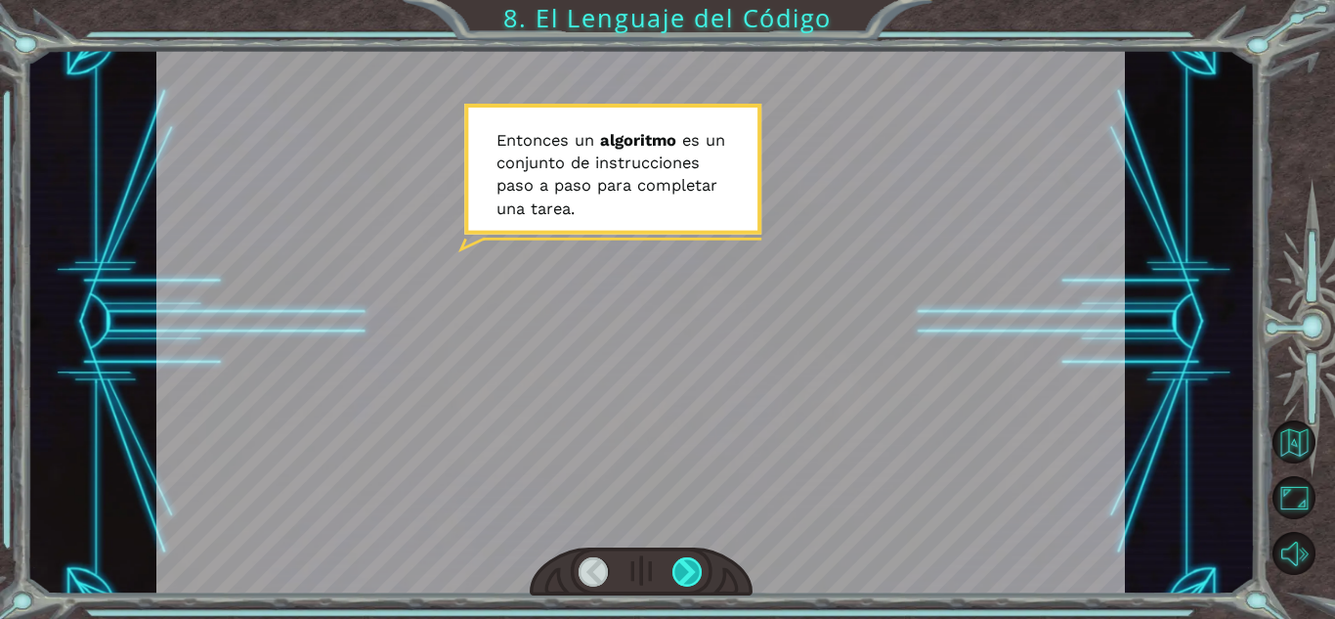
click at [690, 578] on div at bounding box center [688, 571] width 30 height 29
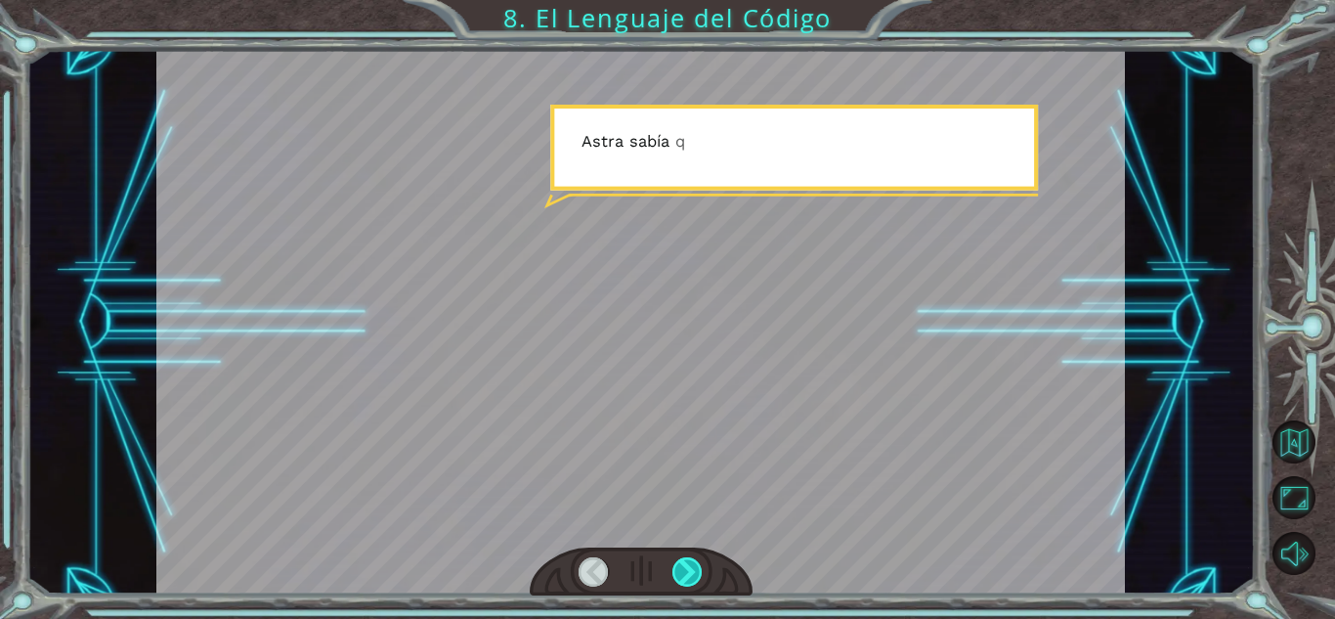
click at [690, 578] on div at bounding box center [688, 571] width 30 height 29
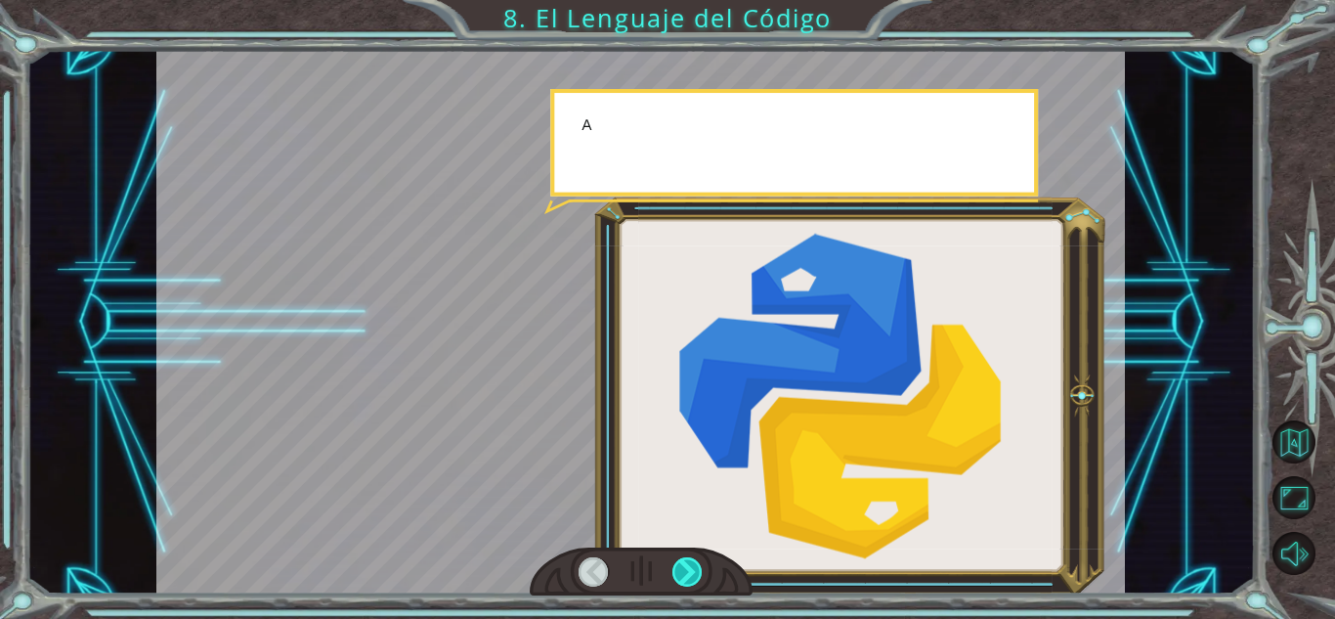
click at [690, 578] on div at bounding box center [688, 571] width 30 height 29
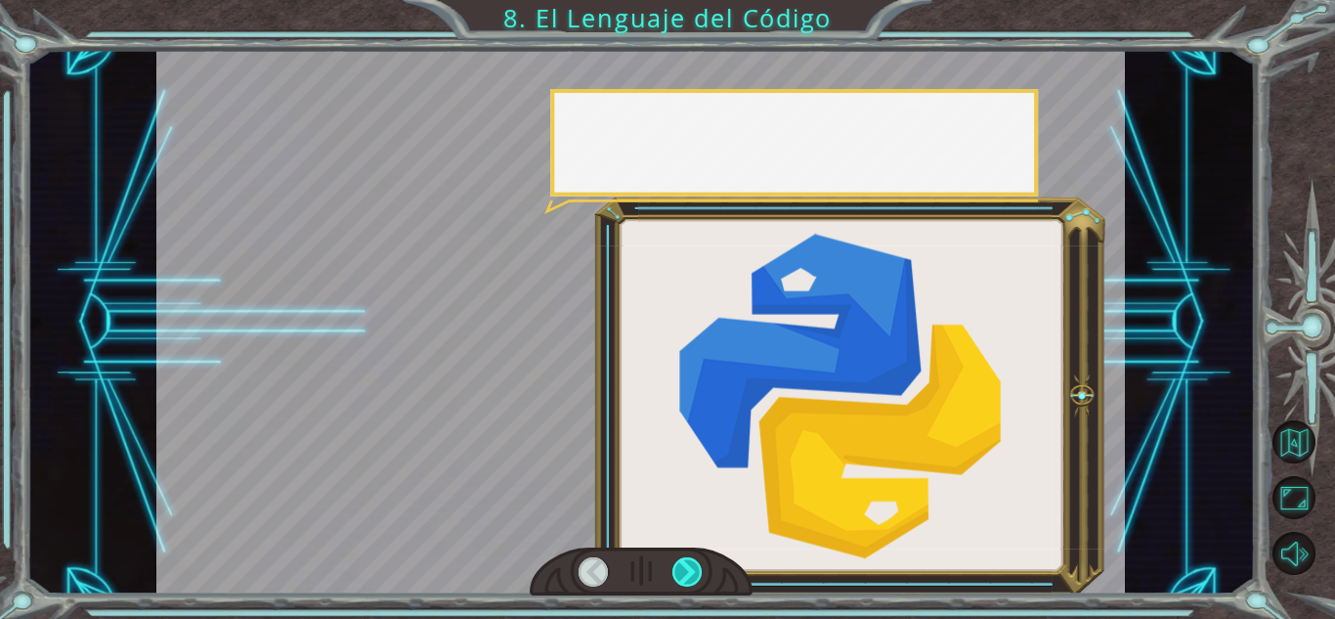
click at [690, 578] on div at bounding box center [688, 571] width 30 height 29
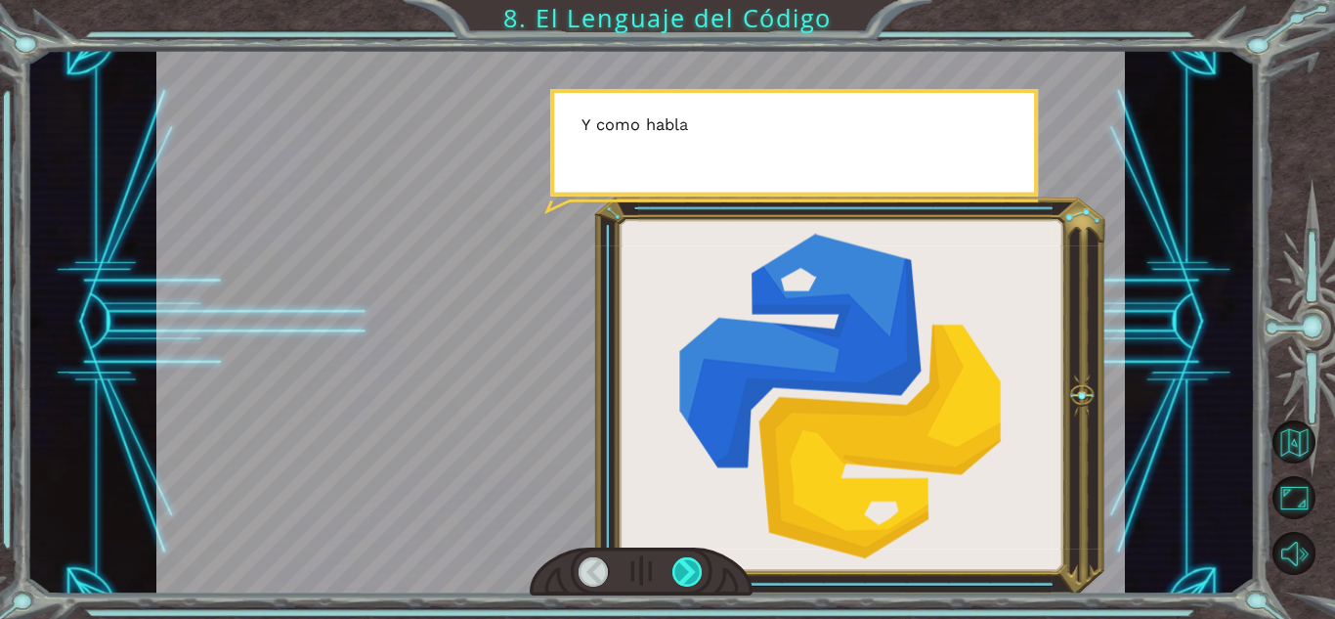
click at [690, 578] on div at bounding box center [688, 571] width 30 height 29
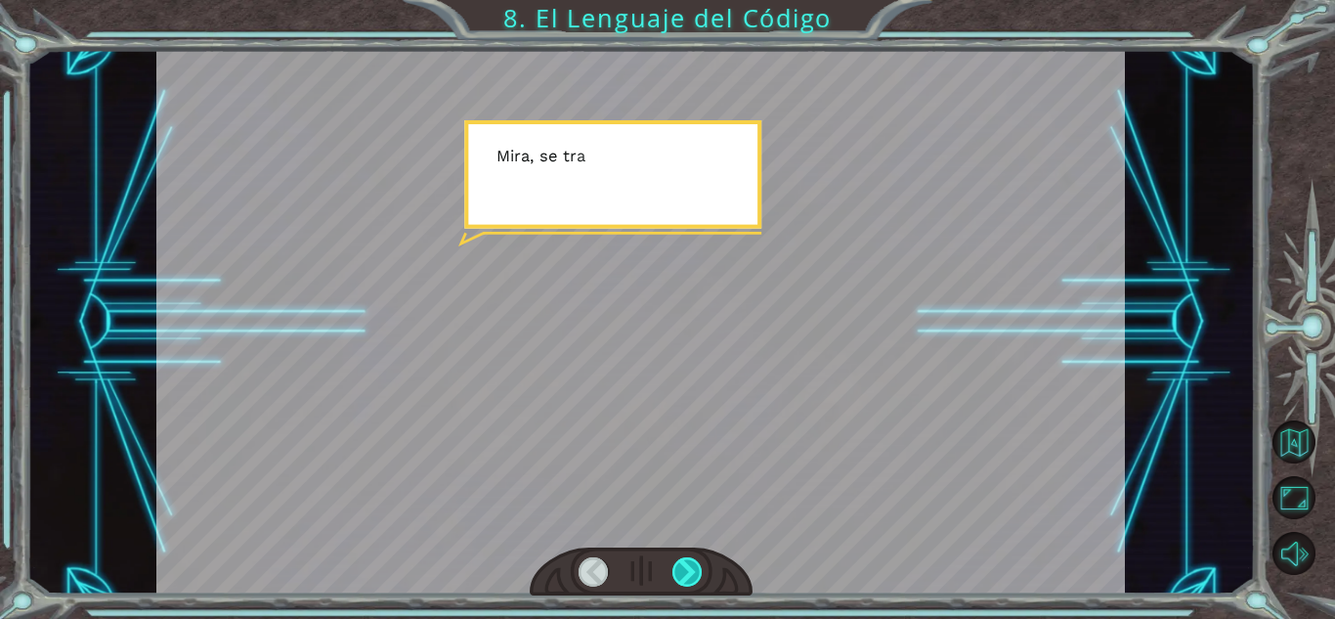
click at [690, 578] on div at bounding box center [688, 571] width 30 height 29
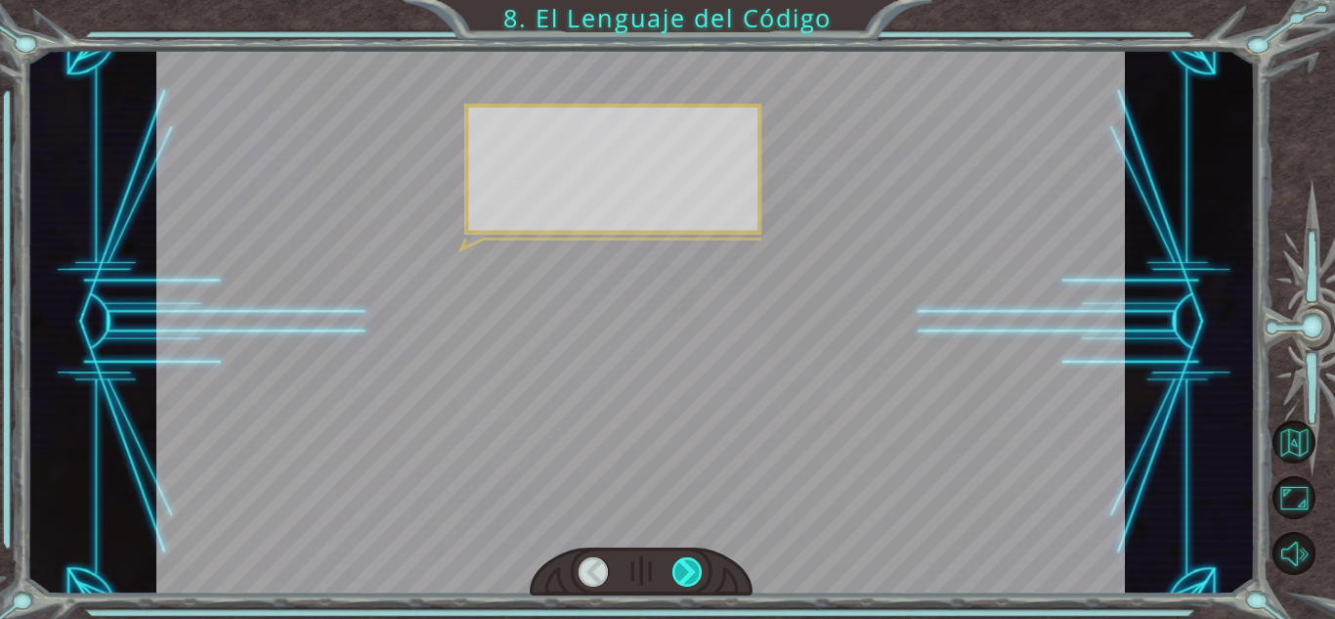
click at [690, 578] on div at bounding box center [688, 571] width 30 height 29
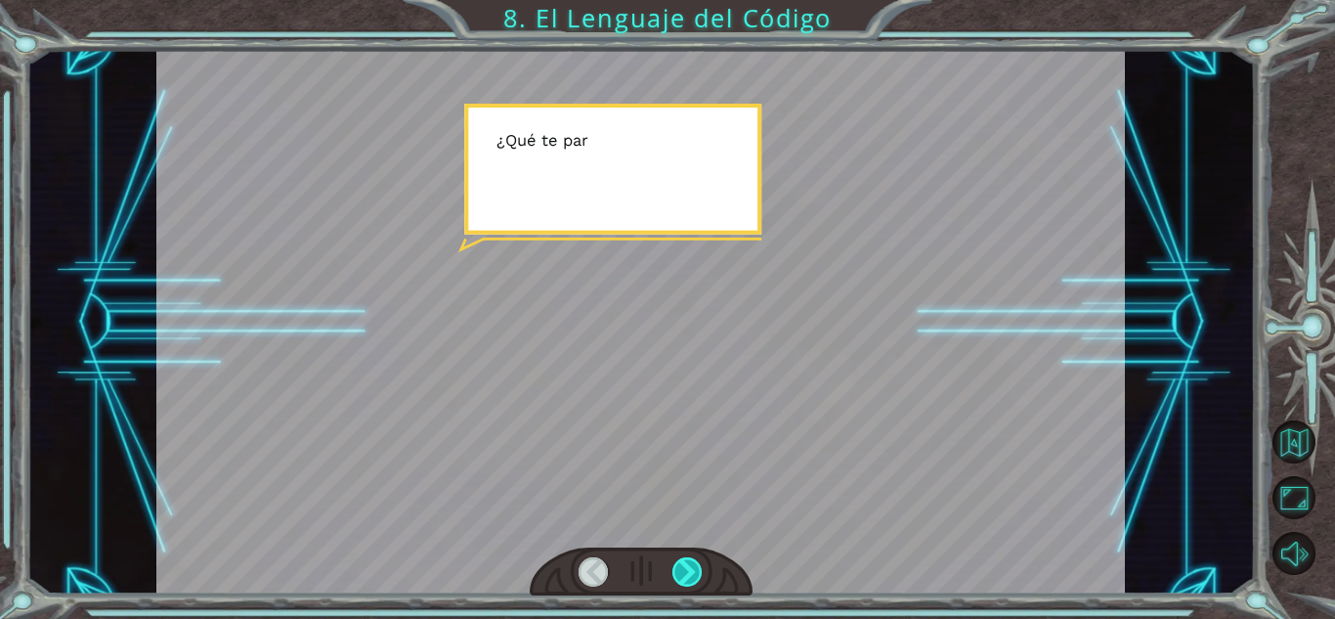
click at [690, 578] on div at bounding box center [688, 571] width 30 height 29
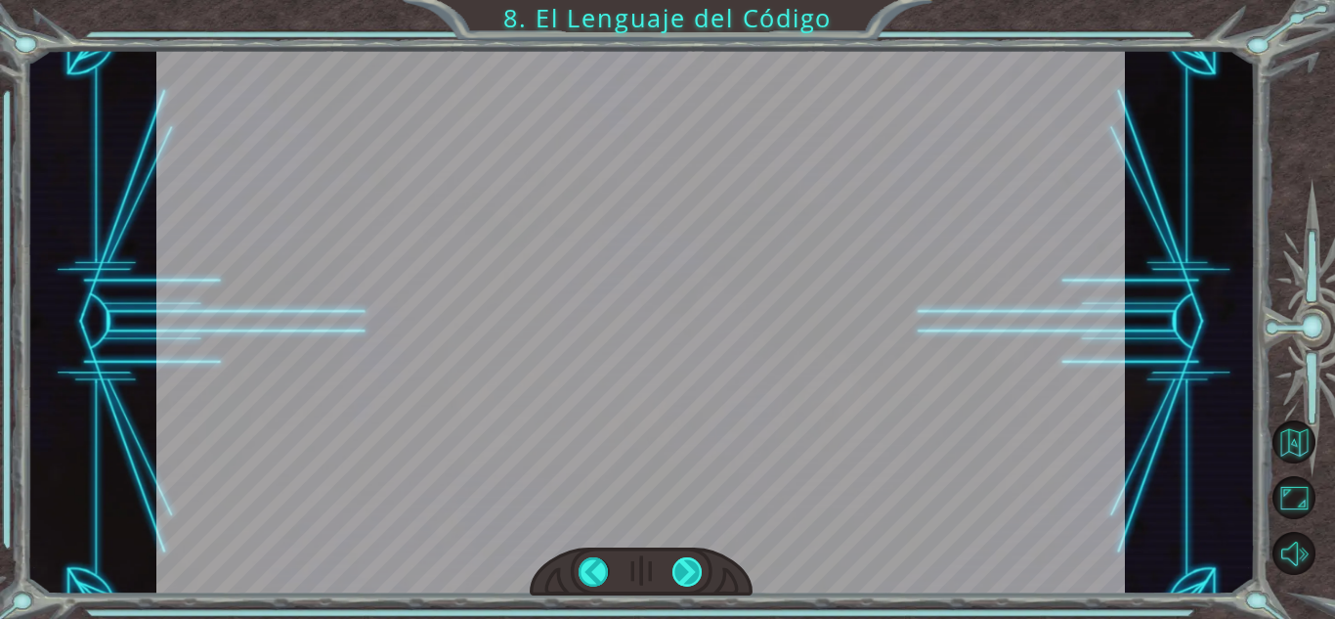
click at [690, 578] on div at bounding box center [688, 571] width 30 height 29
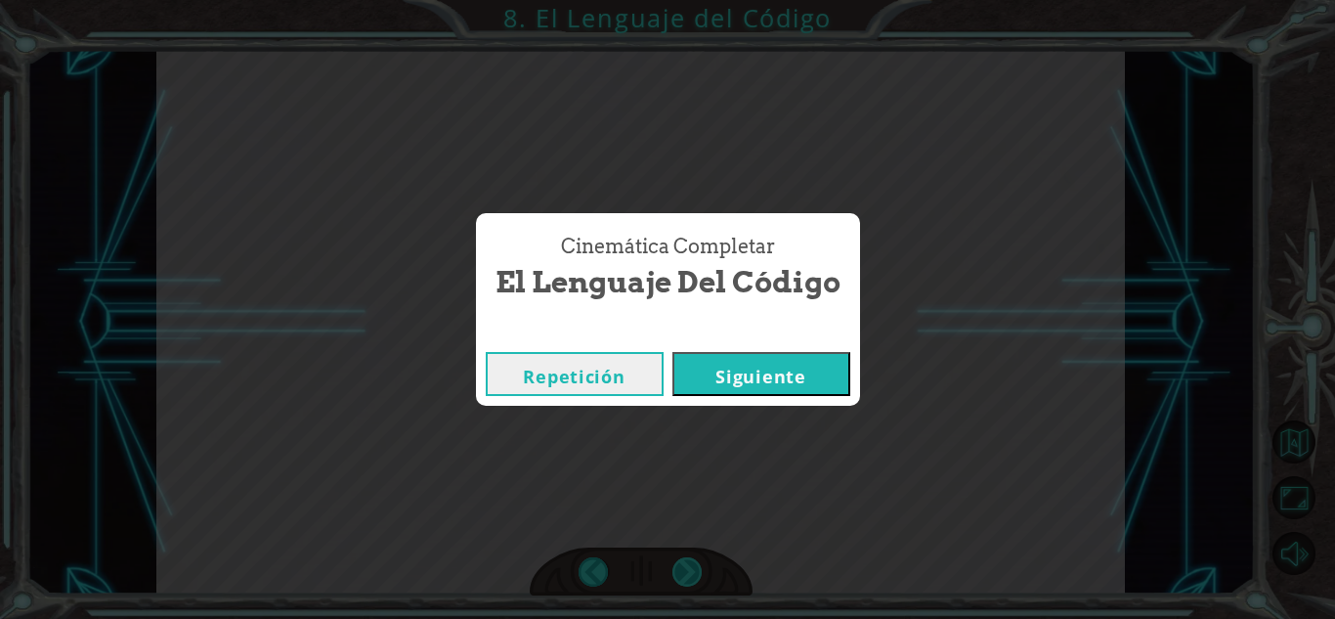
click at [690, 578] on div "Cinemática Completar El Lenguaje del Código Repetición [GEOGRAPHIC_DATA]" at bounding box center [667, 309] width 1335 height 619
click at [748, 483] on div "Cinemática Completar El Lenguaje del Código Repetición [GEOGRAPHIC_DATA]" at bounding box center [667, 309] width 1335 height 619
click at [759, 368] on button "Siguiente" at bounding box center [762, 374] width 178 height 44
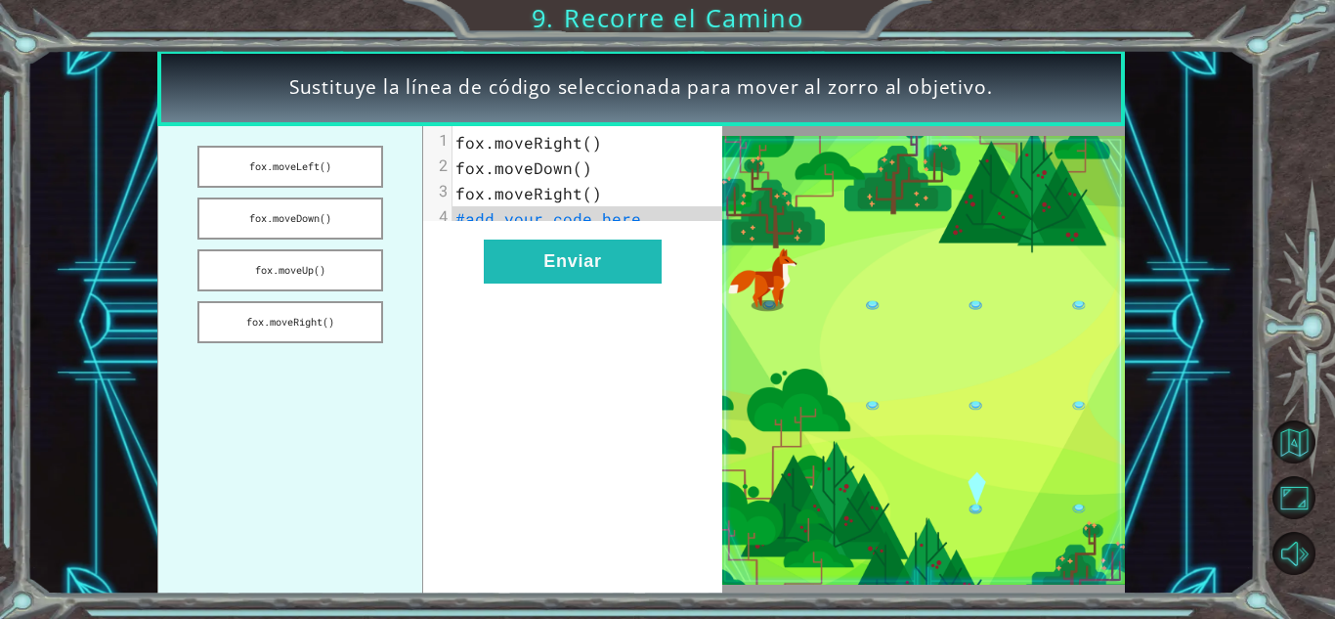
drag, startPoint x: 402, startPoint y: 419, endPoint x: 337, endPoint y: 383, distance: 74.0
click at [337, 383] on ul "fox.moveLeft() fox.moveDown() fox.moveUp() fox.moveRight()" at bounding box center [290, 360] width 267 height 468
drag, startPoint x: 427, startPoint y: 393, endPoint x: 522, endPoint y: 400, distance: 95.1
click at [522, 400] on div "xxxxxxxxxx 4 1 fox.moveRight() 2 fox.moveDown() 3 fox.moveRight() 4 #add your c…" at bounding box center [572, 360] width 299 height 468
click at [586, 421] on div "xxxxxxxxxx 4 1 fox.moveRight() 2 fox.moveDown() 3 fox.moveRight() 4 #add your c…" at bounding box center [572, 360] width 299 height 468
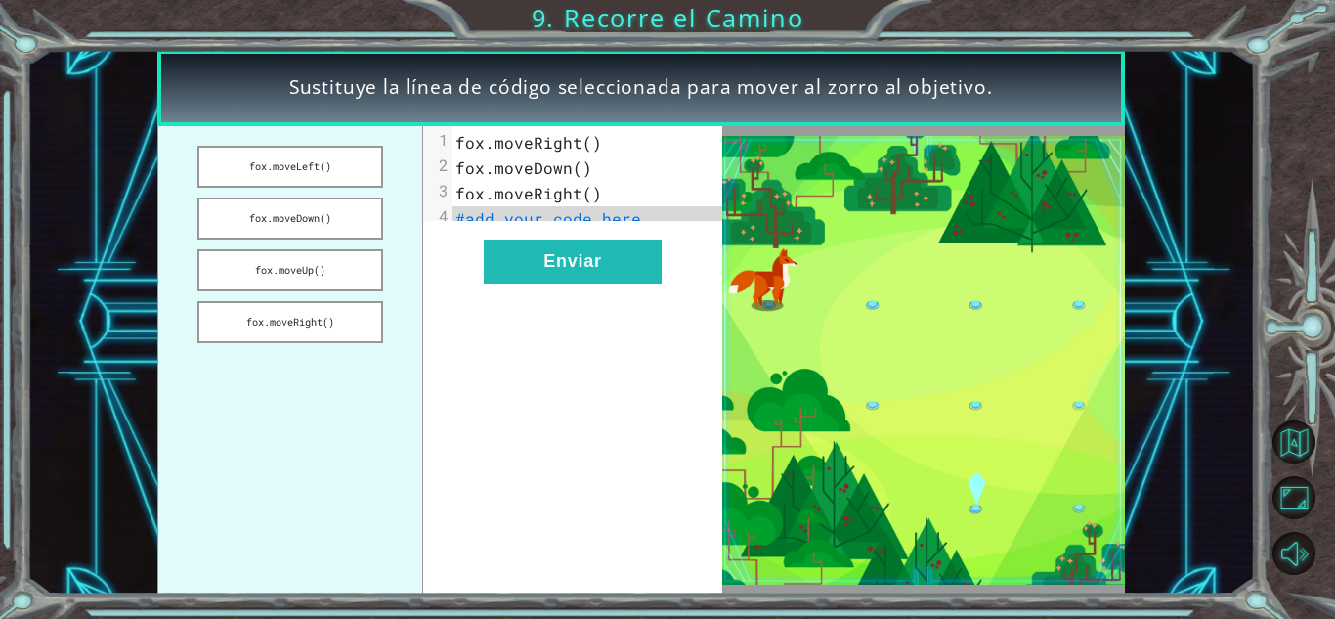
click at [610, 361] on div "xxxxxxxxxx 4 1 fox.moveRight() 2 fox.moveDown() 3 fox.moveRight() 4 #add your c…" at bounding box center [572, 360] width 299 height 468
click at [640, 218] on pre "#add your code here" at bounding box center [595, 218] width 284 height 25
click at [615, 222] on span "#add your code here" at bounding box center [549, 218] width 186 height 21
click at [673, 231] on pre "#add your code here" at bounding box center [595, 218] width 284 height 25
click at [632, 210] on span "#add your code here" at bounding box center [549, 218] width 186 height 21
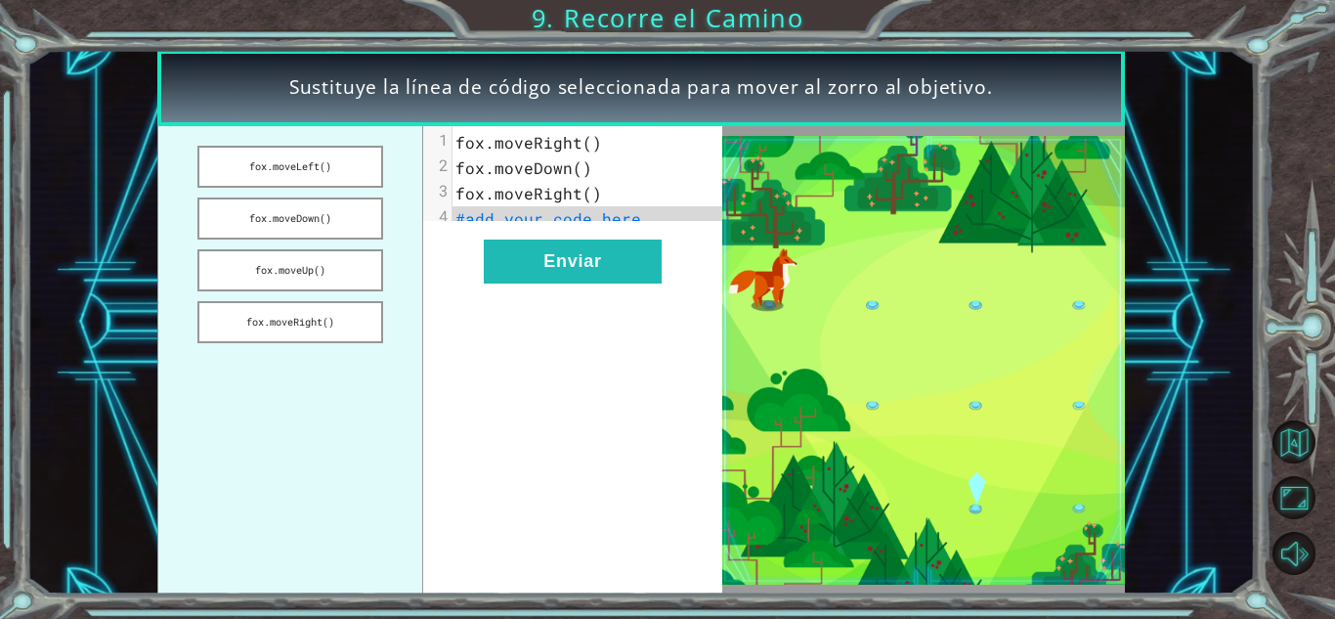
drag, startPoint x: 351, startPoint y: 208, endPoint x: 474, endPoint y: 203, distance: 123.3
click at [482, 203] on div "fox.moveLeft() fox.moveDown() fox.moveUp() fox.moveRight() xxxxxxxxxx 4 1 fox.m…" at bounding box center [439, 360] width 565 height 468
click at [300, 214] on button "fox.moveDown()" at bounding box center [289, 218] width 185 height 42
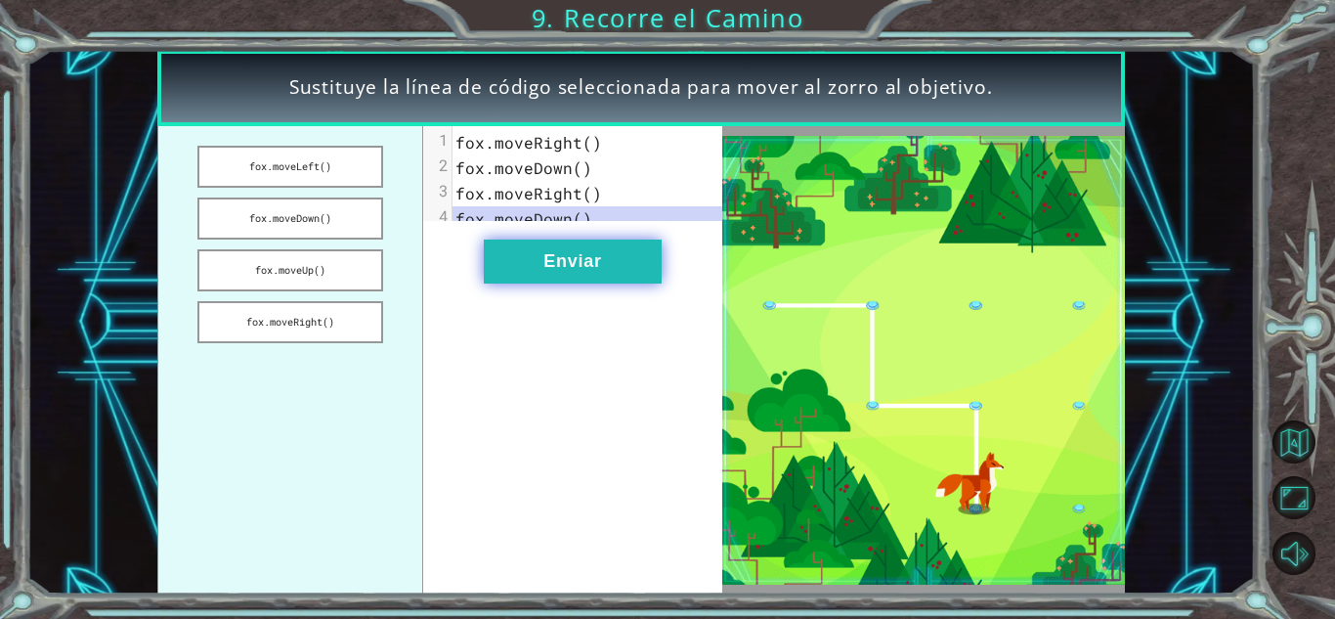
click at [574, 263] on button "Enviar" at bounding box center [573, 262] width 178 height 44
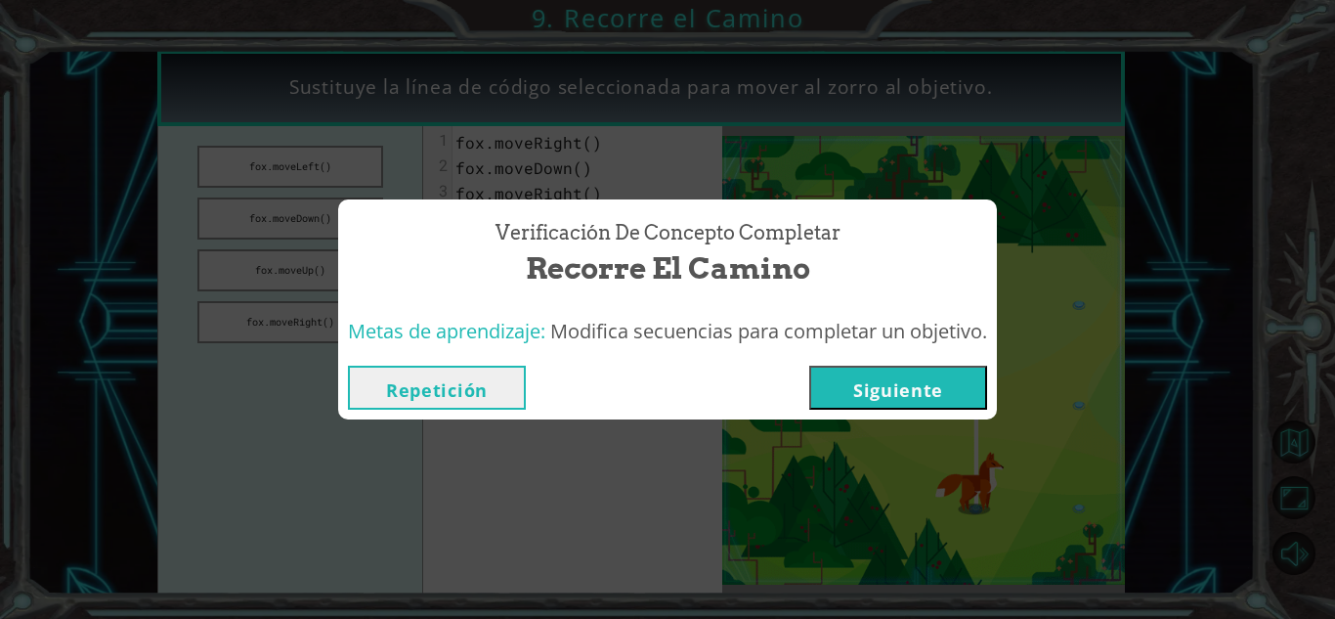
click at [886, 378] on button "Siguiente" at bounding box center [898, 388] width 178 height 44
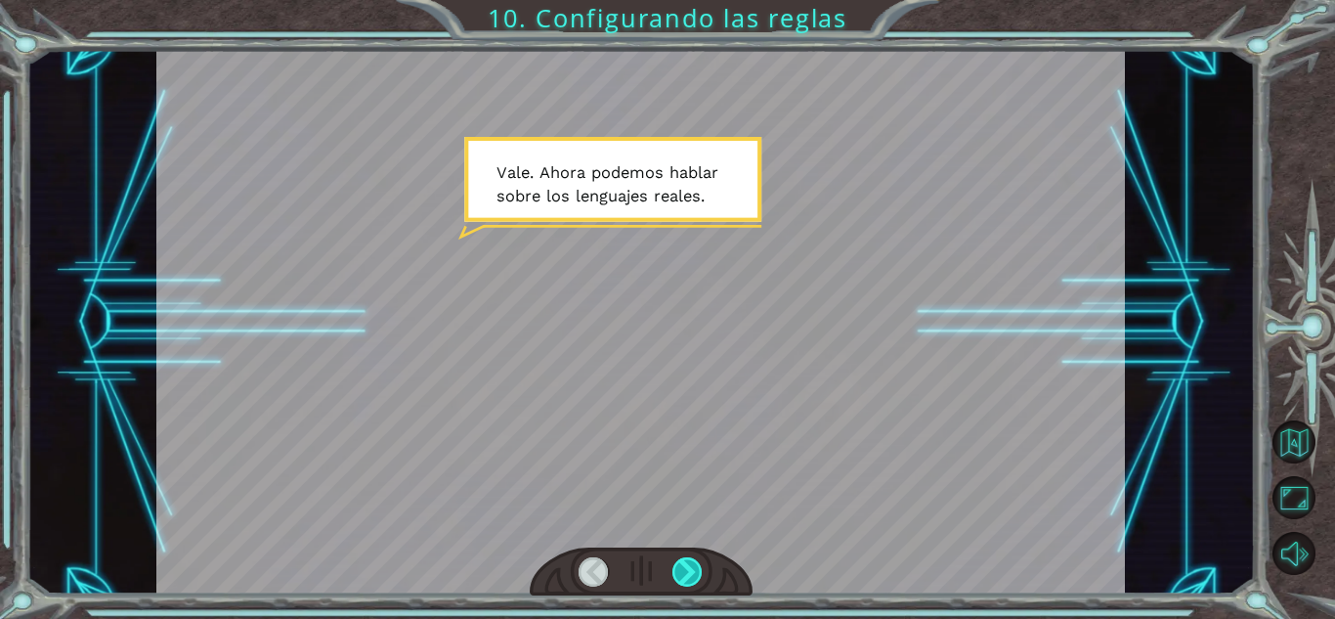
click at [683, 583] on div at bounding box center [688, 571] width 30 height 29
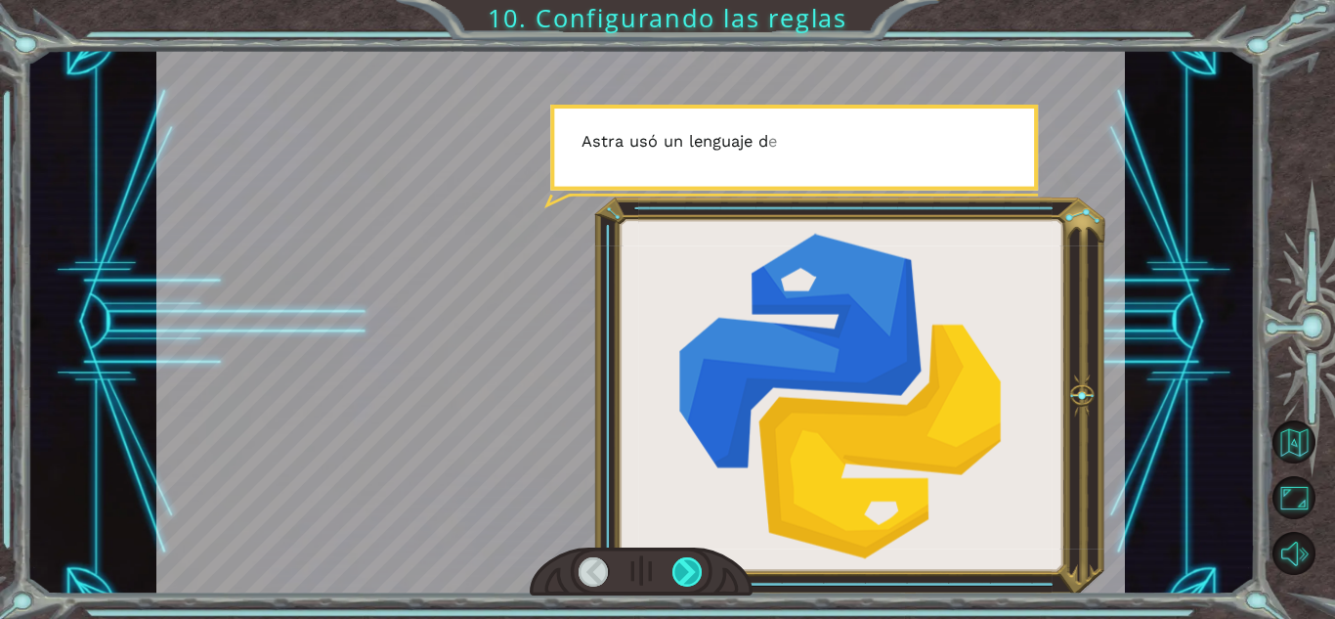
click at [683, 583] on div at bounding box center [688, 571] width 30 height 29
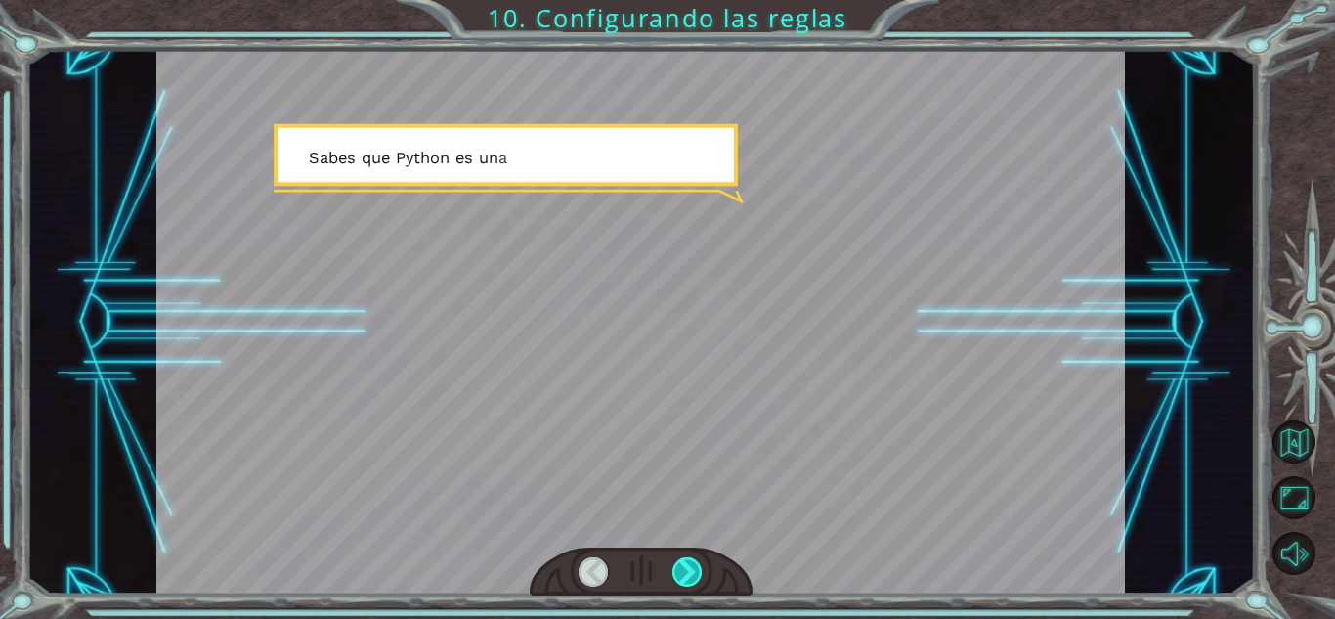
click at [683, 583] on div at bounding box center [688, 571] width 30 height 29
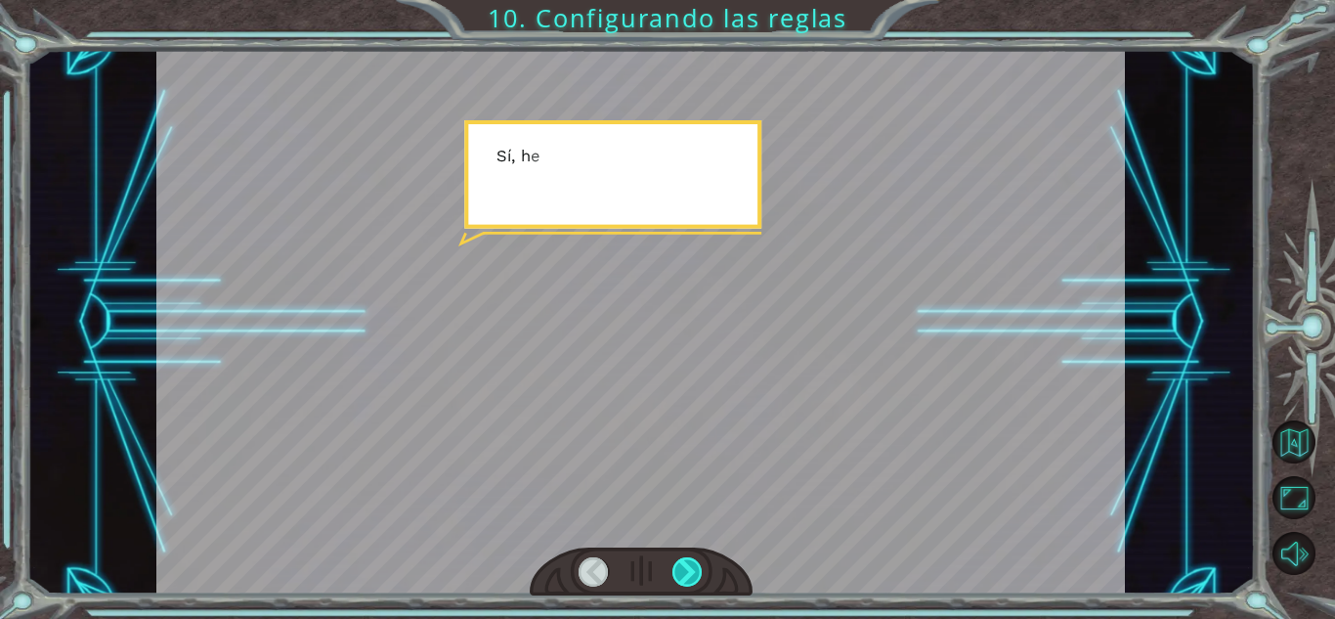
click at [683, 583] on div at bounding box center [688, 571] width 30 height 29
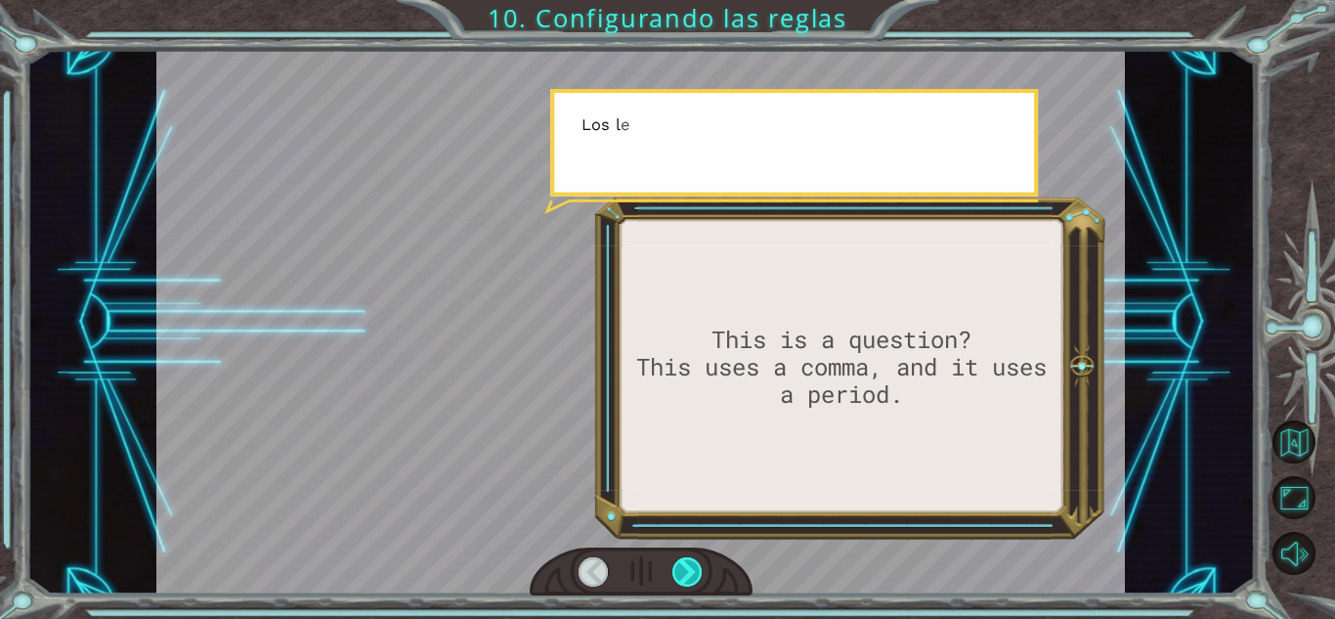
click at [683, 583] on div at bounding box center [688, 571] width 30 height 29
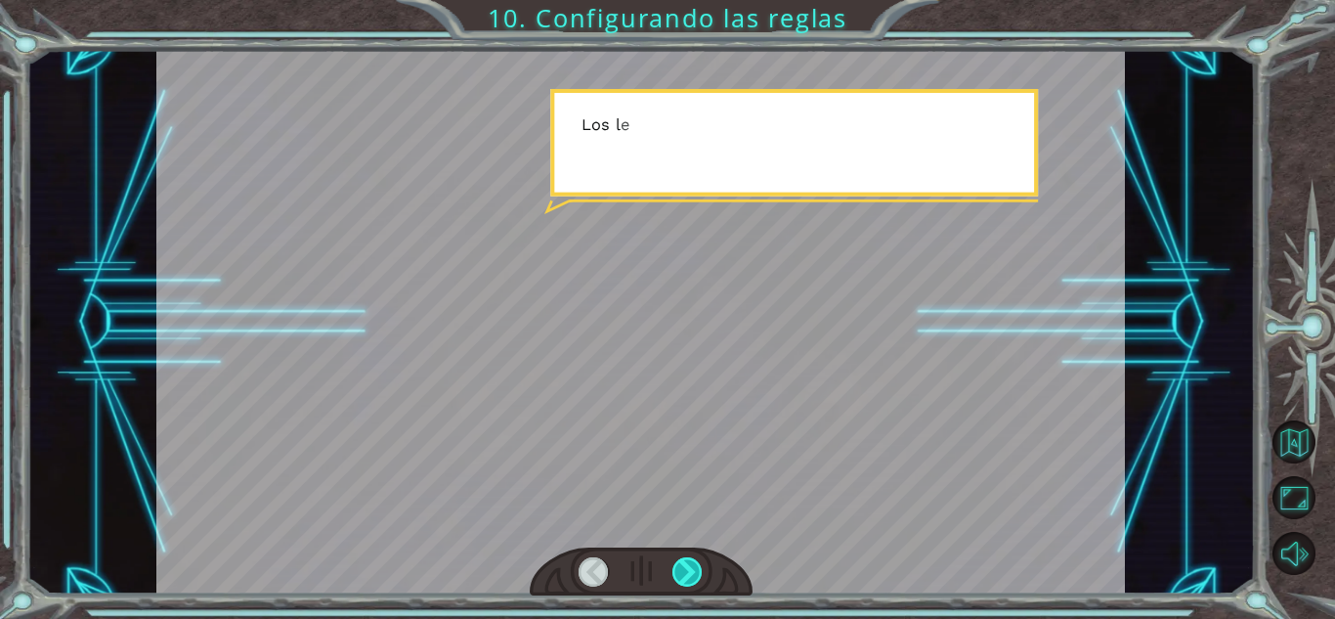
click at [683, 583] on div at bounding box center [688, 571] width 30 height 29
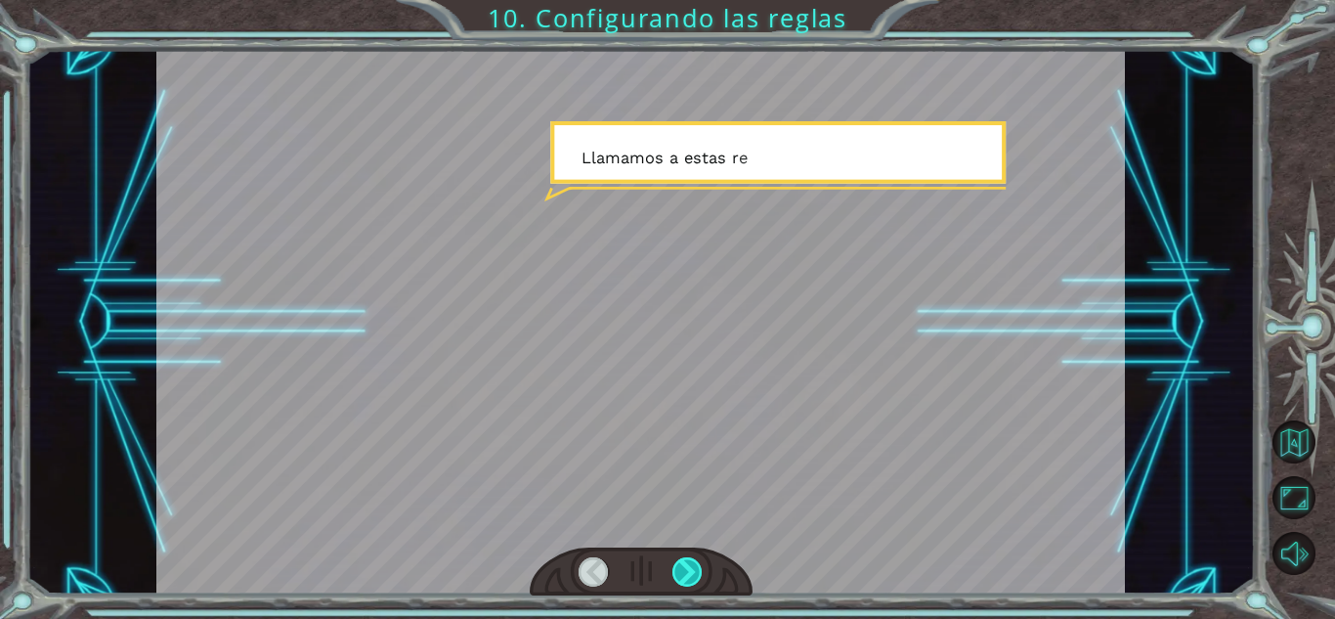
click at [683, 583] on div at bounding box center [688, 571] width 30 height 29
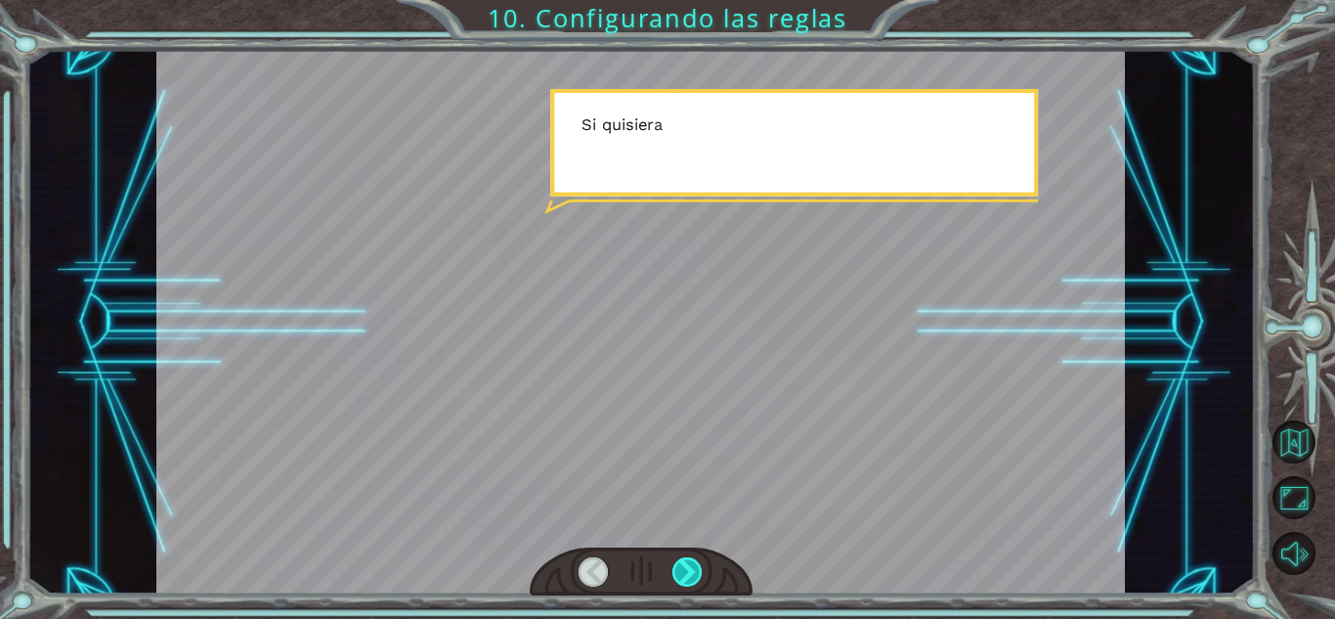
click at [683, 583] on div at bounding box center [688, 571] width 30 height 29
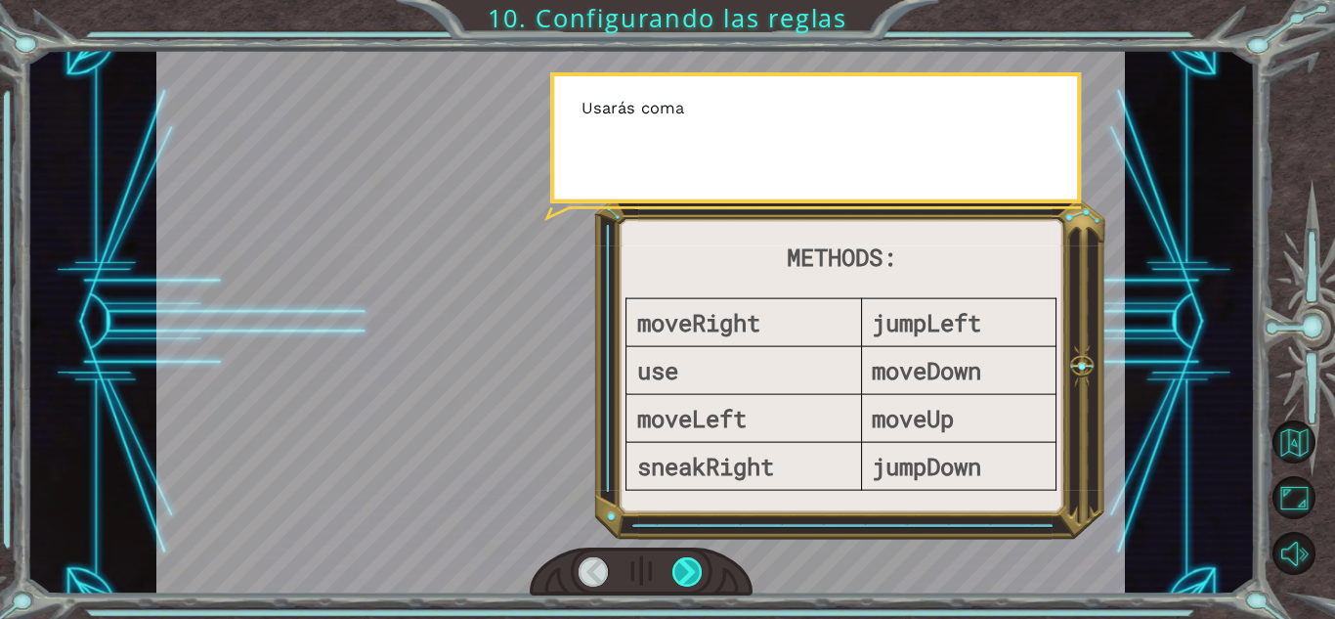
click at [683, 583] on div at bounding box center [688, 571] width 30 height 29
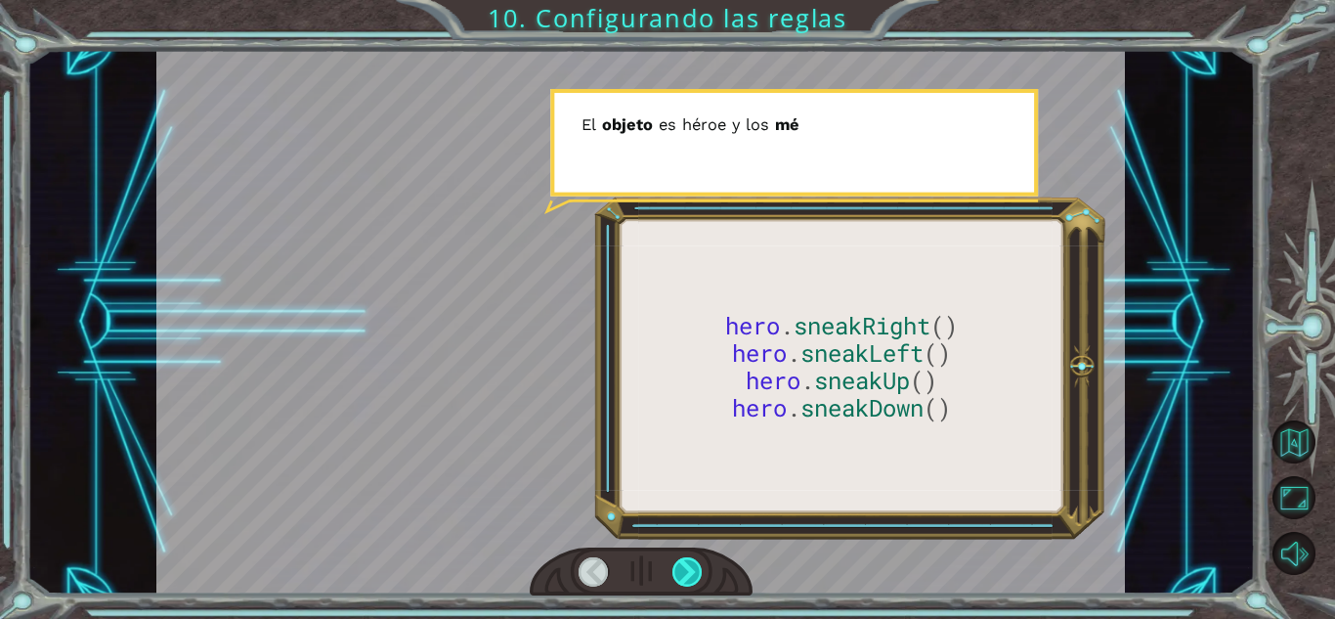
click at [683, 583] on div at bounding box center [688, 571] width 30 height 29
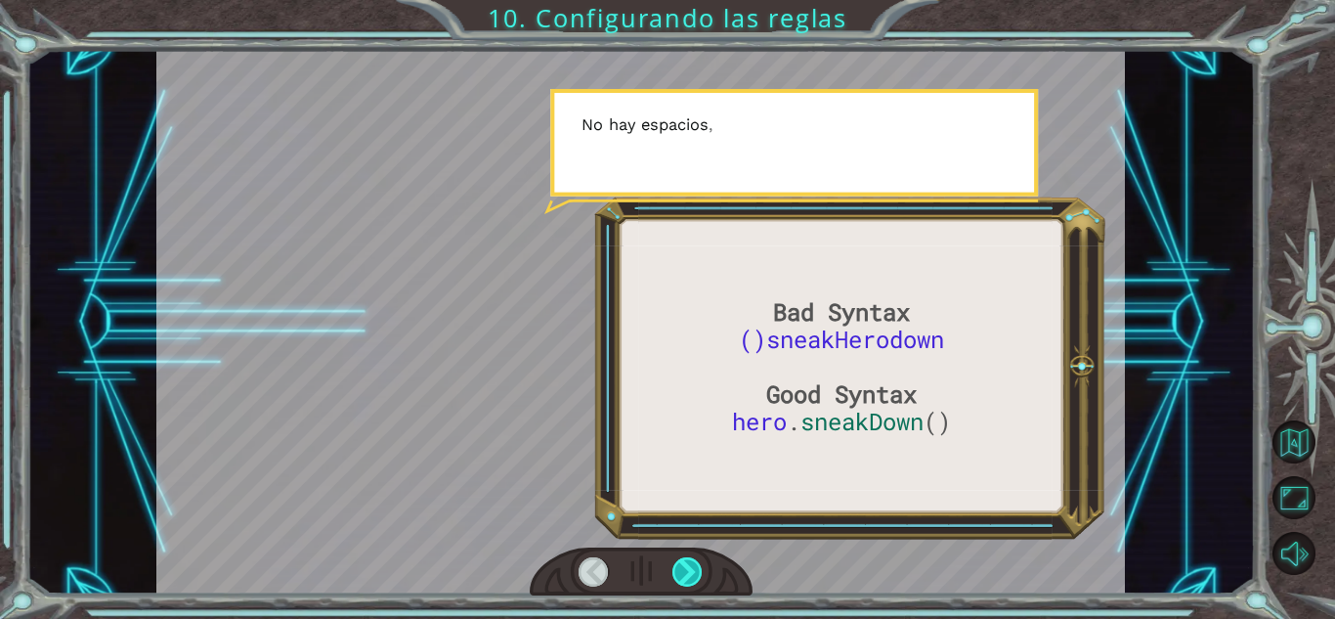
click at [683, 583] on div at bounding box center [688, 571] width 30 height 29
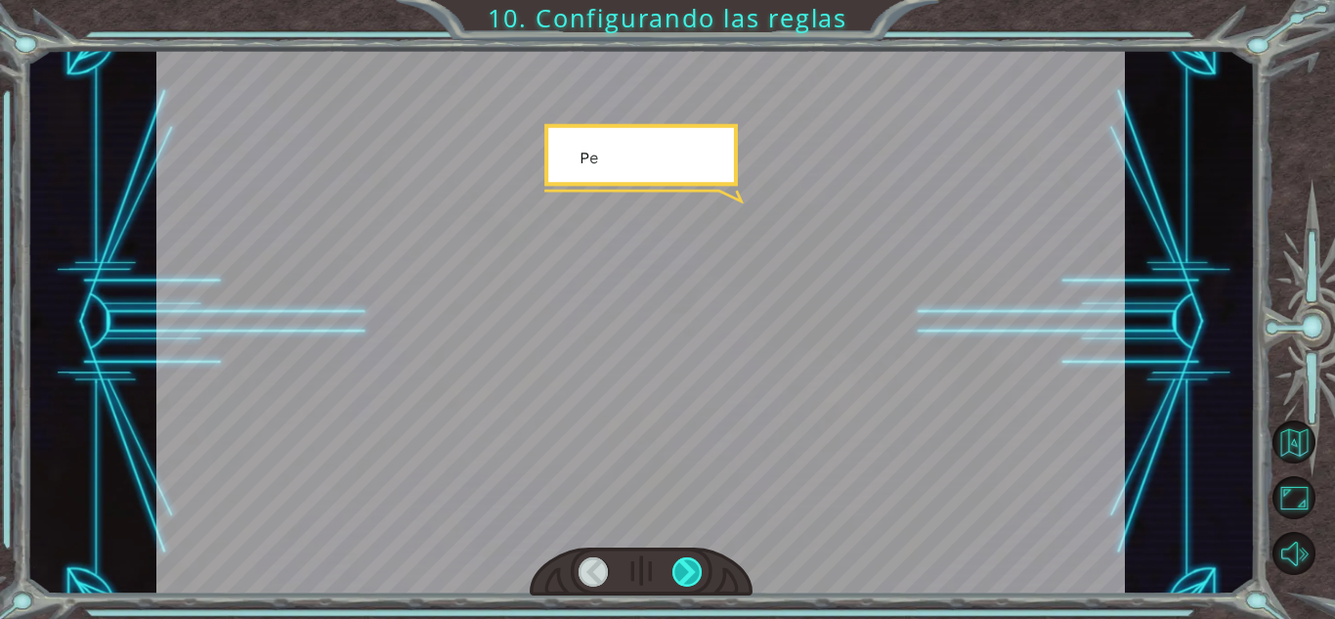
click at [683, 583] on div at bounding box center [688, 571] width 30 height 29
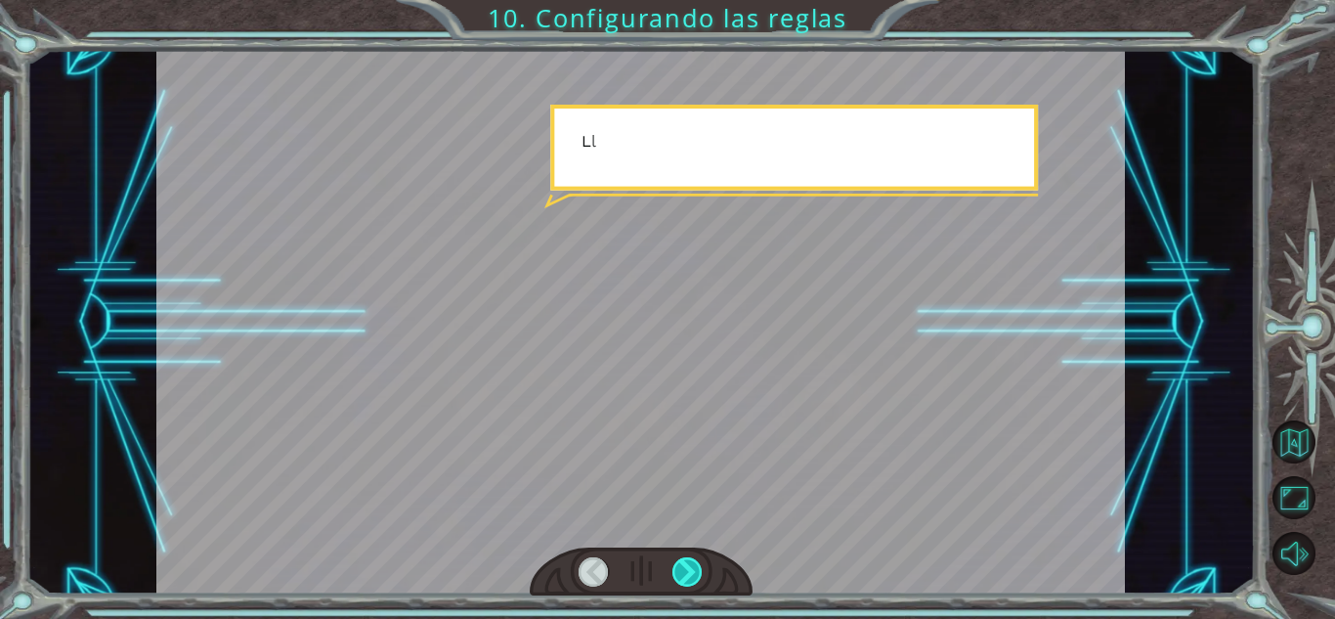
click at [683, 583] on div at bounding box center [688, 571] width 30 height 29
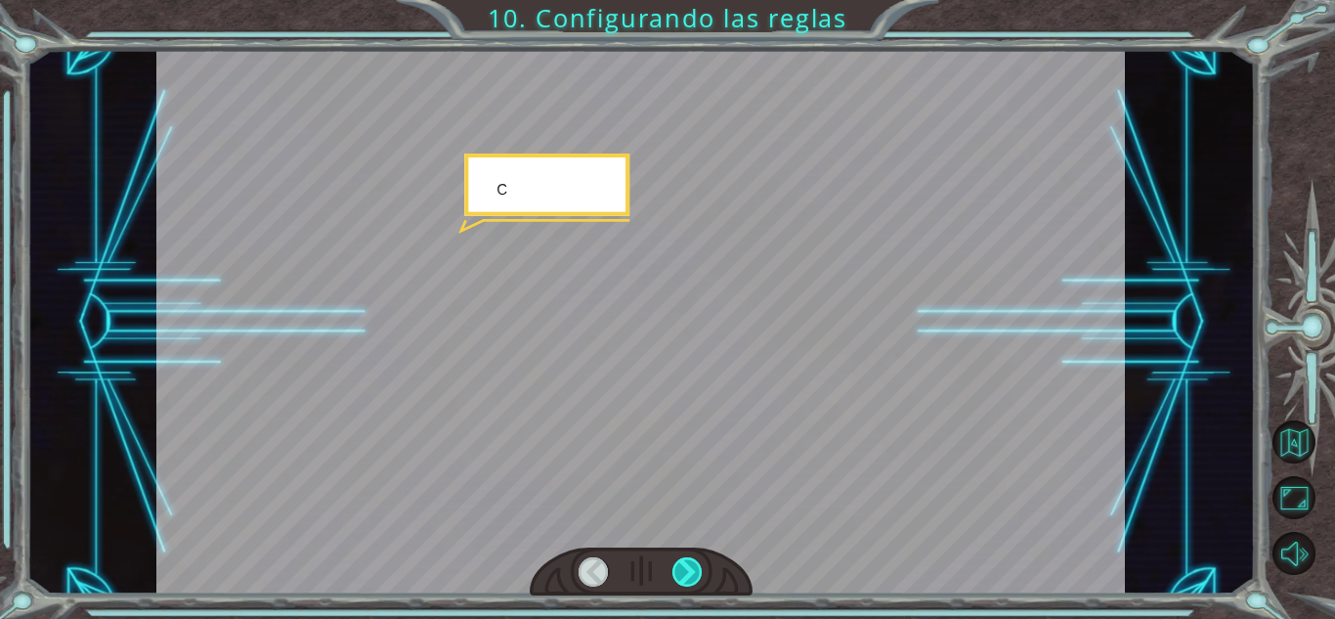
click at [683, 583] on div at bounding box center [688, 571] width 30 height 29
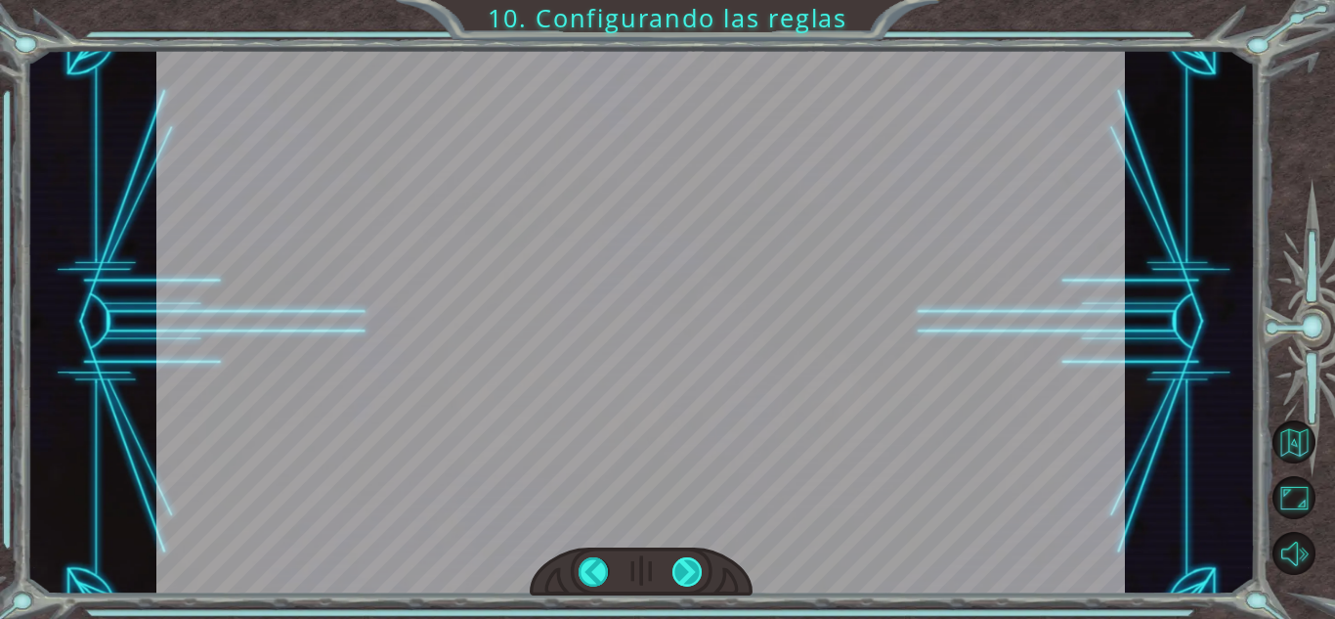
click at [683, 583] on div at bounding box center [688, 571] width 30 height 29
click at [683, 0] on div "Bad Syntax ()sneakHerodown Good Syntax hero . sneakDown () V a l e . A h o r a …" at bounding box center [667, 0] width 1335 height 0
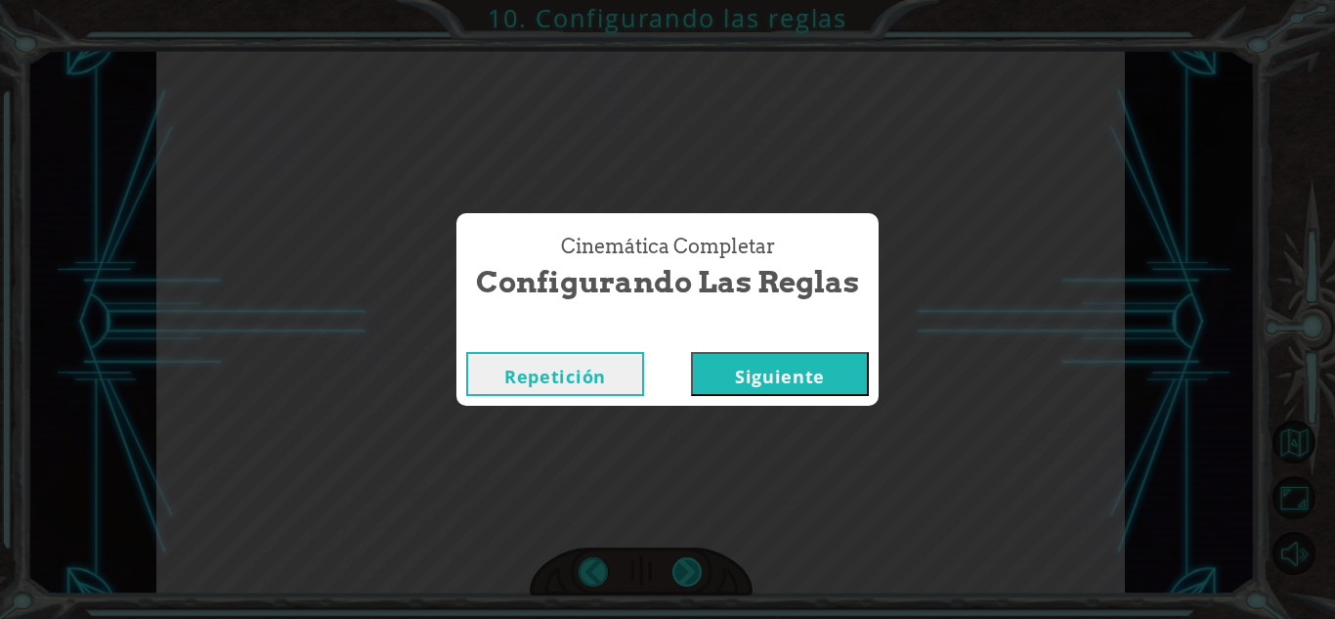
click at [683, 583] on div "Cinemática Completar Configurando las reglas Repetición [GEOGRAPHIC_DATA]" at bounding box center [667, 309] width 1335 height 619
click at [795, 414] on div "Cinemática Completar Configurando las reglas Repetición [GEOGRAPHIC_DATA]" at bounding box center [667, 309] width 1335 height 619
click at [778, 389] on button "Siguiente" at bounding box center [780, 374] width 178 height 44
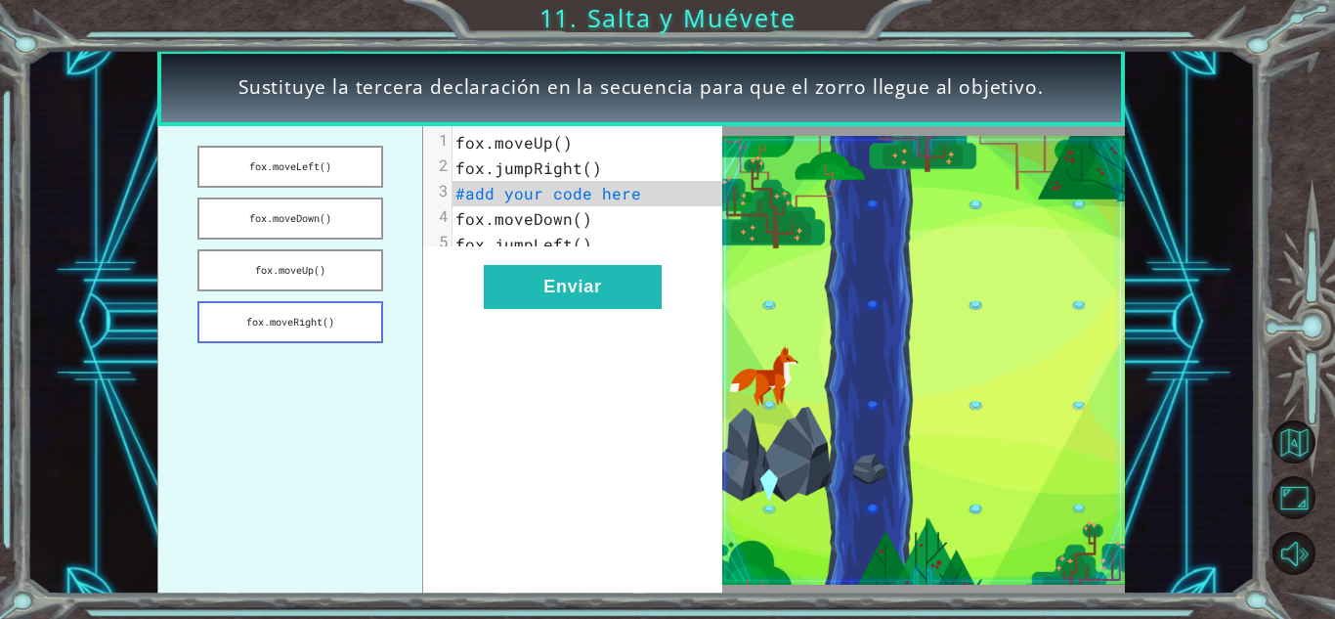
click at [313, 322] on button "fox.moveRight()" at bounding box center [289, 322] width 185 height 42
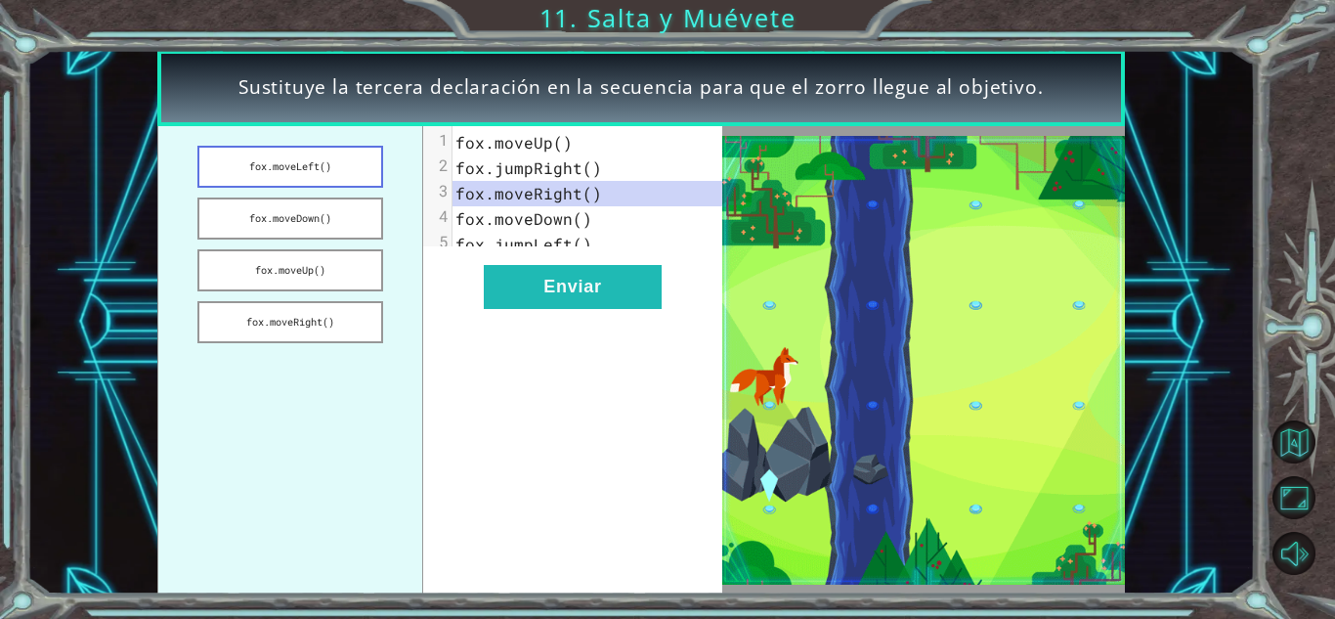
click at [369, 171] on button "fox.moveLeft()" at bounding box center [289, 167] width 185 height 42
click at [313, 273] on button "fox.moveUp()" at bounding box center [289, 270] width 185 height 42
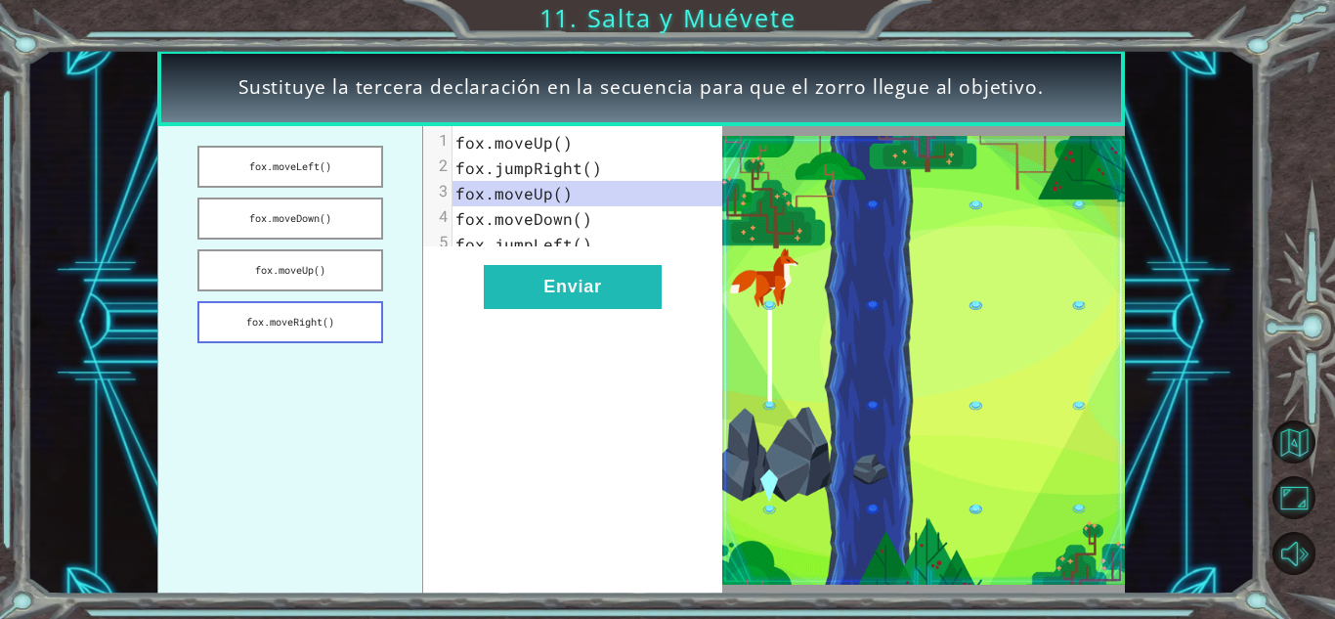
click at [328, 324] on button "fox.moveRight()" at bounding box center [289, 322] width 185 height 42
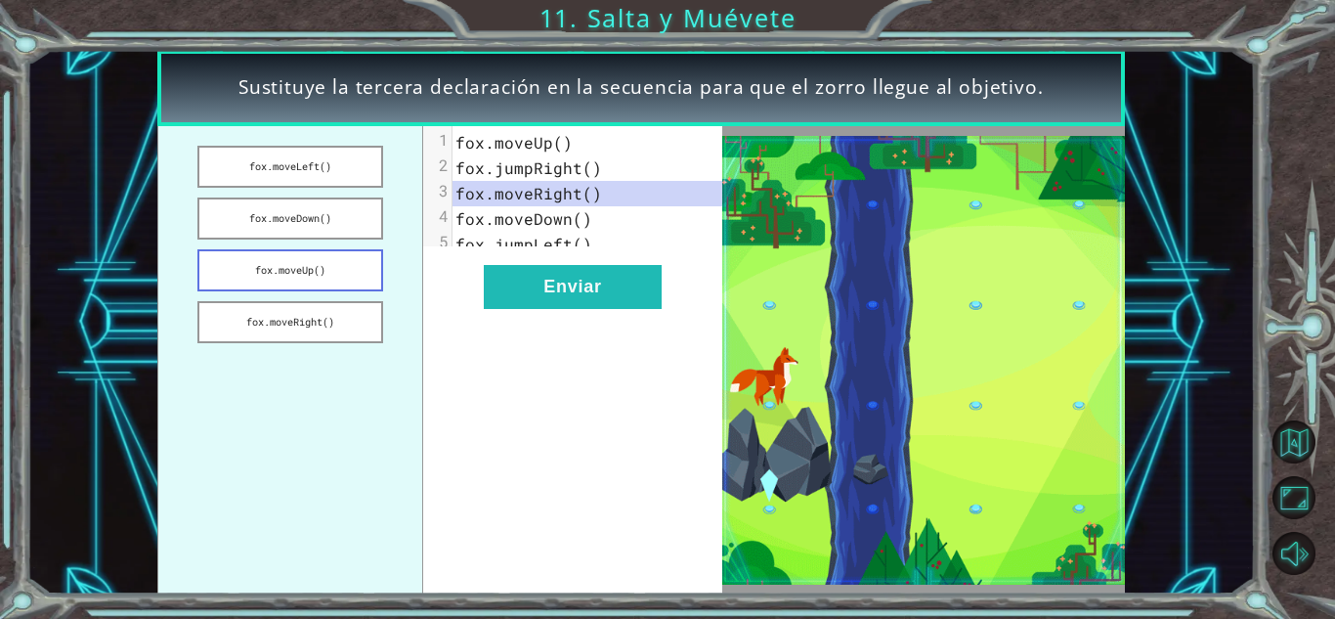
click at [339, 261] on button "fox.moveUp()" at bounding box center [289, 270] width 185 height 42
drag, startPoint x: 555, startPoint y: 204, endPoint x: 583, endPoint y: 197, distance: 28.2
click at [583, 197] on pre "fox.moveUp()" at bounding box center [595, 193] width 284 height 25
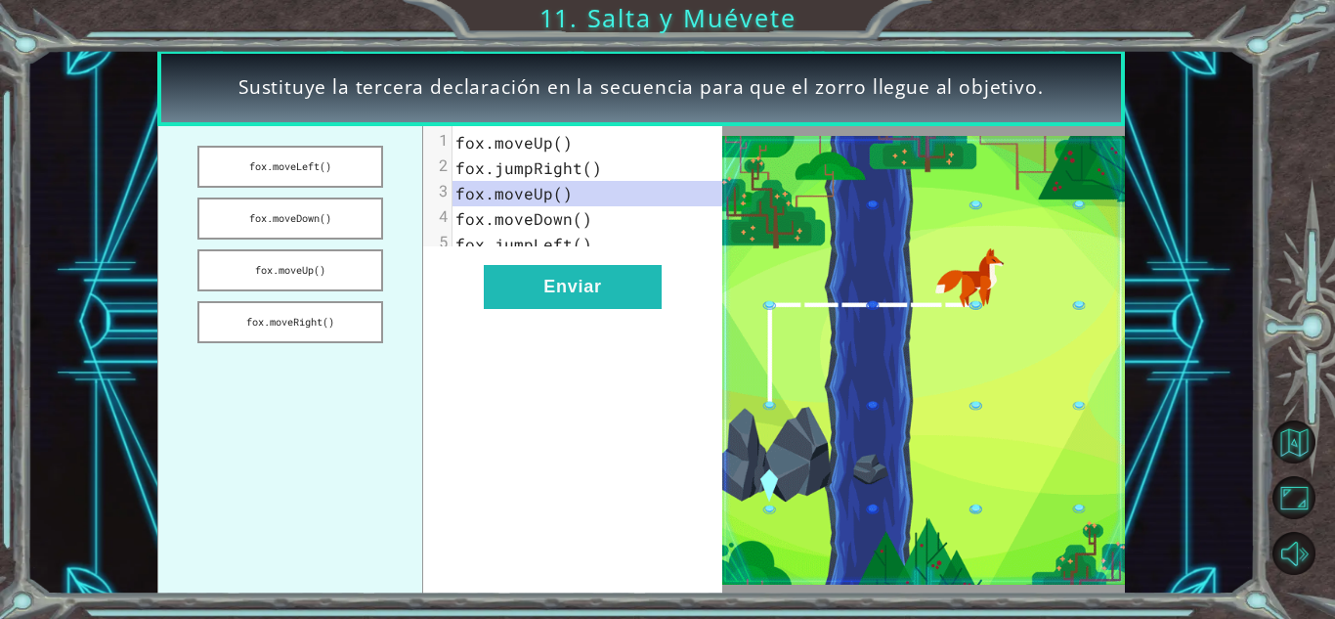
click at [583, 197] on pre "fox.moveUp()" at bounding box center [595, 193] width 284 height 25
drag, startPoint x: 583, startPoint y: 197, endPoint x: 515, endPoint y: 196, distance: 67.5
click at [524, 196] on pre "fox.moveUp()" at bounding box center [595, 193] width 284 height 25
click at [513, 196] on span "fox.moveUp()" at bounding box center [514, 193] width 117 height 21
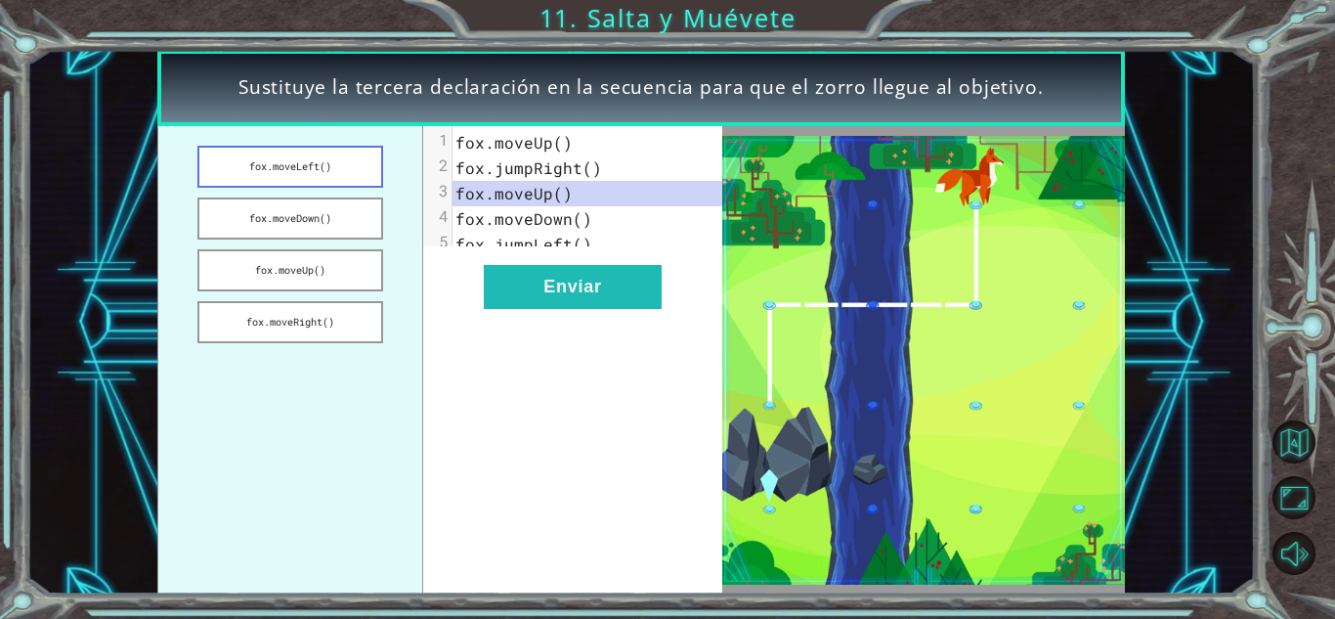
click at [347, 173] on button "fox.moveLeft()" at bounding box center [289, 167] width 185 height 42
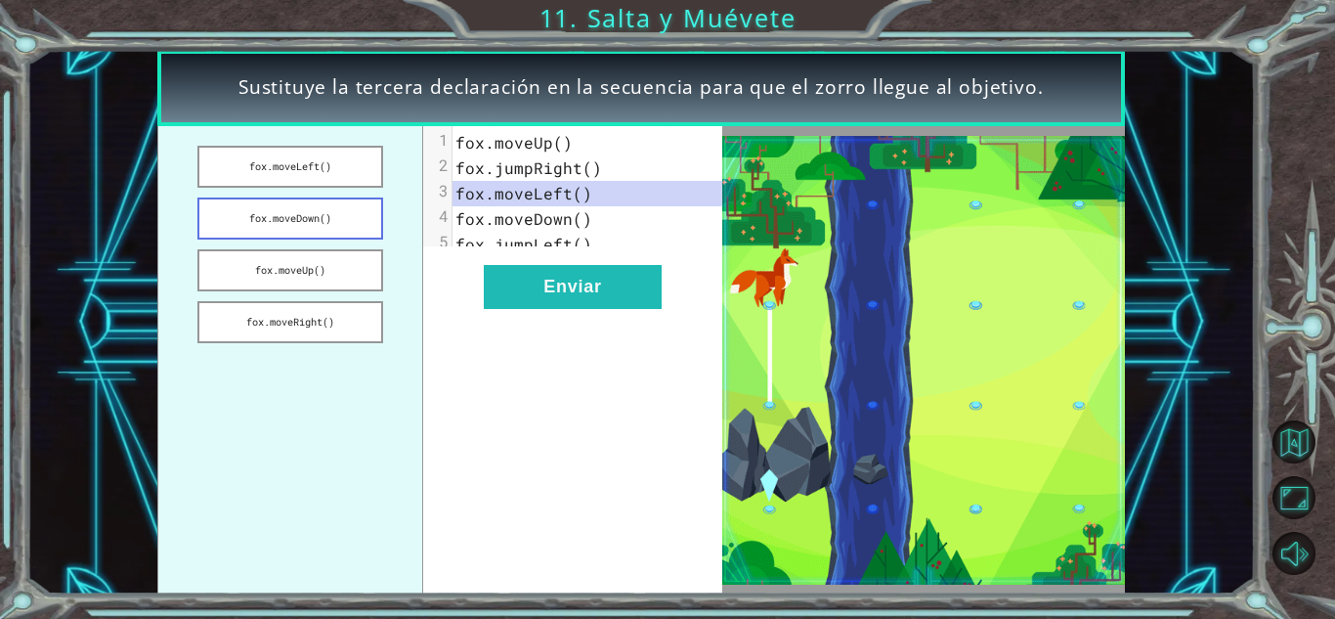
click at [346, 208] on button "fox.moveDown()" at bounding box center [289, 218] width 185 height 42
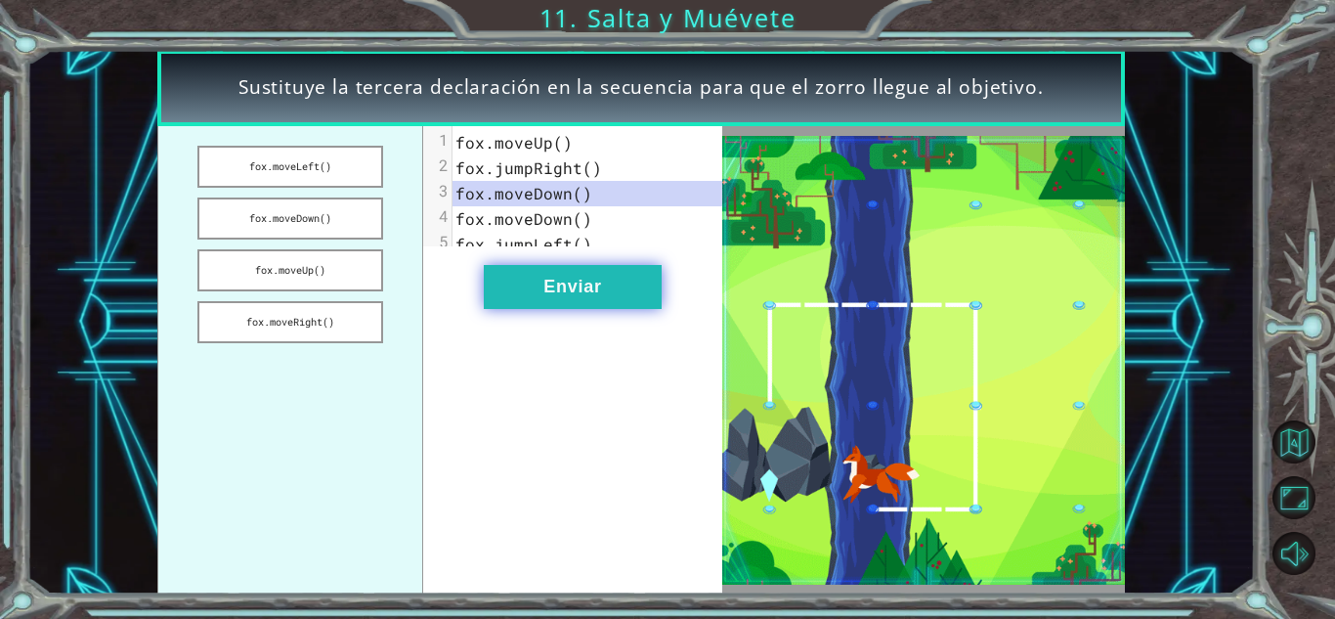
click at [562, 309] on button "Enviar" at bounding box center [573, 287] width 178 height 44
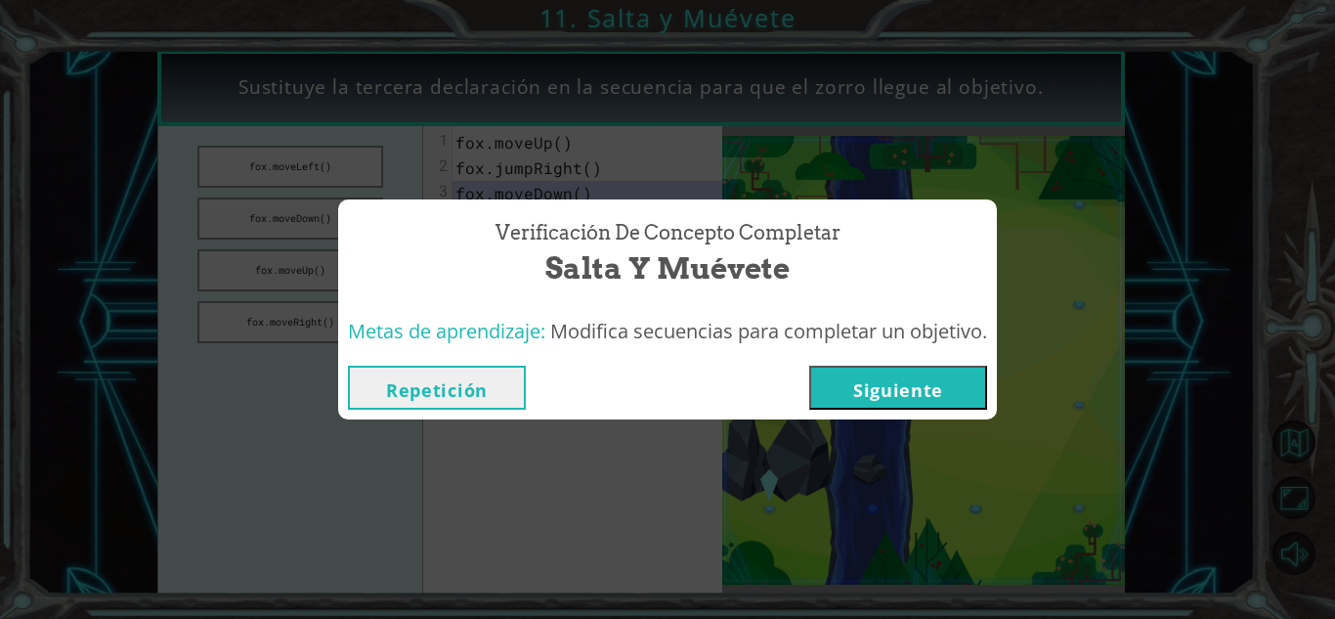
click at [945, 373] on button "Siguiente" at bounding box center [898, 388] width 178 height 44
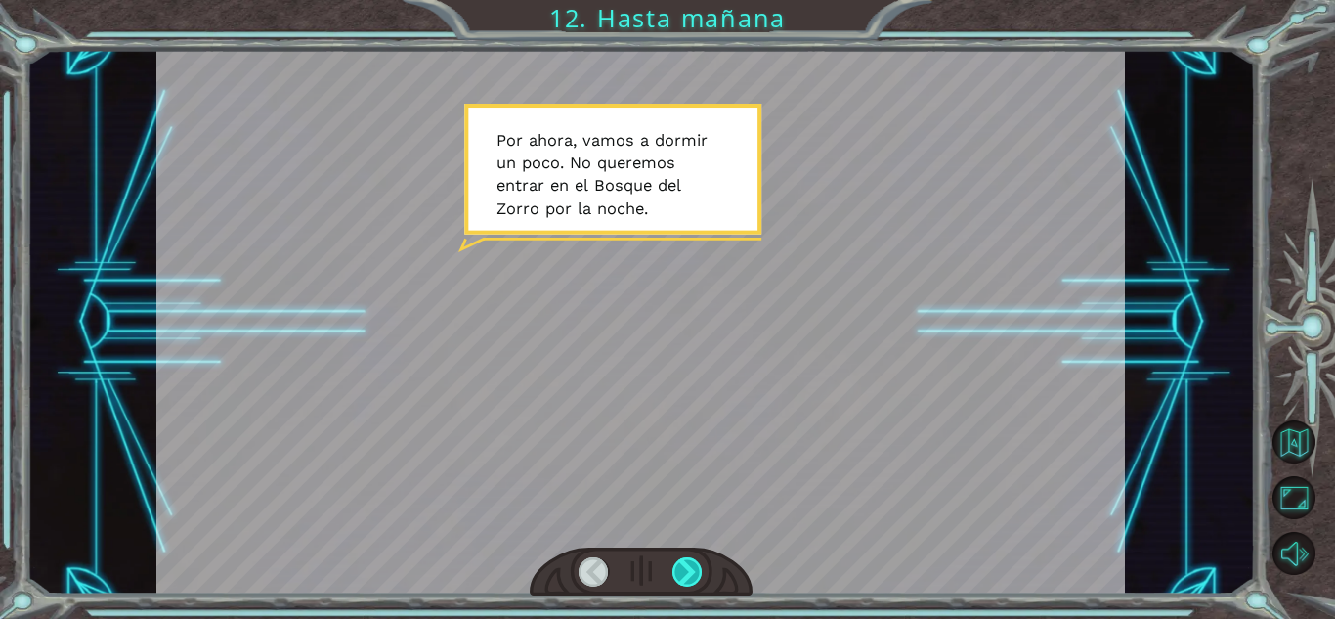
click at [680, 568] on div at bounding box center [688, 571] width 30 height 29
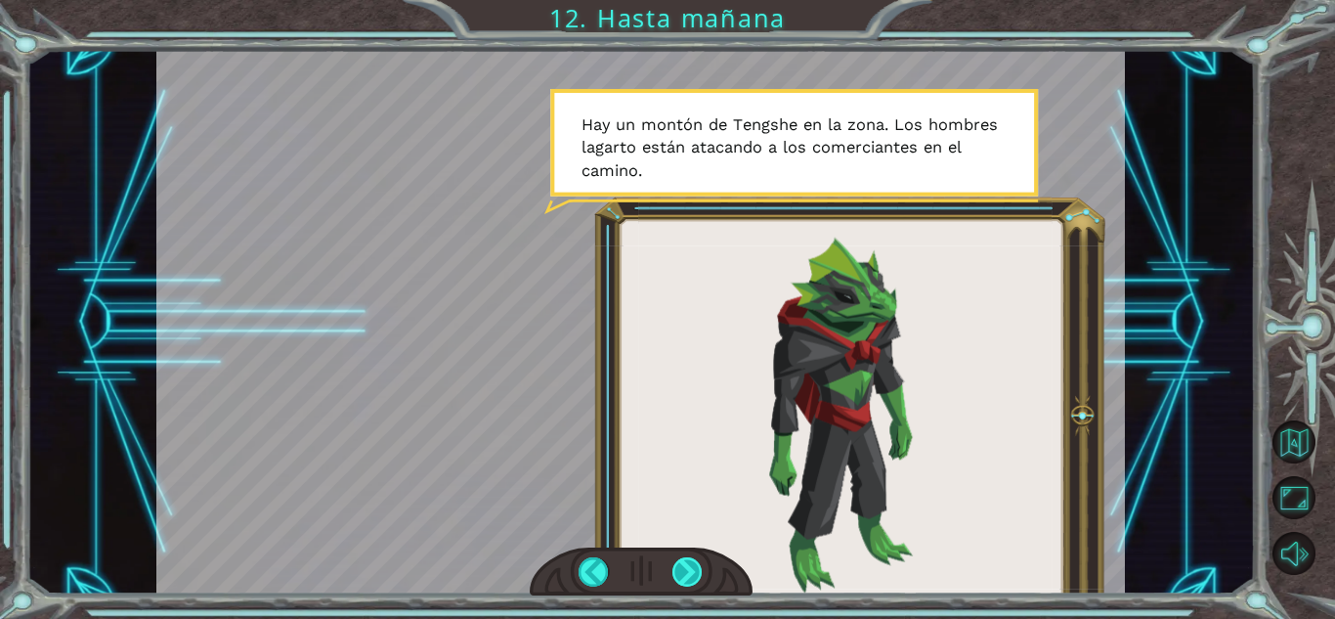
click at [692, 572] on div at bounding box center [688, 571] width 30 height 29
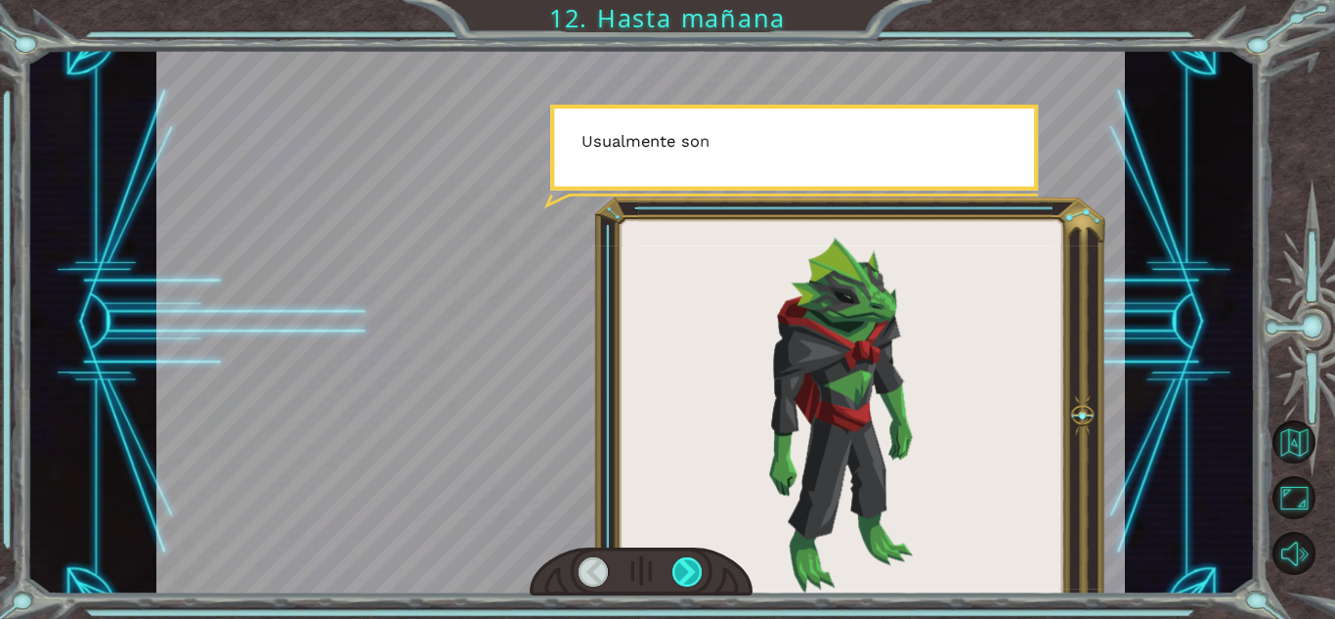
click at [692, 572] on div at bounding box center [688, 571] width 30 height 29
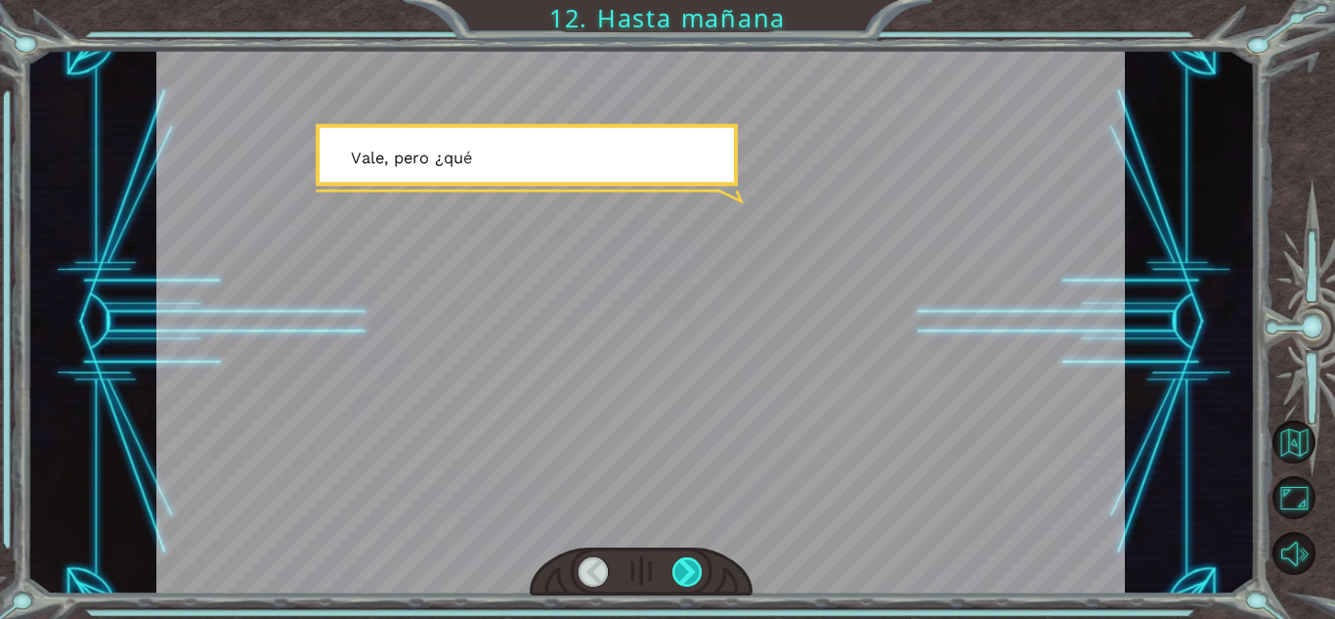
click at [692, 572] on div at bounding box center [688, 571] width 30 height 29
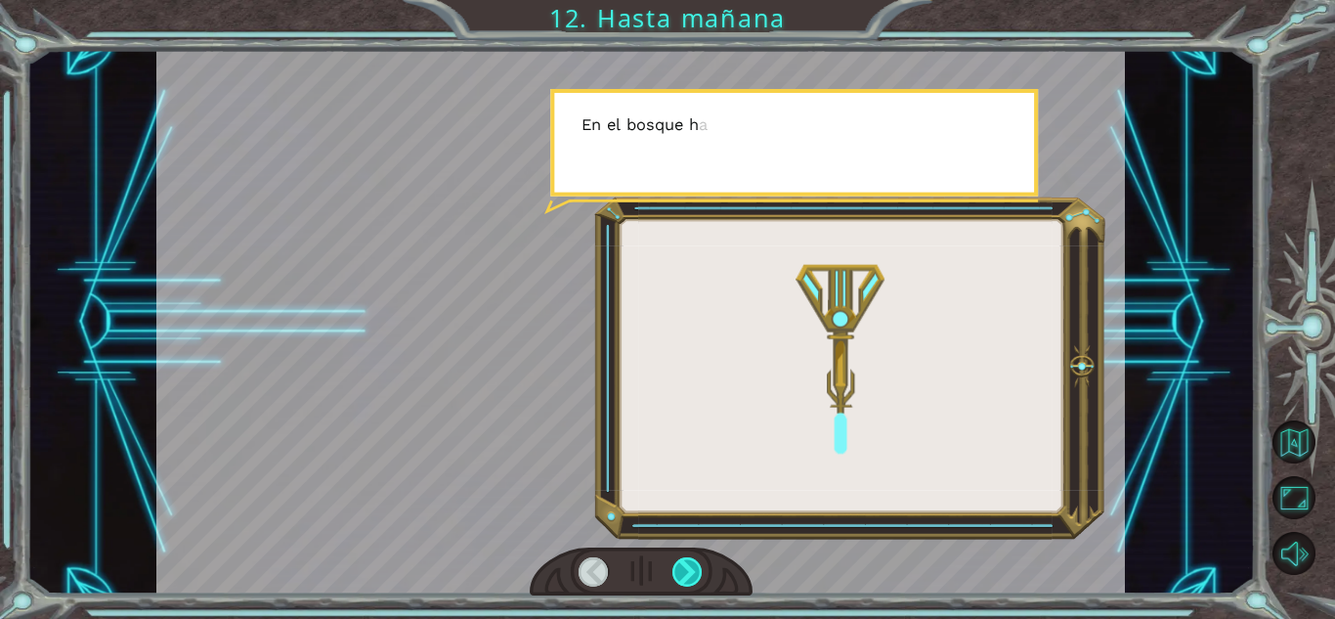
click at [692, 572] on div at bounding box center [688, 571] width 30 height 29
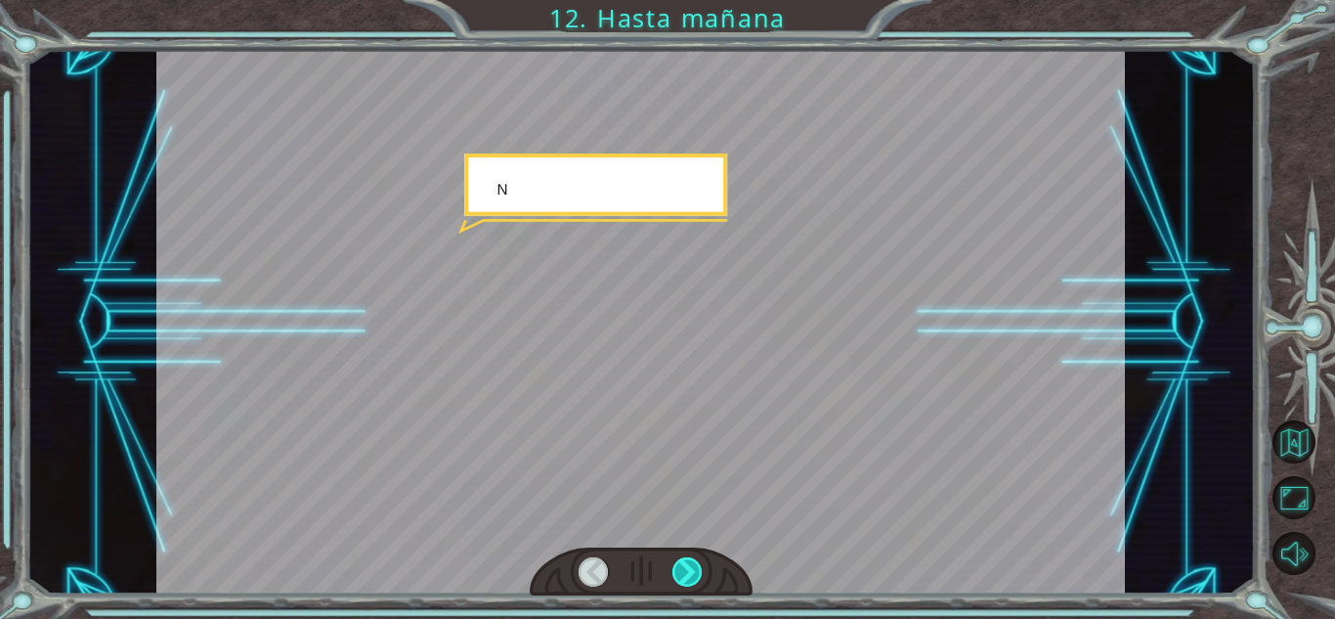
click at [692, 572] on div at bounding box center [688, 571] width 30 height 29
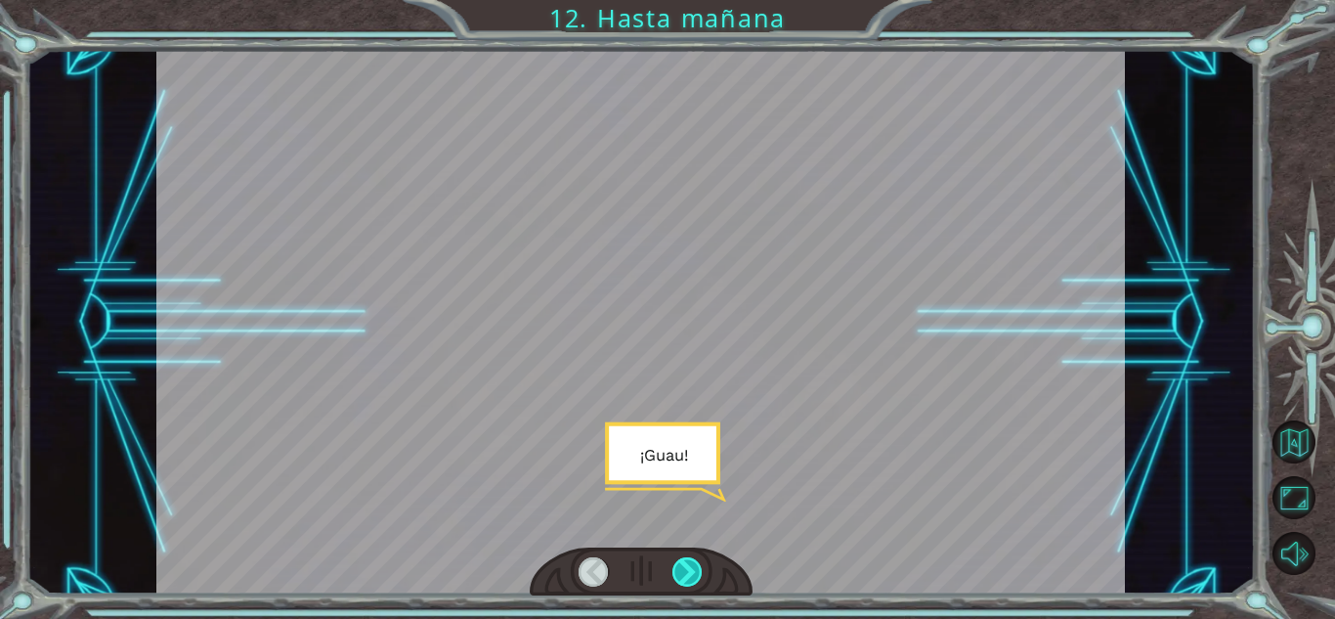
click at [692, 572] on div at bounding box center [688, 571] width 30 height 29
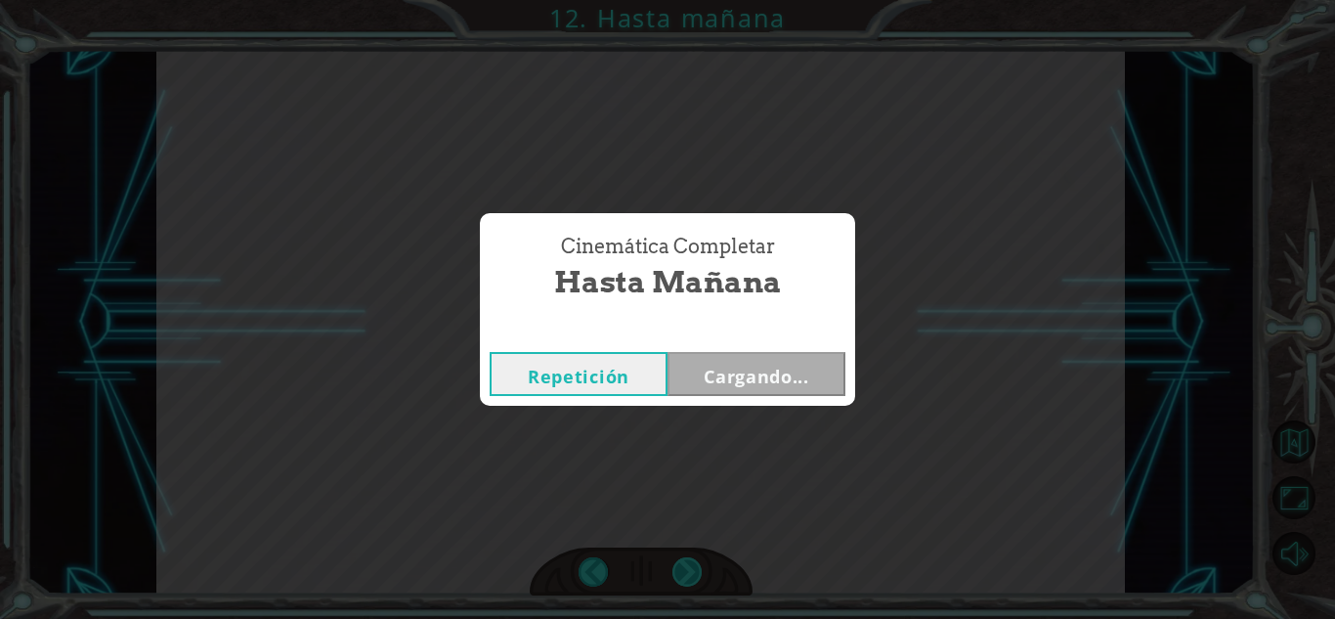
click at [692, 572] on div "Cinemática Completar Hasta mañana Repetición Cargando..." at bounding box center [667, 309] width 1335 height 619
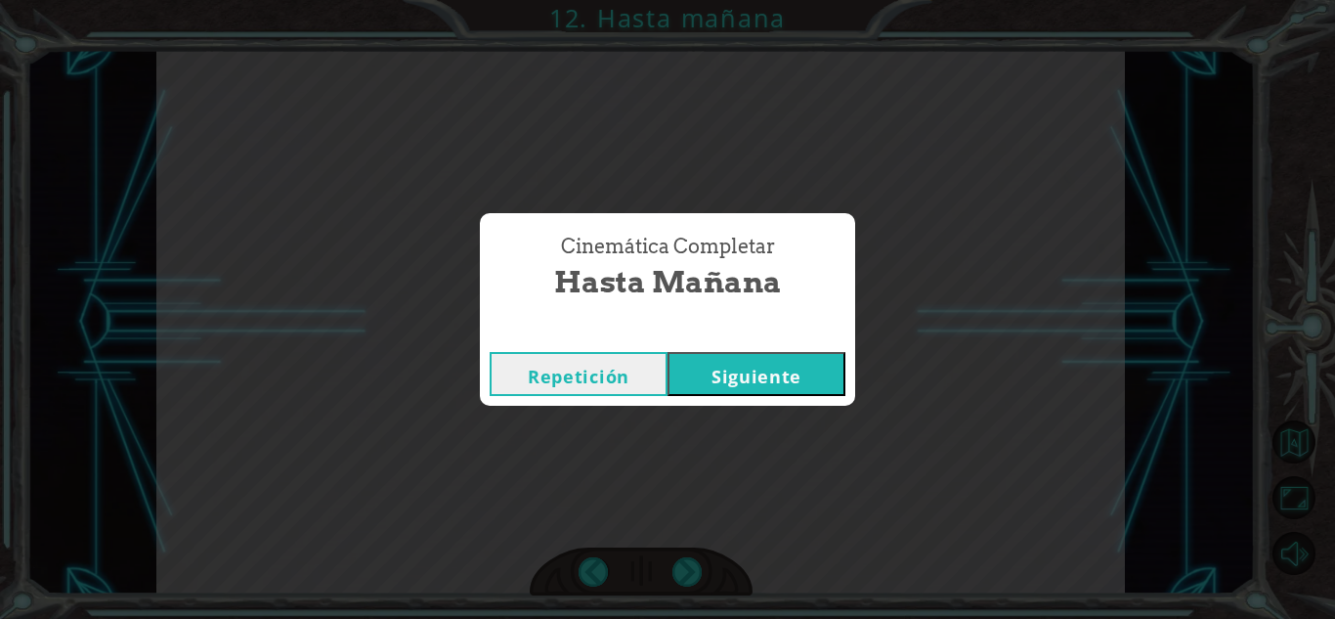
click at [781, 352] on button "Siguiente" at bounding box center [757, 374] width 178 height 44
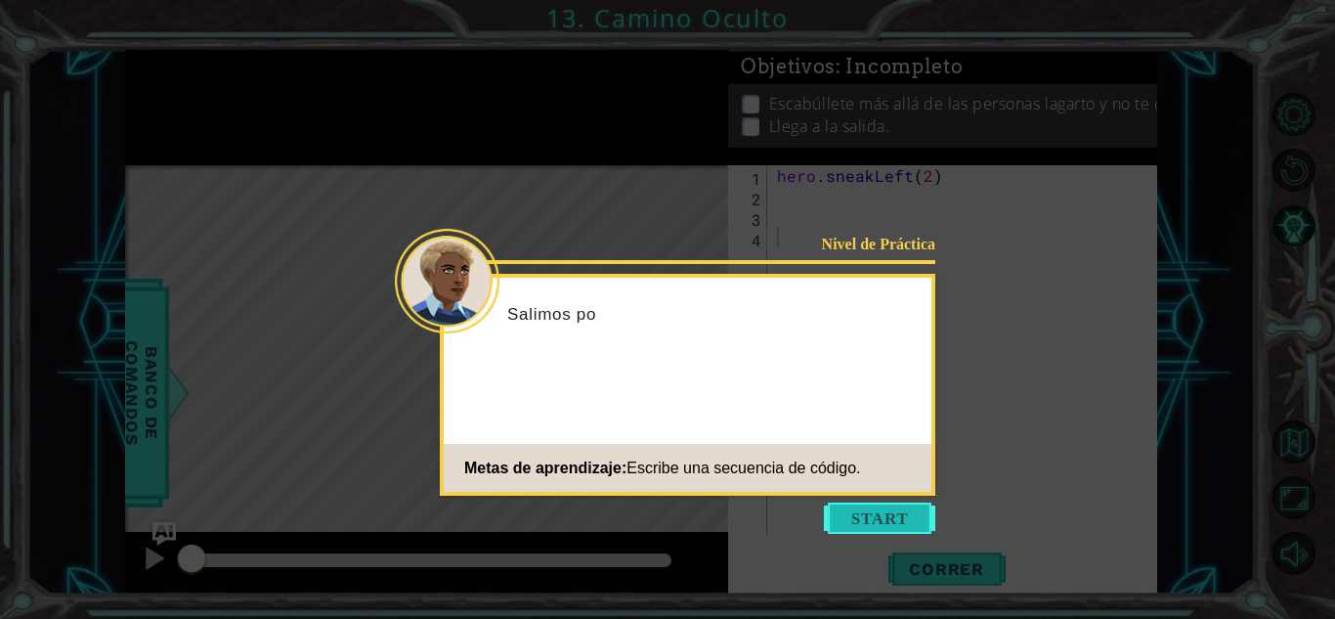
click at [860, 521] on button "Start" at bounding box center [879, 518] width 111 height 31
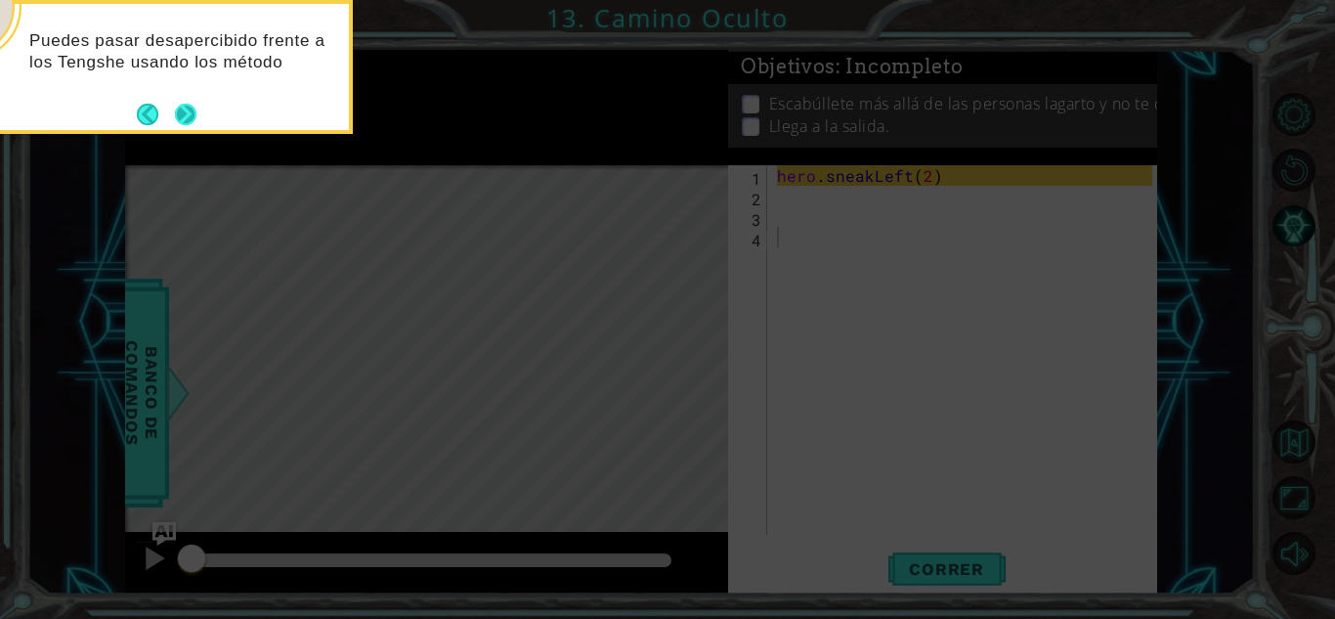
click at [194, 113] on button "Next" at bounding box center [186, 115] width 22 height 22
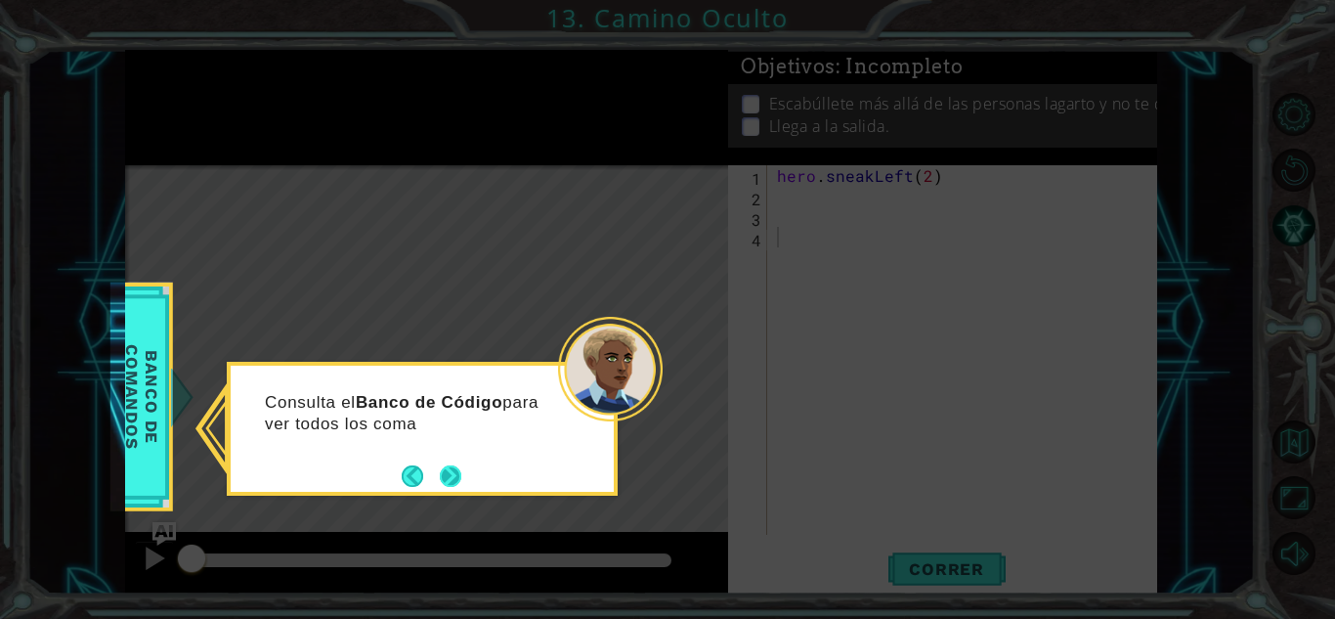
click at [453, 465] on button "Next" at bounding box center [451, 476] width 22 height 22
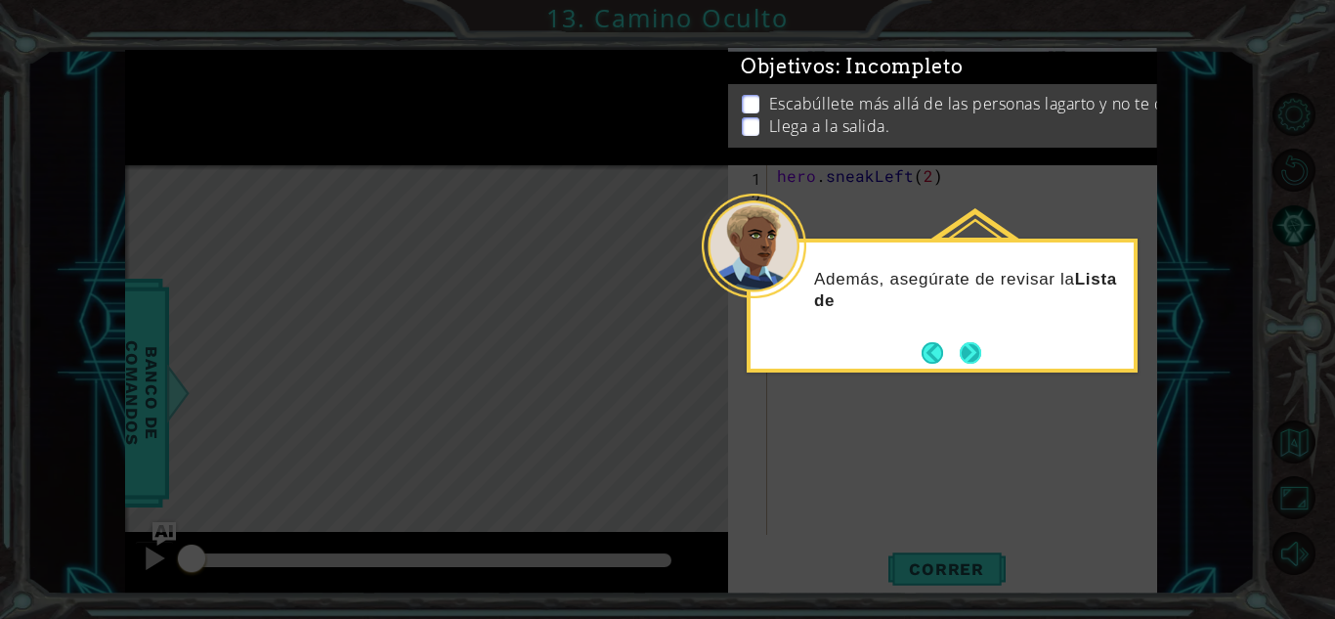
click at [975, 353] on button "Next" at bounding box center [971, 353] width 22 height 22
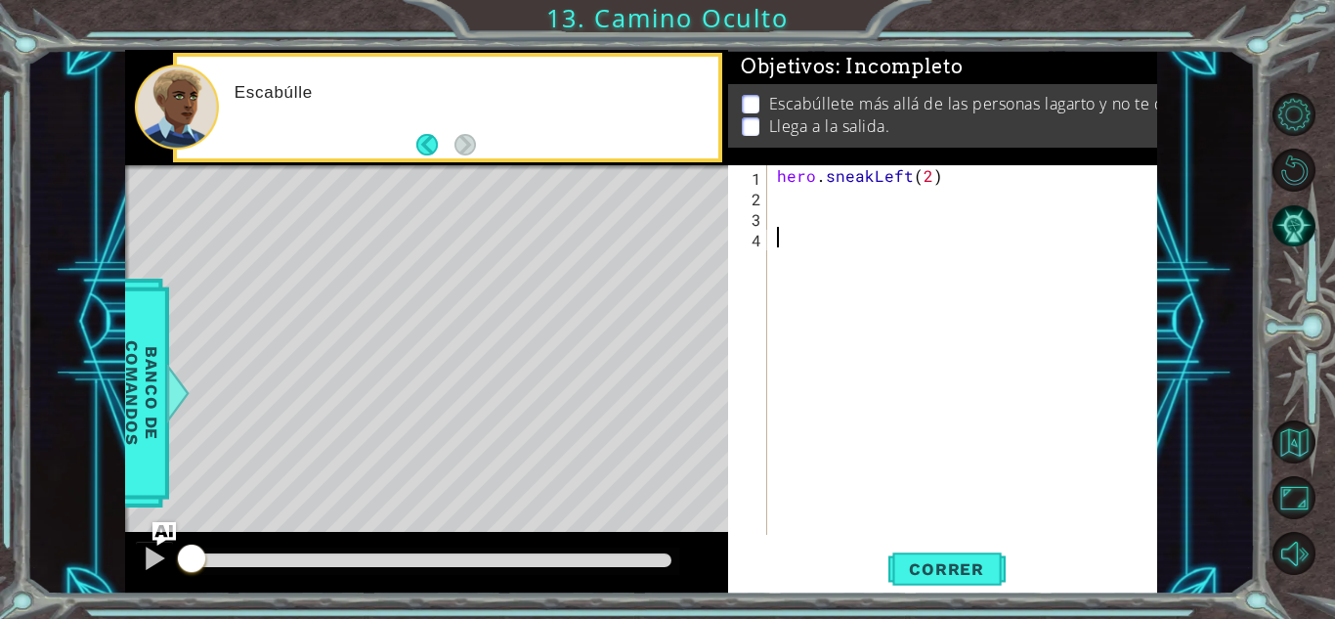
drag, startPoint x: 975, startPoint y: 353, endPoint x: 690, endPoint y: 208, distance: 319.2
click at [690, 208] on div "1 ההההההההההההההההההההההההההההההההההההההההההההההההההההההההההההההההההההההההההההה…" at bounding box center [641, 322] width 1032 height 545
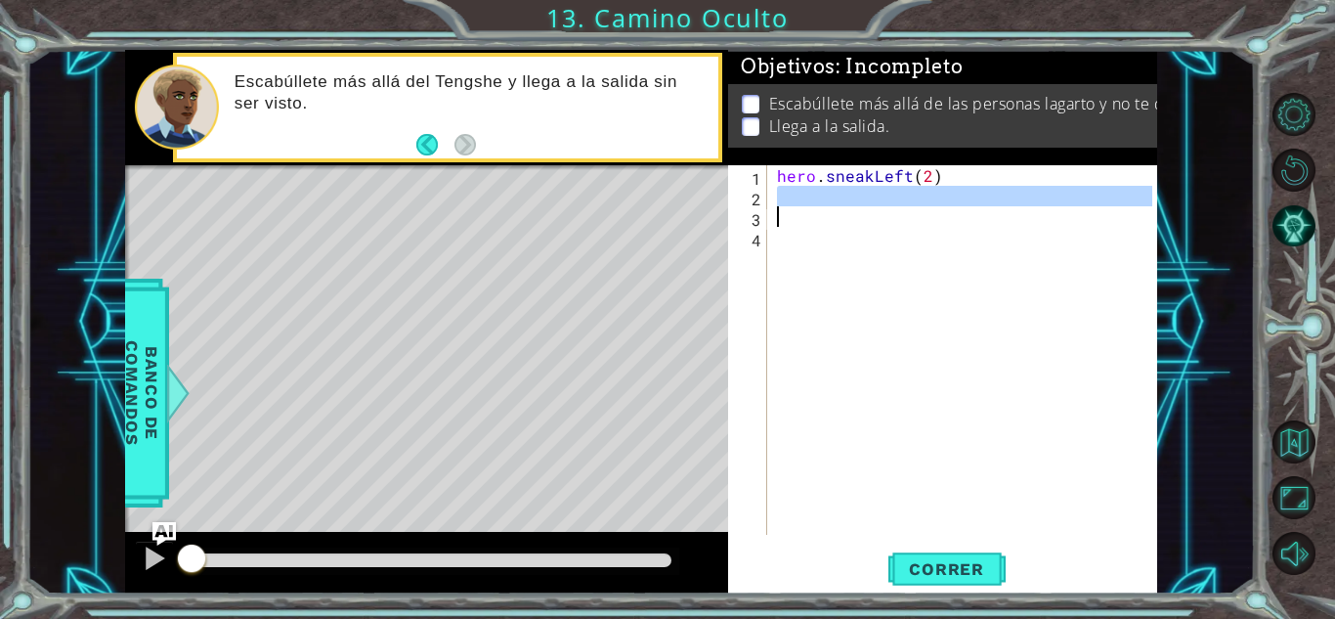
click at [852, 190] on div "hero . sneakLeft ( 2 )" at bounding box center [962, 350] width 379 height 370
type textarea "hero.sneakLeft(2)"
click at [862, 280] on div "hero . sneakLeft ( 2 )" at bounding box center [967, 370] width 389 height 411
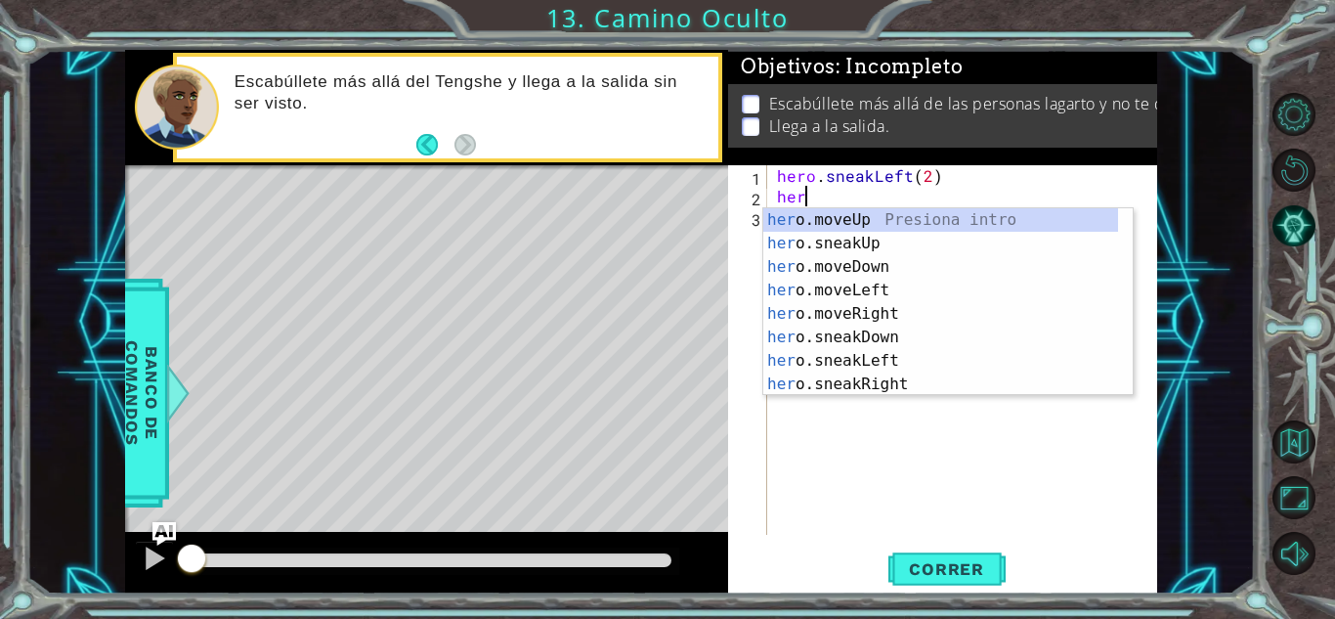
scroll to position [0, 1]
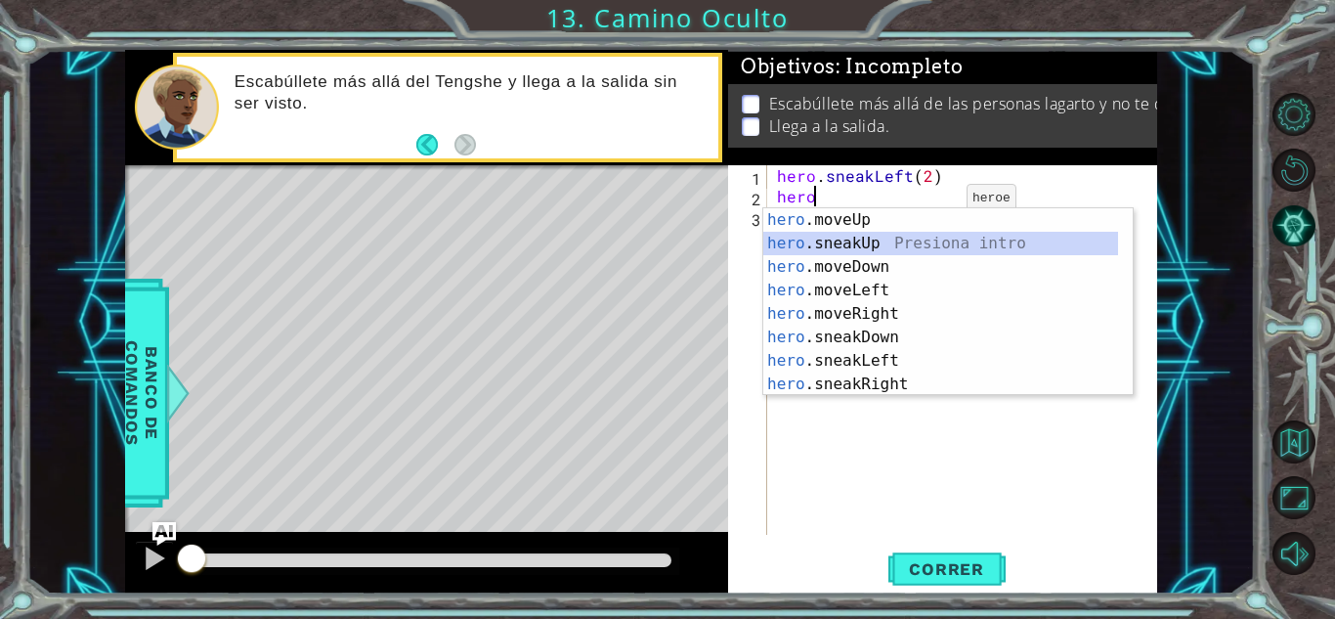
click at [875, 244] on div "hero .moveUp Presiona intro hero .sneakUp Presiona intro hero .moveDown Presion…" at bounding box center [941, 325] width 355 height 235
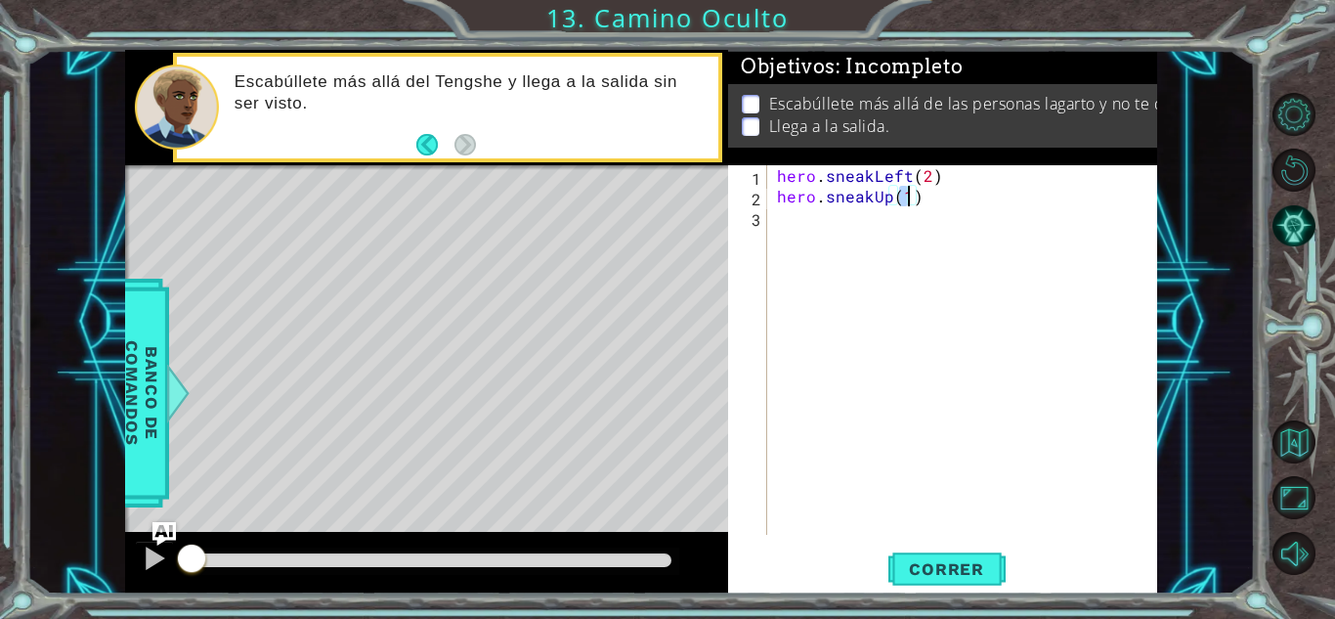
type textarea "hero.sneakUp(2)"
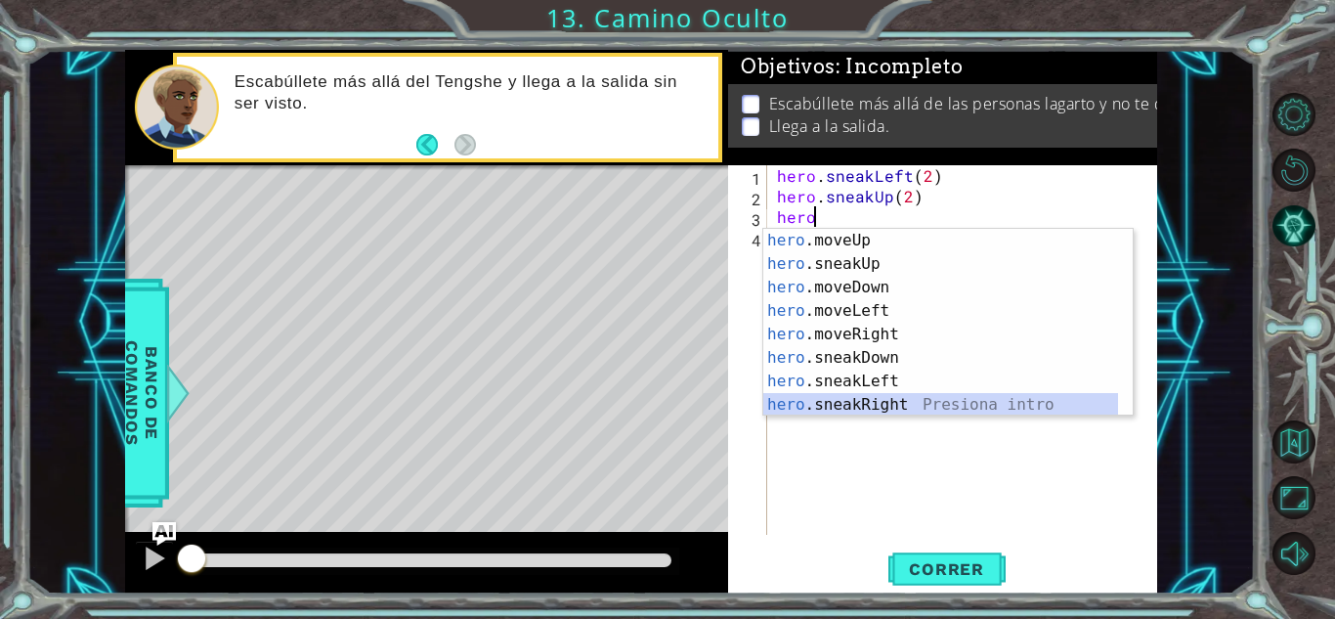
click at [878, 398] on div "hero .moveUp Presiona intro hero .sneakUp Presiona intro hero .moveDown Presion…" at bounding box center [941, 346] width 355 height 235
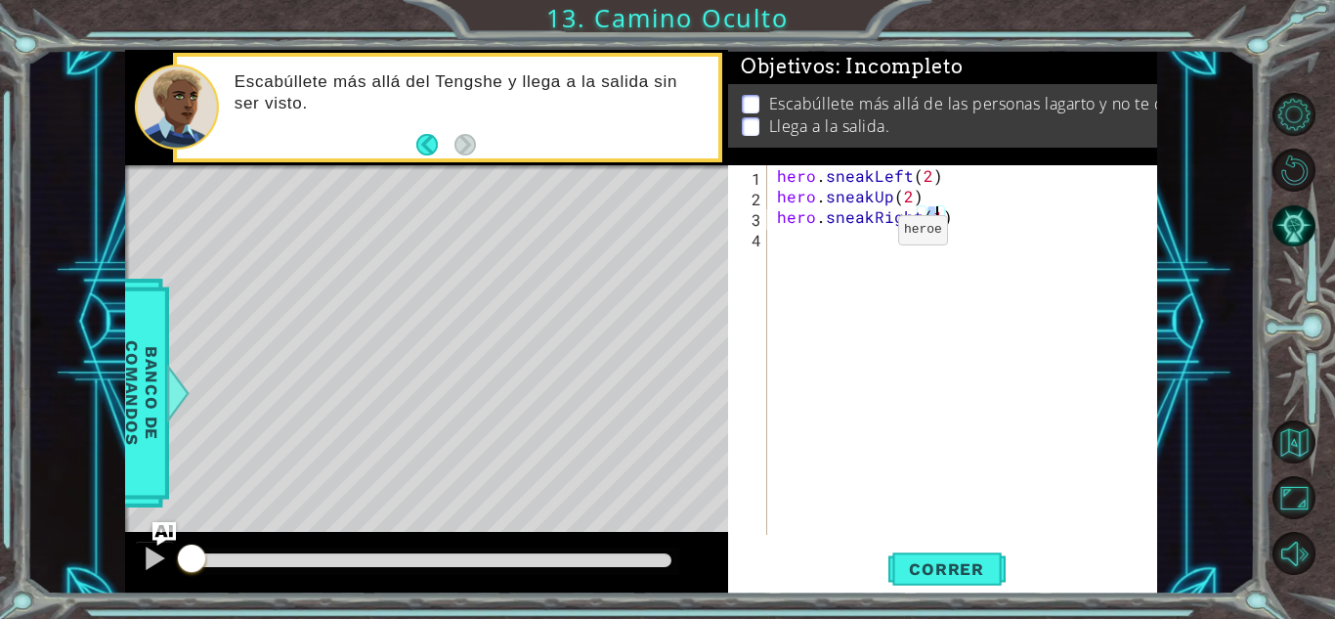
type textarea "hero.sneakRight(2)"
click at [883, 259] on div "hero . sneakLeft ( 2 ) hero . sneakUp ( 2 ) hero . sneakRight ( 2 )" at bounding box center [967, 370] width 389 height 411
click at [957, 559] on span "Correr" at bounding box center [947, 569] width 114 height 20
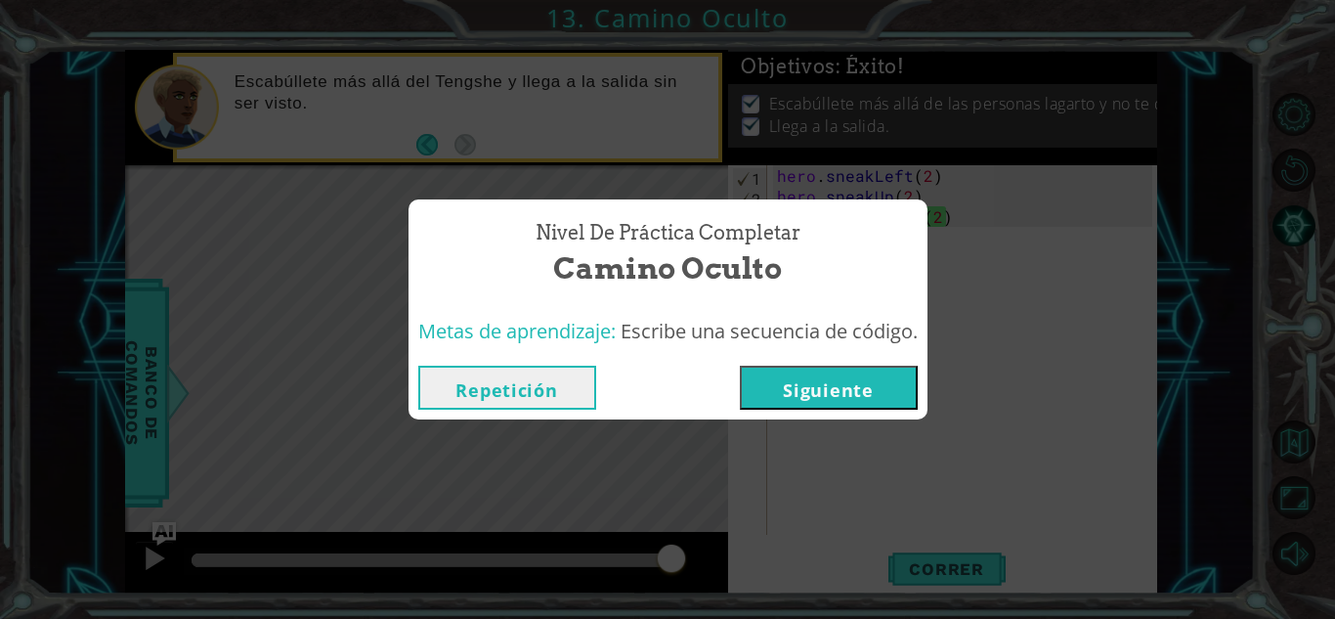
click at [875, 401] on button "Siguiente" at bounding box center [829, 388] width 178 height 44
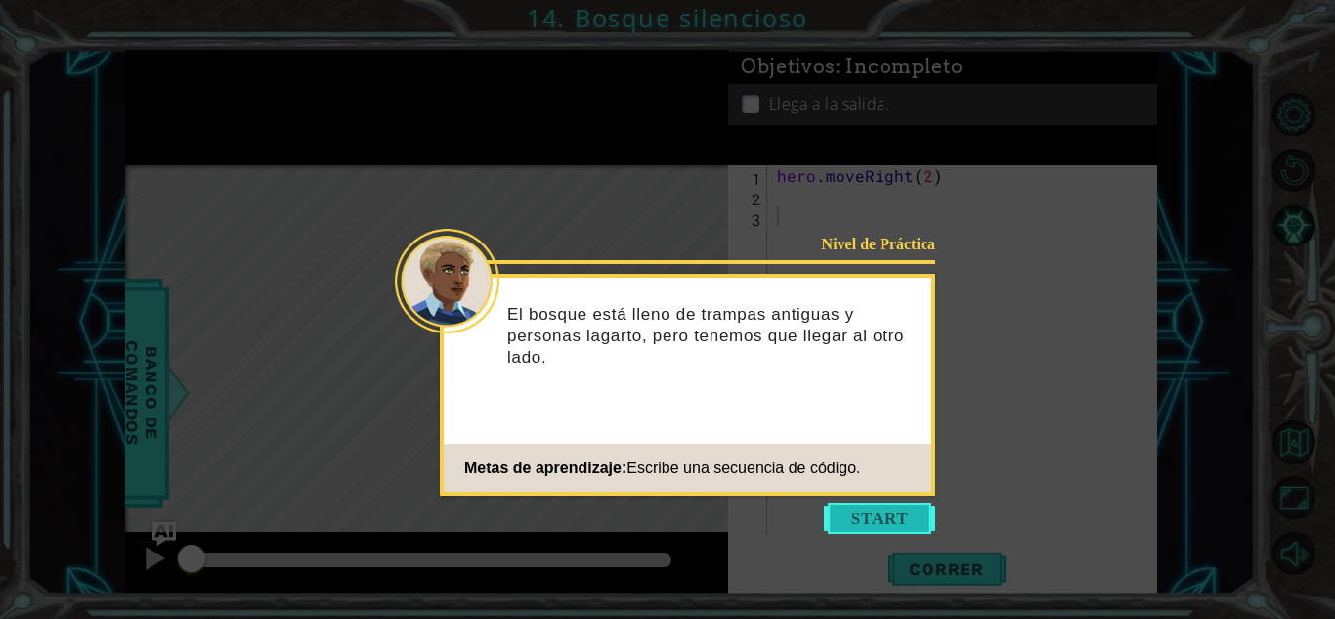
click at [865, 521] on button "Start" at bounding box center [879, 518] width 111 height 31
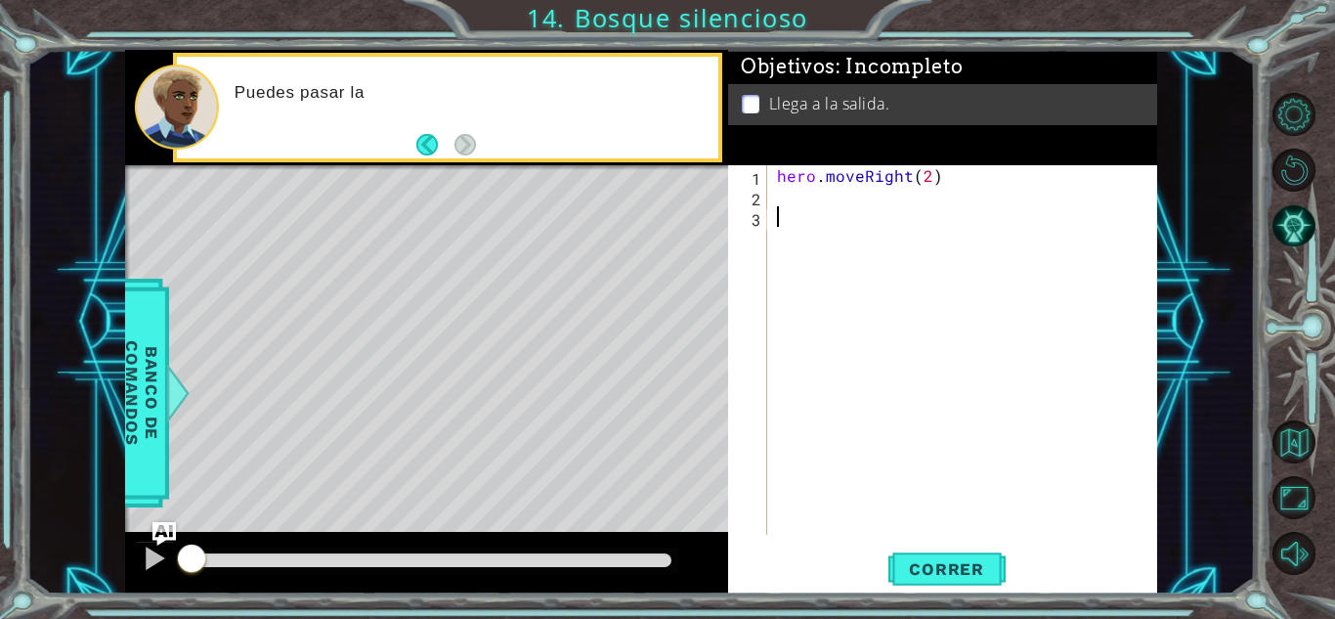
click at [984, 359] on div "hero . moveRight ( 2 )" at bounding box center [967, 370] width 389 height 411
type textarea "hero.moveRight(2)"
click at [818, 241] on div "hero . moveRight ( 2 )" at bounding box center [967, 370] width 389 height 411
click at [801, 209] on div "hero . moveRight ( 2 )" at bounding box center [967, 370] width 389 height 411
click at [974, 252] on div "hero . moveRight ( 2 )" at bounding box center [967, 370] width 389 height 411
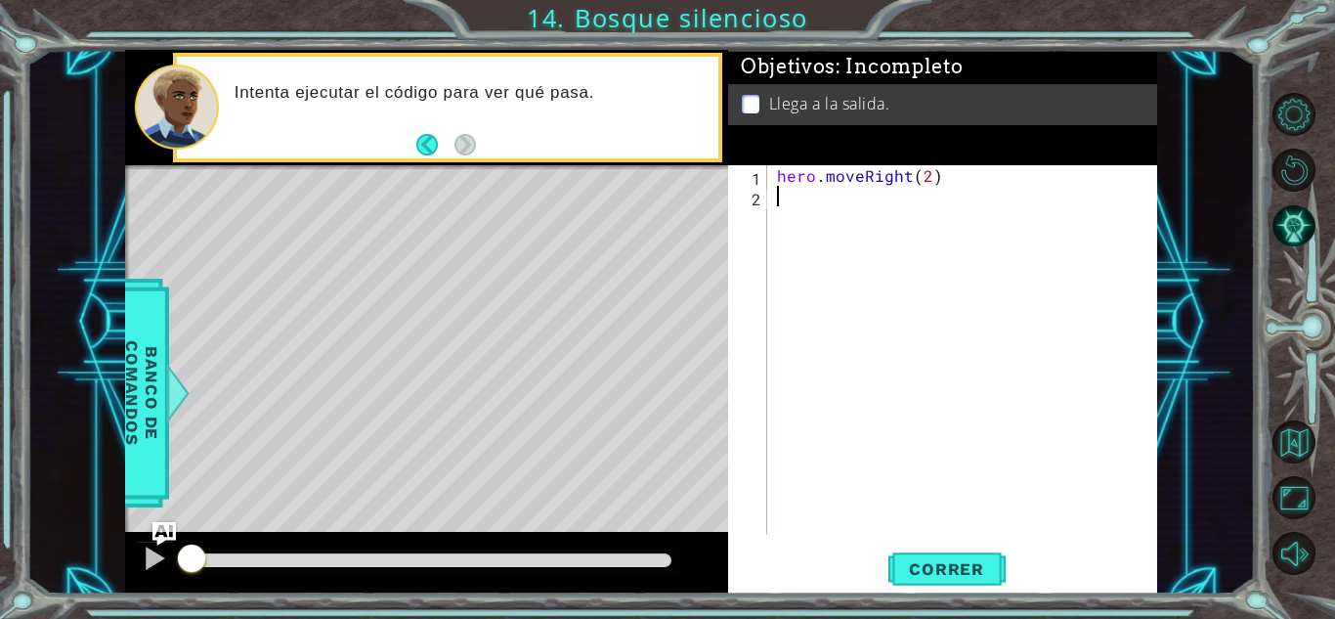
type textarea "hero.moveRight(2)"
click at [925, 181] on div "hero . moveRight ( 2 )" at bounding box center [967, 370] width 389 height 411
type textarea "hero.moveRight(2)"
drag, startPoint x: 862, startPoint y: 354, endPoint x: 940, endPoint y: 547, distance: 208.4
click at [940, 547] on div "hero.moveRight(2) 1 2 hero . moveRight ( 2 ) הההההההההההההההההההההההההההההההההה…" at bounding box center [942, 379] width 429 height 428
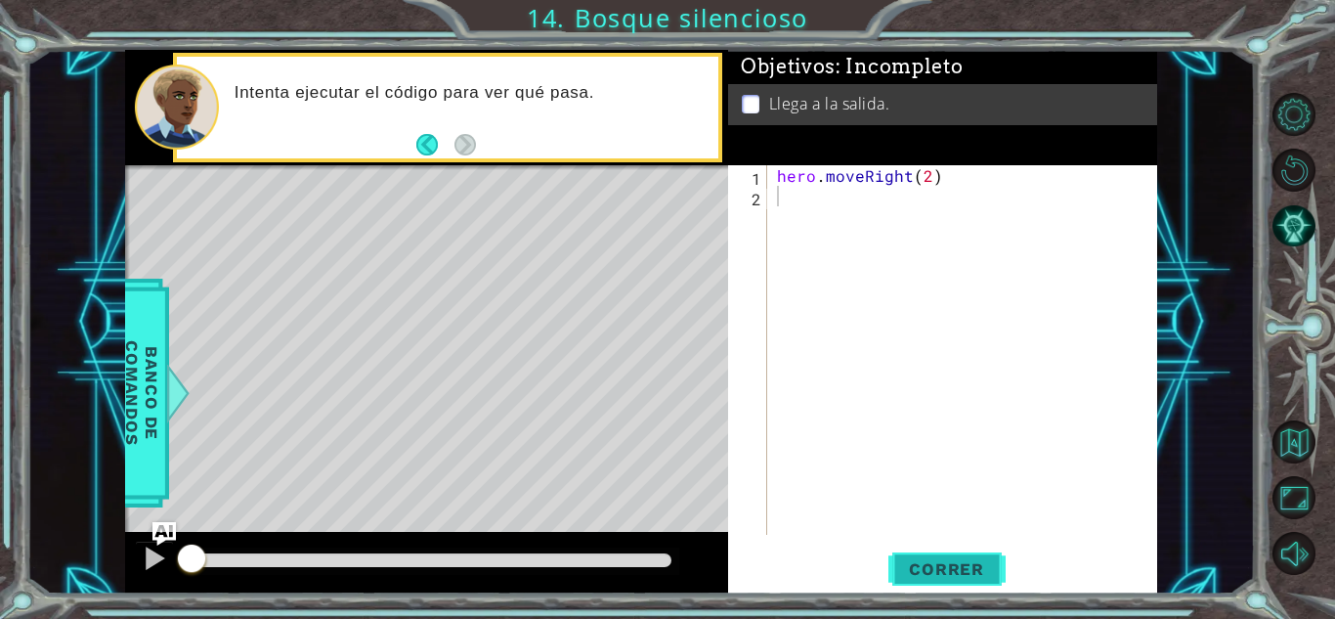
click at [940, 547] on button "Correr" at bounding box center [947, 568] width 117 height 43
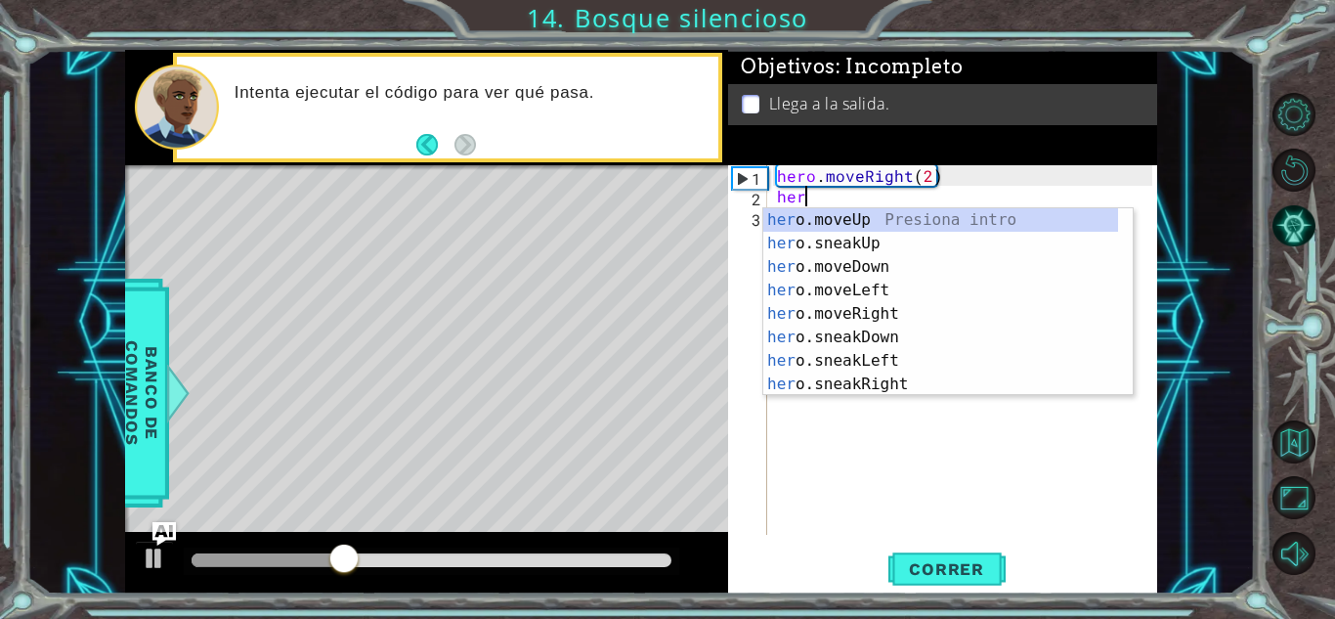
scroll to position [0, 1]
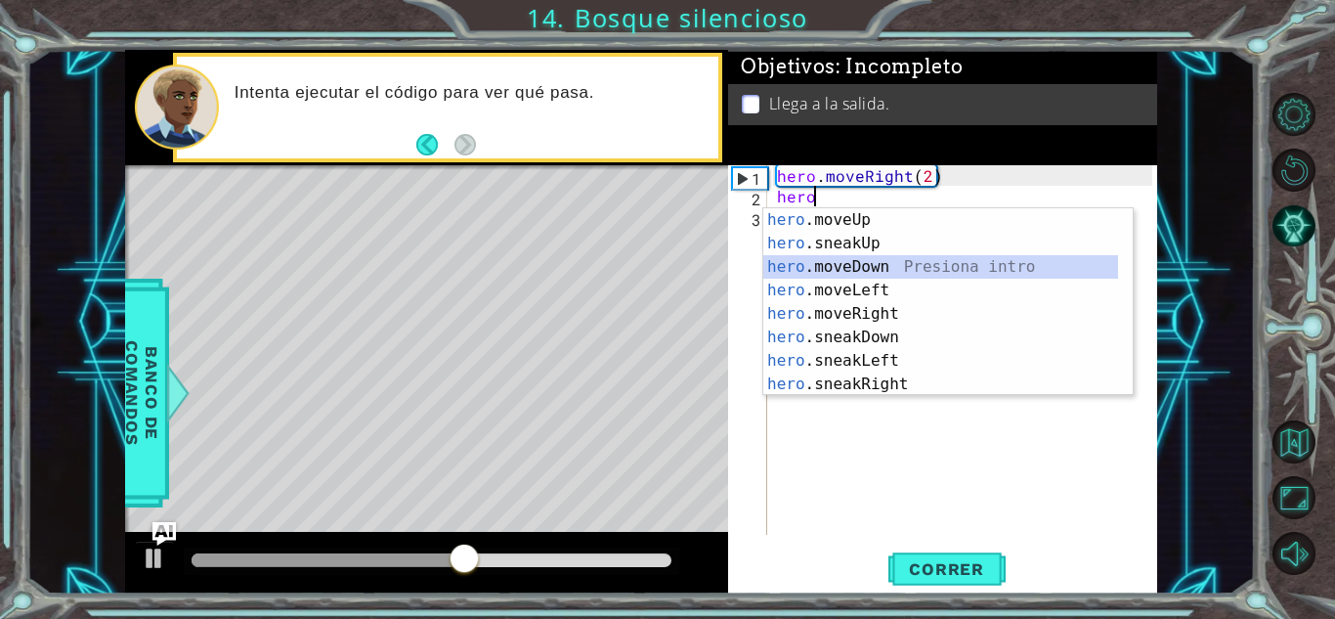
click at [881, 267] on div "hero .moveUp Presiona intro hero .sneakUp Presiona intro hero .moveDown Presion…" at bounding box center [941, 325] width 355 height 235
type textarea "hero.moveDown(1)"
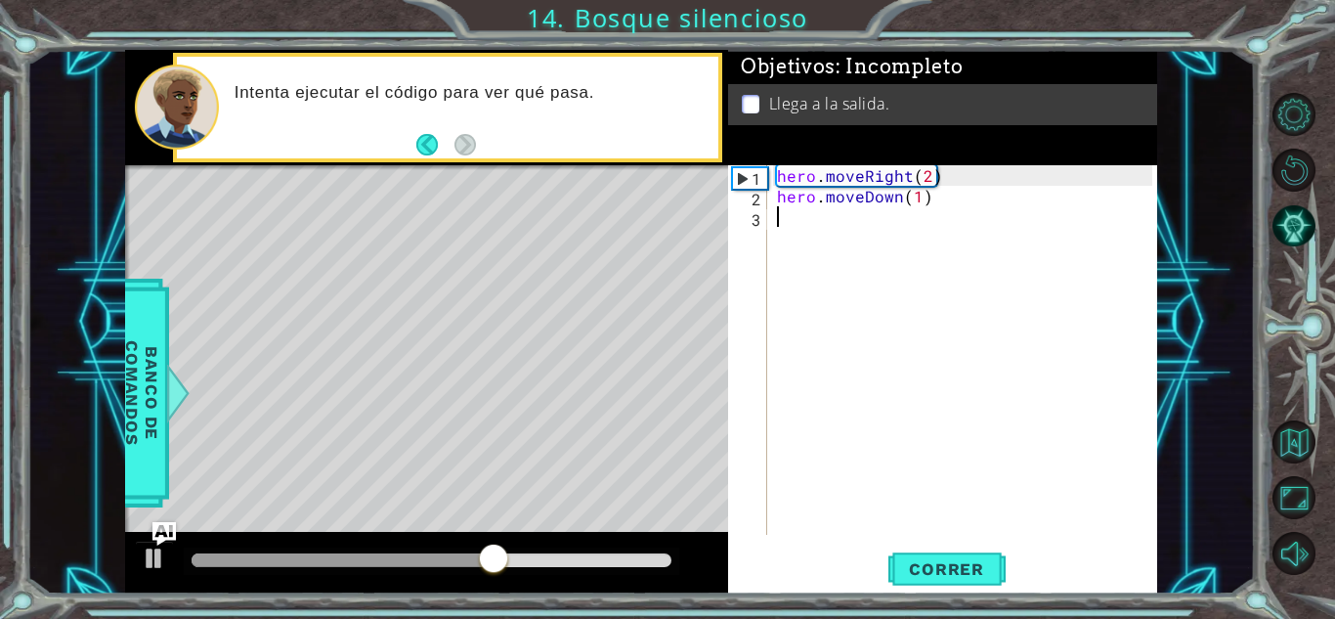
click at [1028, 263] on div "hero . moveRight ( 2 ) hero . moveDown ( 1 )" at bounding box center [967, 370] width 389 height 411
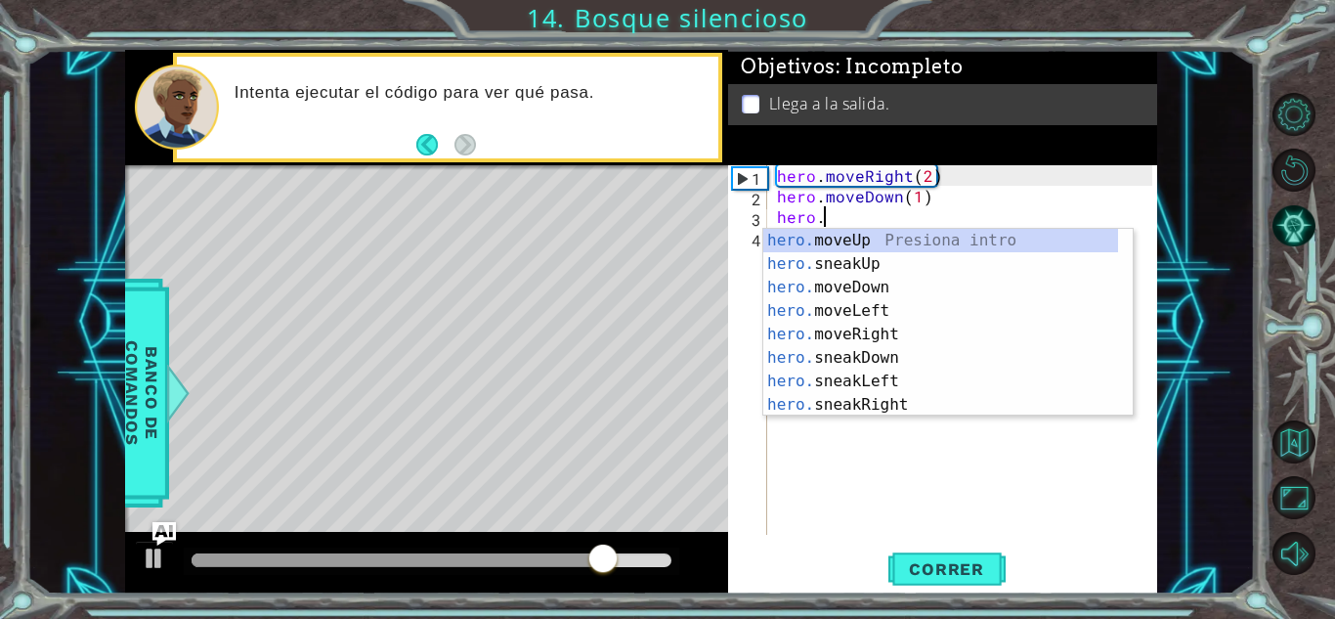
scroll to position [0, 2]
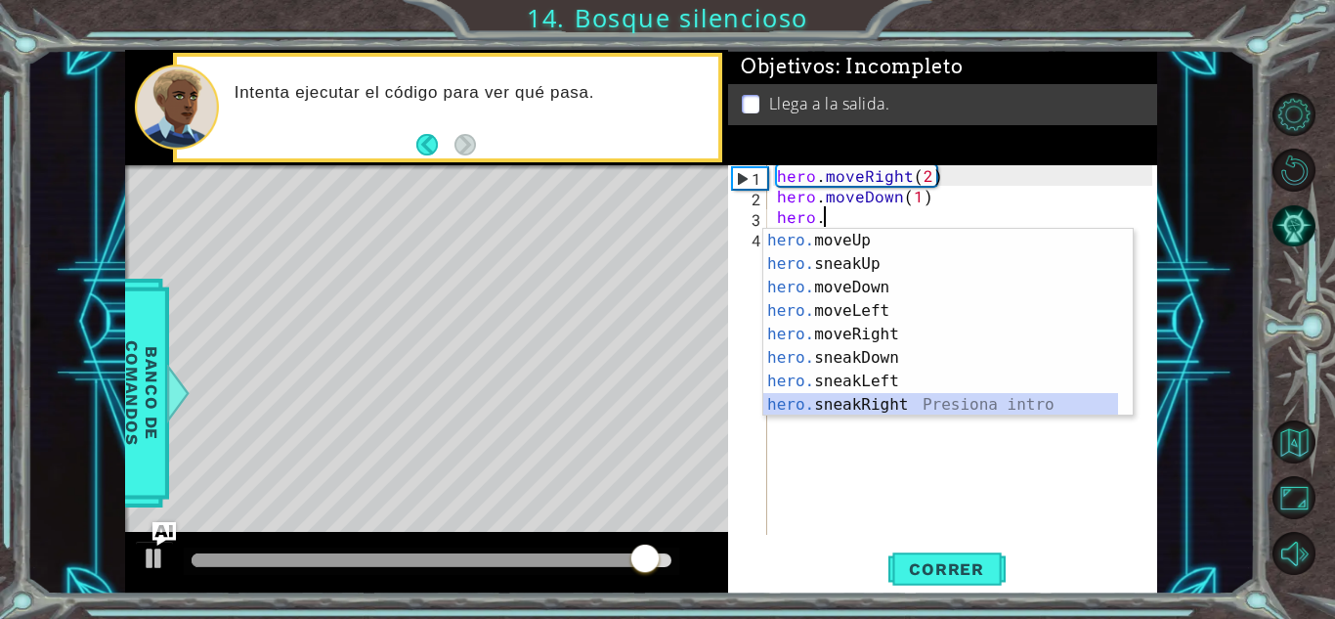
click at [876, 405] on div "hero. moveUp Presiona intro hero. sneakUp Presiona intro hero. moveDown Presion…" at bounding box center [941, 346] width 355 height 235
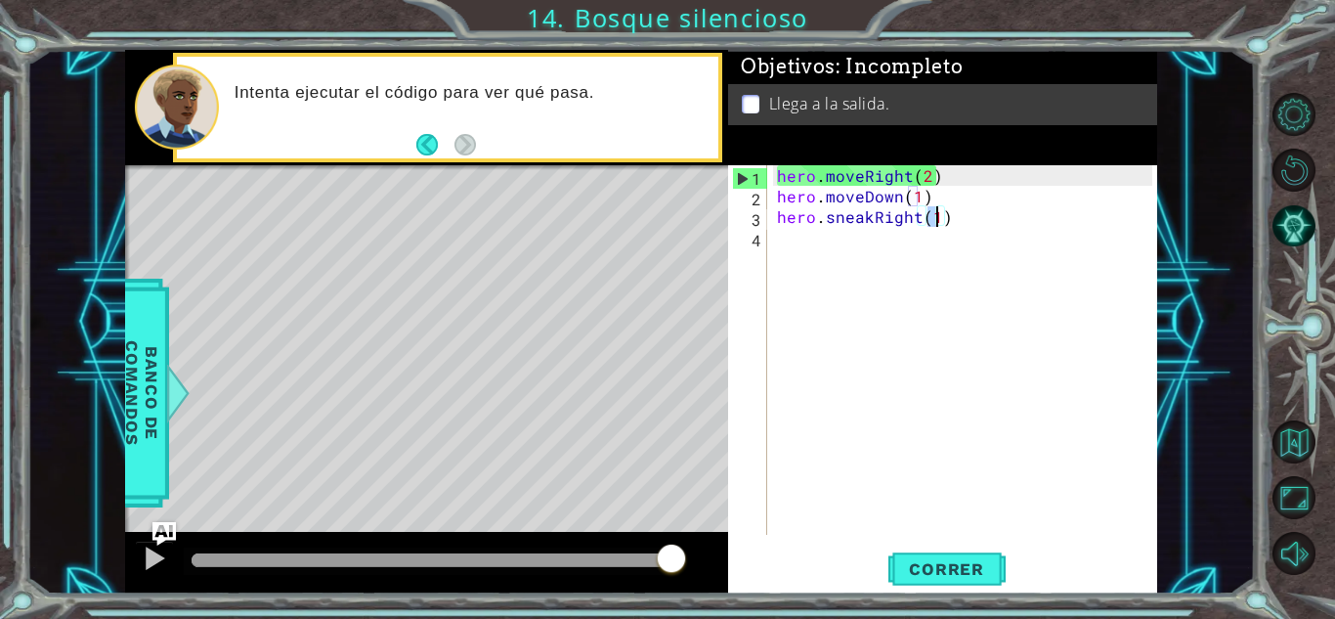
type textarea "hero.sneakRight(2)"
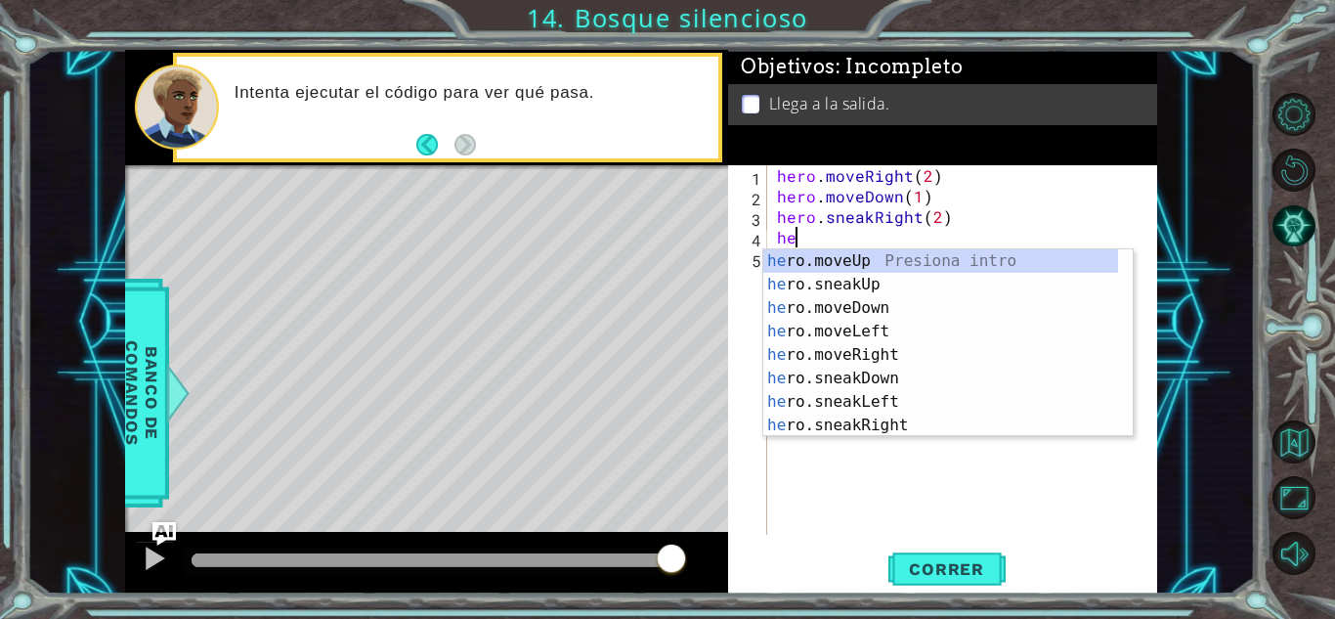
scroll to position [0, 1]
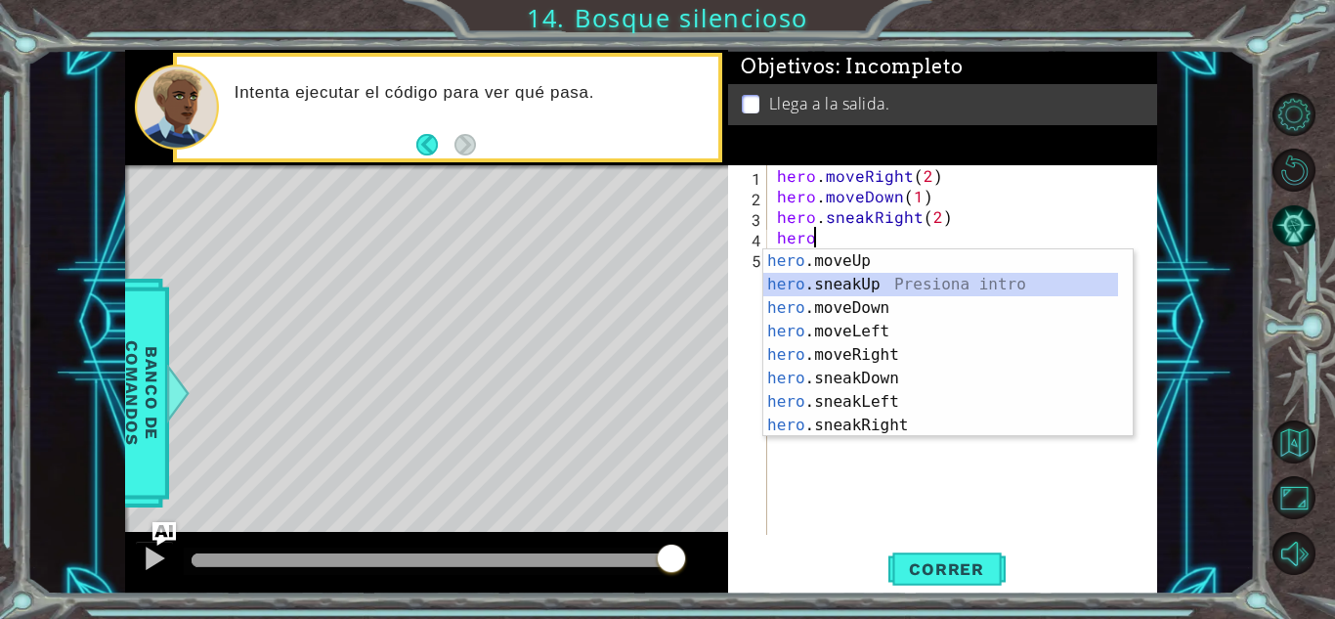
click at [878, 282] on div "hero .moveUp Presiona intro hero .sneakUp Presiona intro hero .moveDown Presion…" at bounding box center [941, 366] width 355 height 235
type textarea "hero.sneakUp(1)"
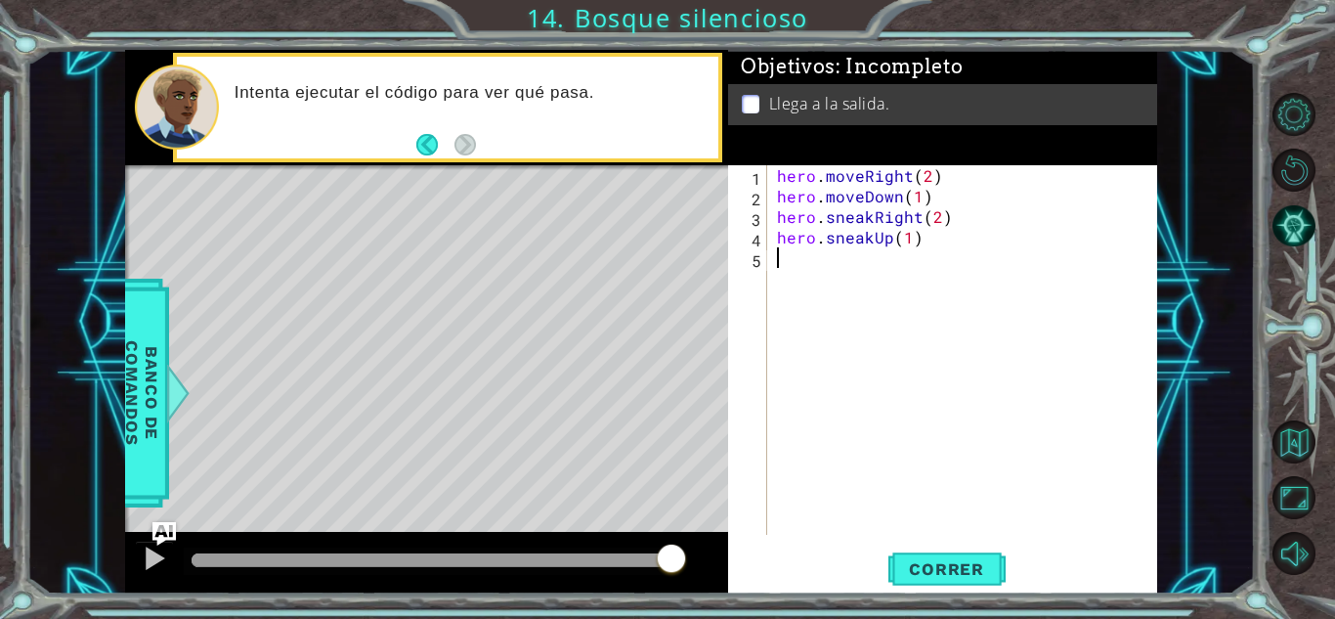
click at [948, 352] on div "hero . moveRight ( 2 ) hero . moveDown ( 1 ) hero . sneakRight ( 2 ) hero . sne…" at bounding box center [967, 370] width 389 height 411
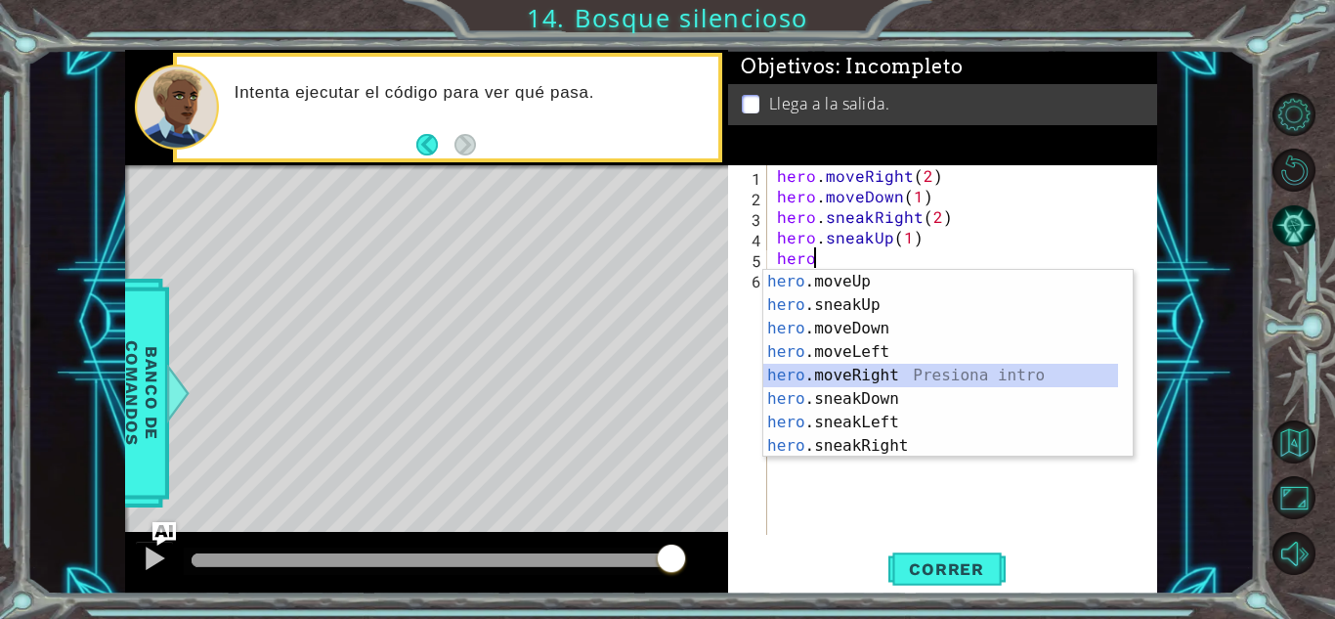
click at [866, 372] on div "hero .moveUp Presiona intro hero .sneakUp Presiona intro hero .moveDown Presion…" at bounding box center [941, 387] width 355 height 235
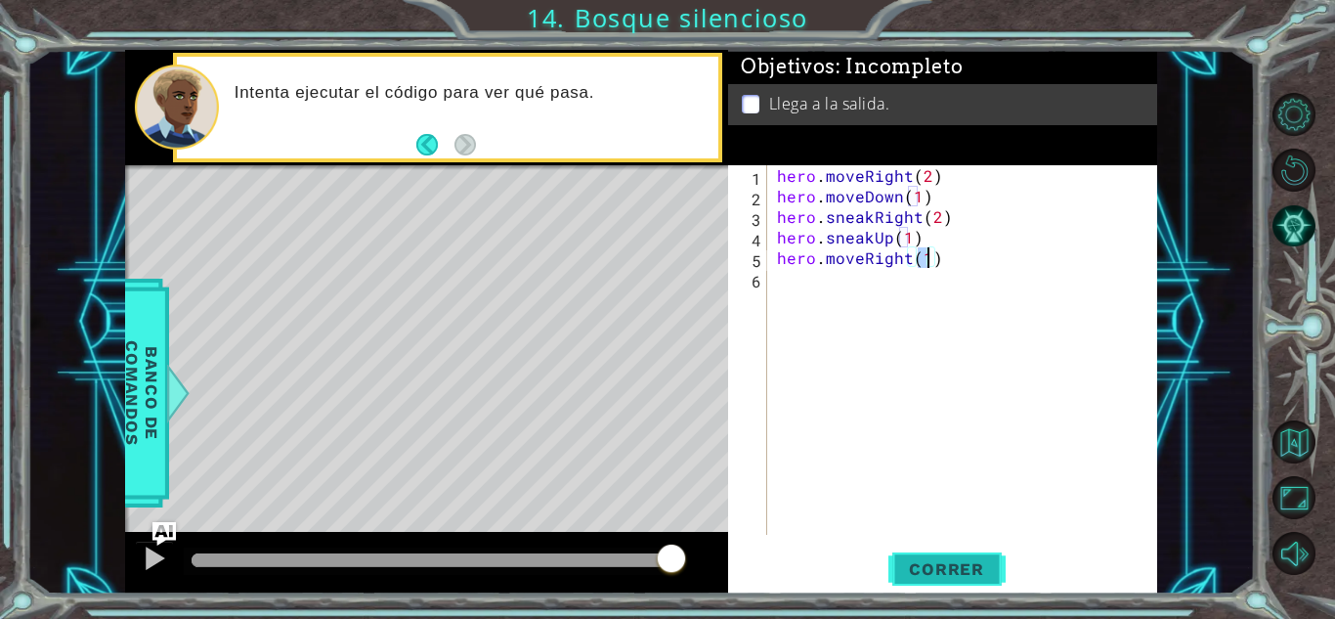
type textarea "hero.moveRight(1)"
click at [936, 565] on span "Correr" at bounding box center [947, 569] width 114 height 20
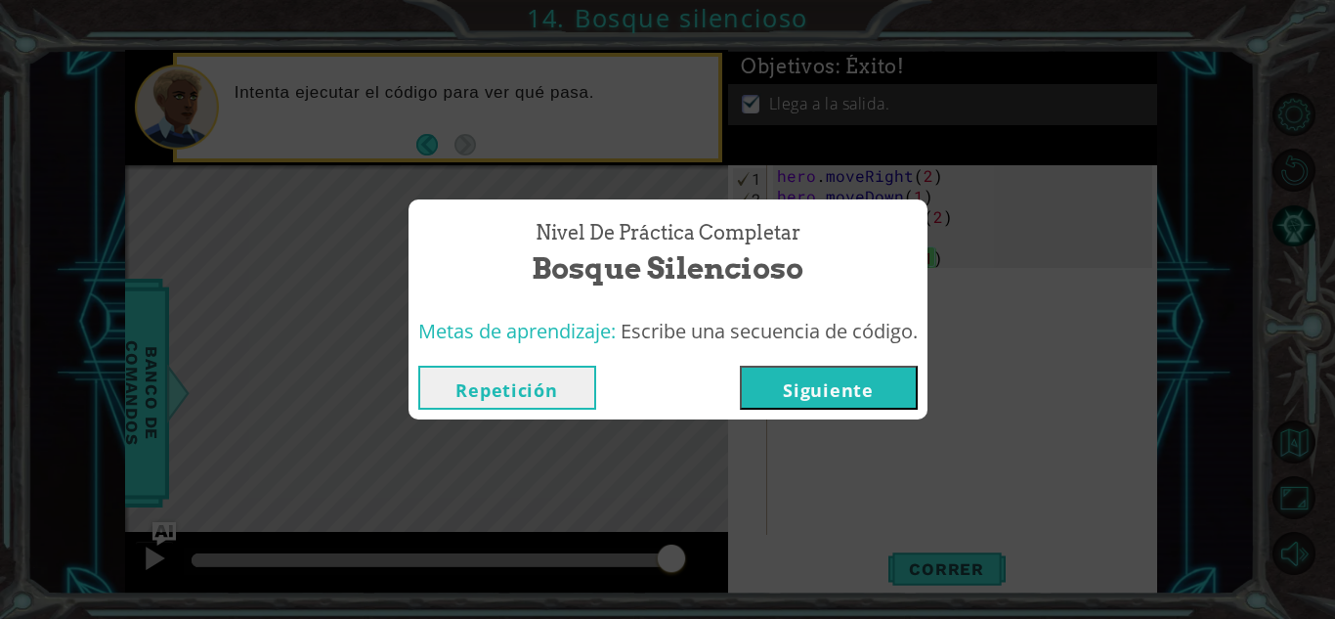
click at [891, 404] on button "Siguiente" at bounding box center [829, 388] width 178 height 44
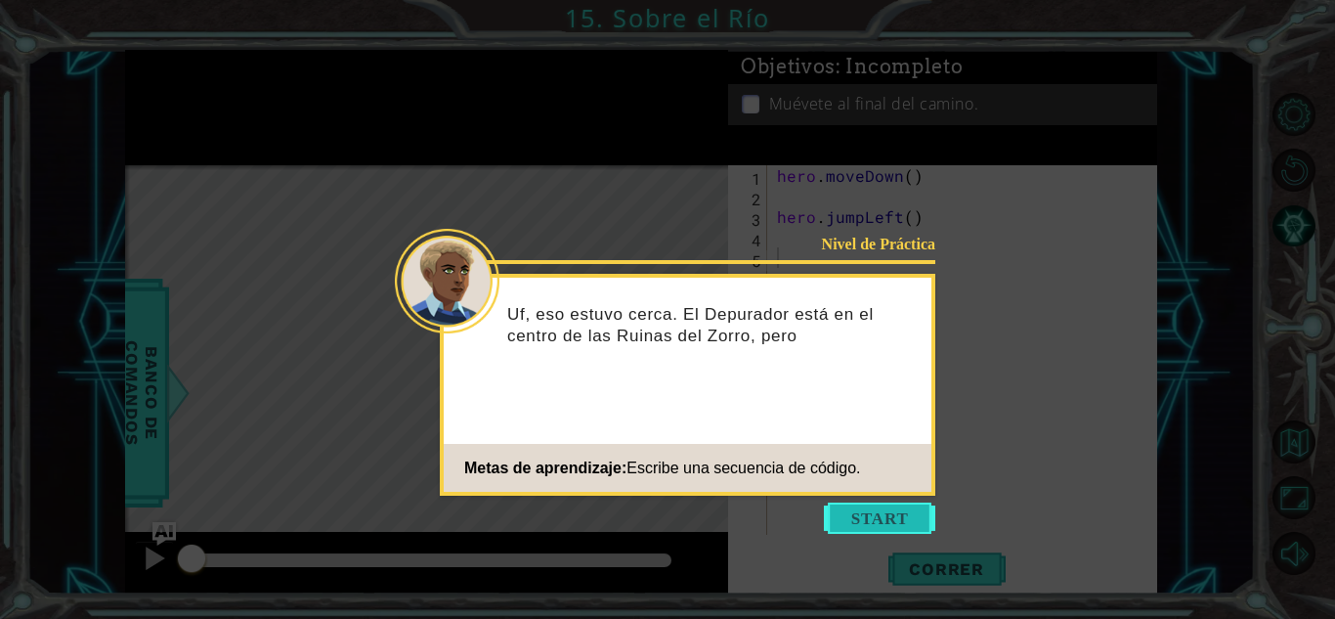
click at [849, 509] on button "Start" at bounding box center [879, 518] width 111 height 31
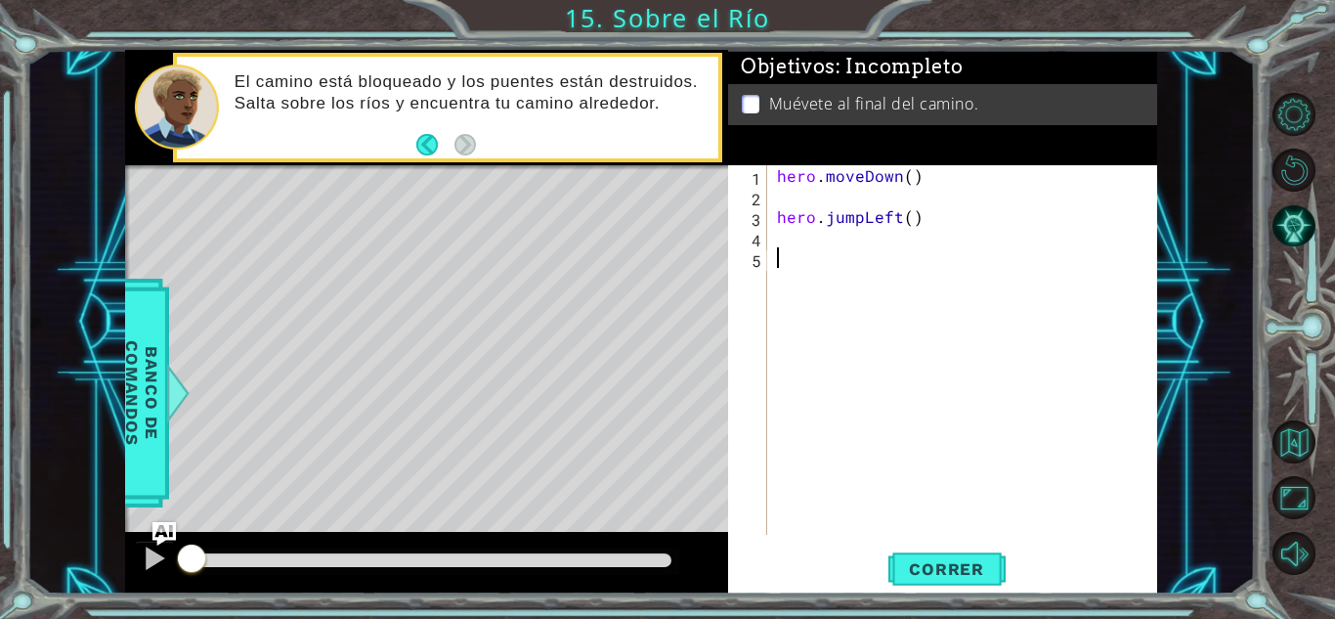
click at [818, 203] on div "hero . moveDown ( ) hero . jumpLeft ( )" at bounding box center [967, 370] width 389 height 411
